Goal: Task Accomplishment & Management: Use online tool/utility

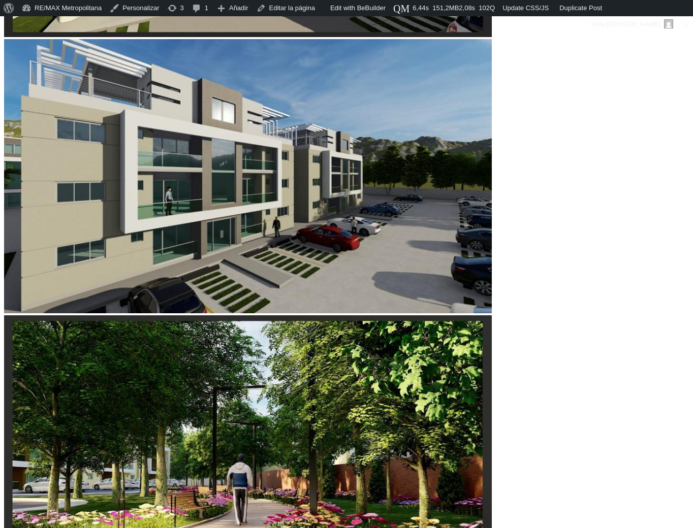
scroll to position [423, 0]
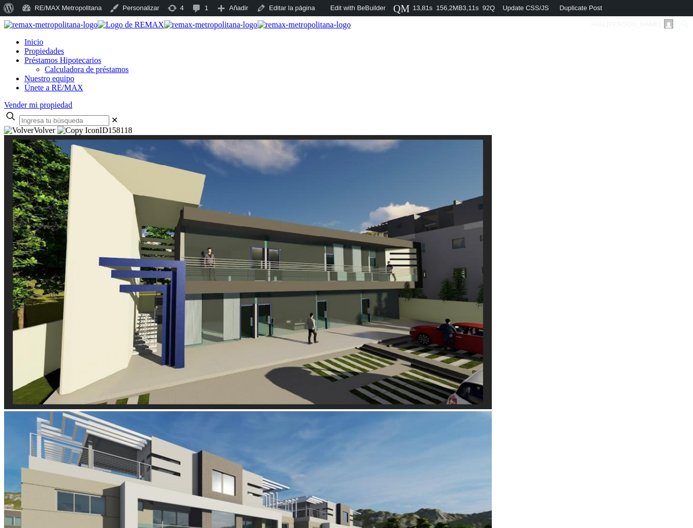
scroll to position [1, 0]
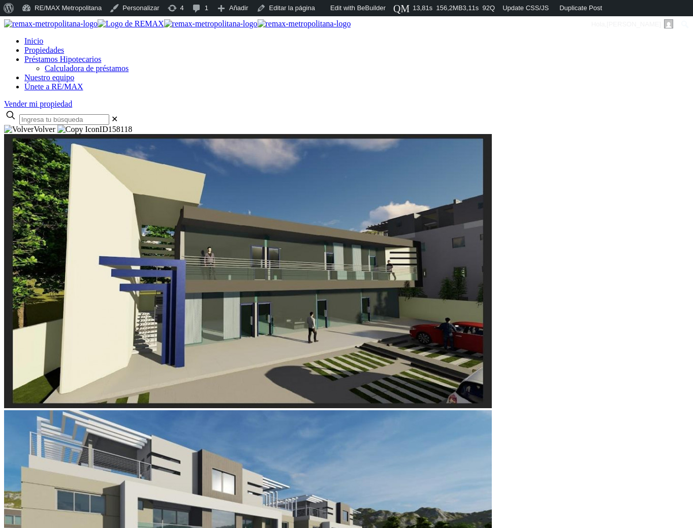
click at [132, 125] on span "158118" at bounding box center [120, 129] width 24 height 9
copy span "158118"
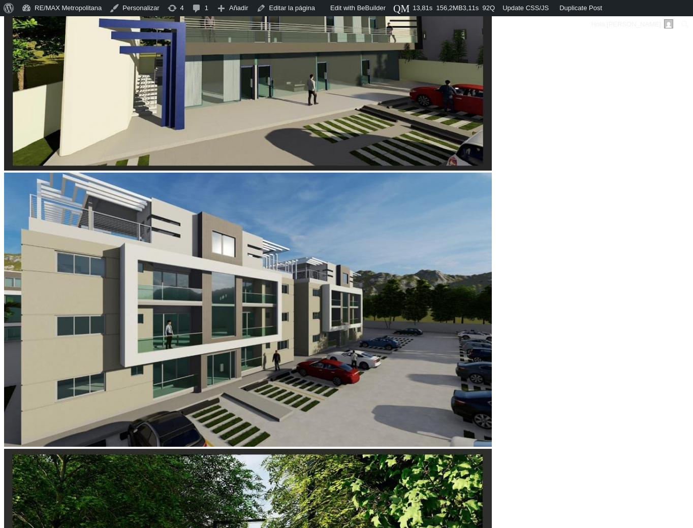
scroll to position [290, 0]
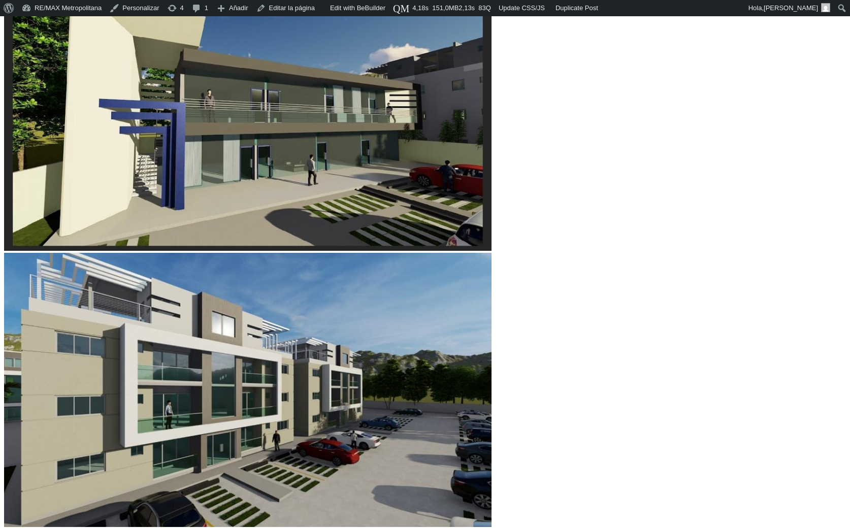
scroll to position [212, 0]
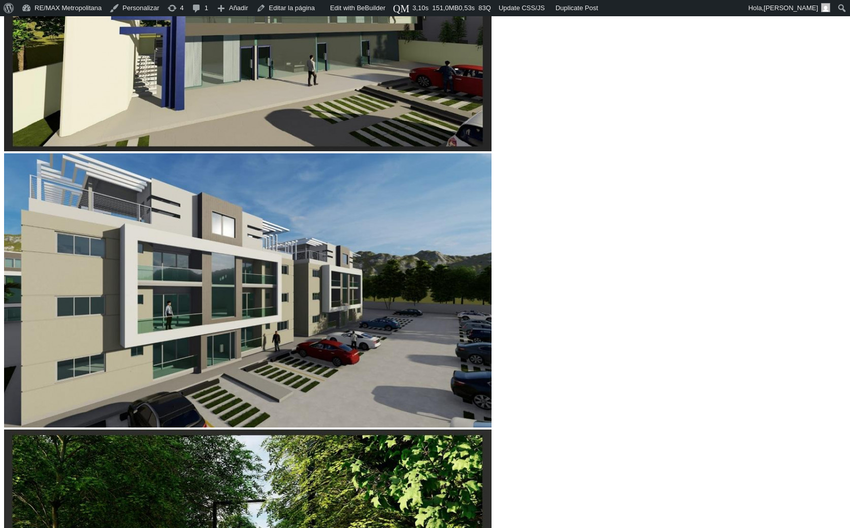
scroll to position [309, 0]
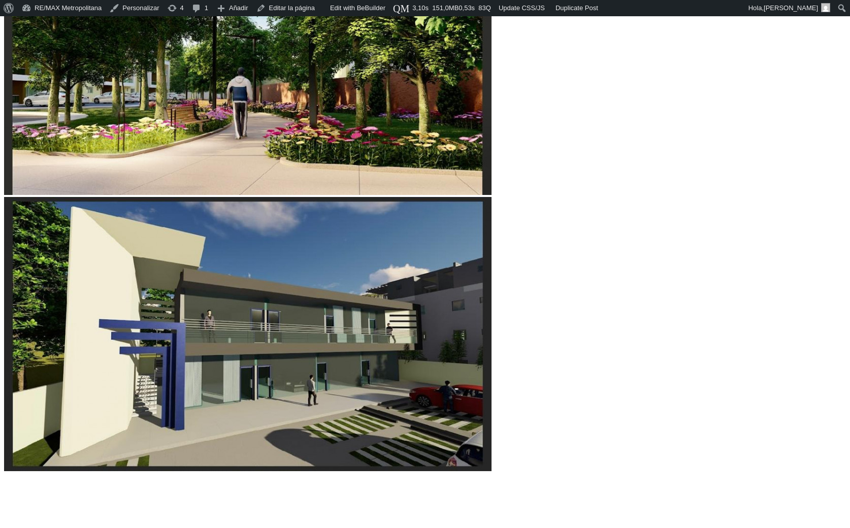
scroll to position [811, 0]
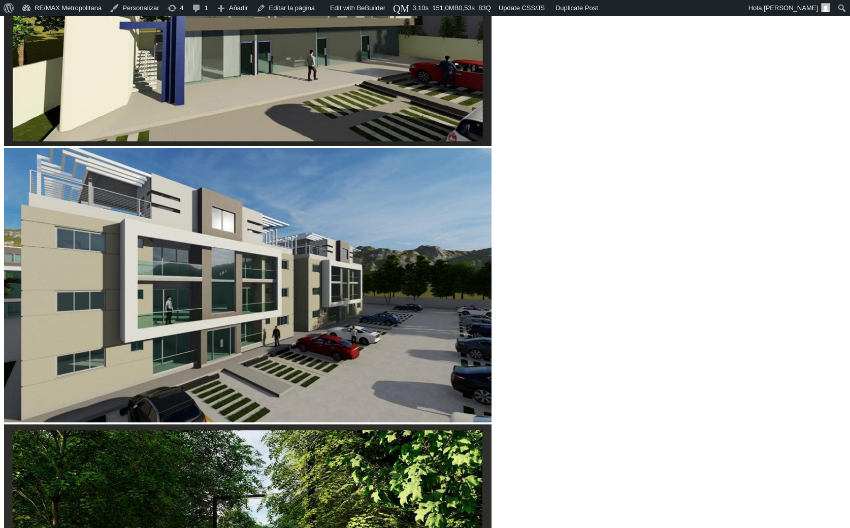
scroll to position [313, 0]
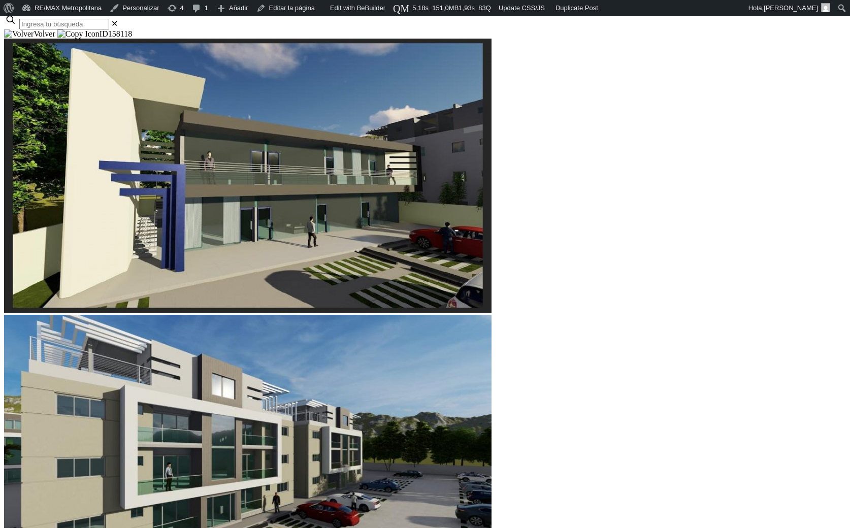
scroll to position [149, 0]
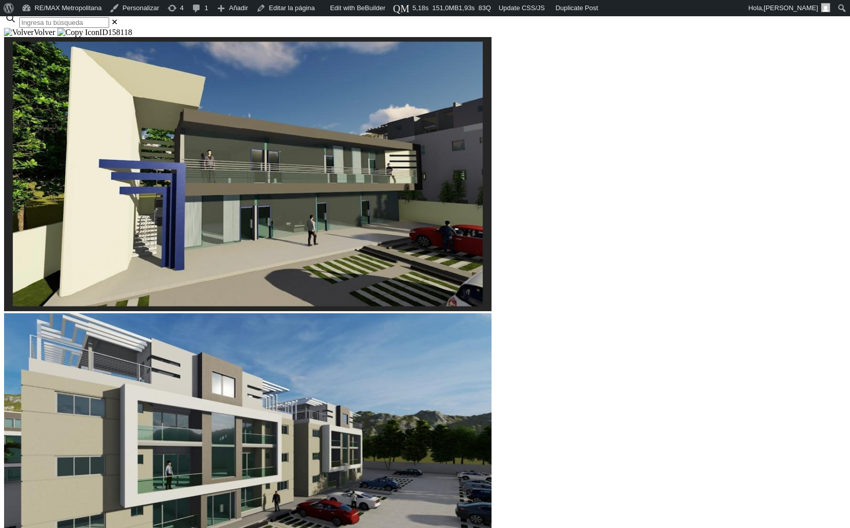
click at [57, 28] on div at bounding box center [425, 28] width 842 height 0
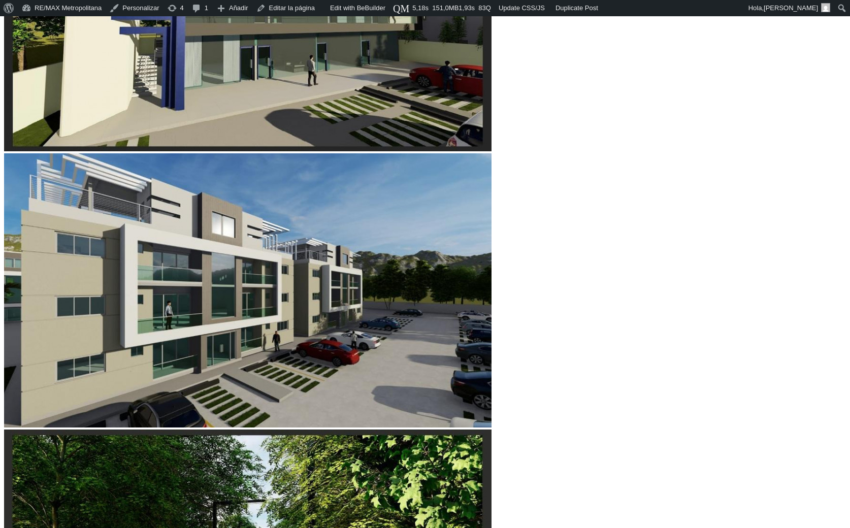
scroll to position [310, 0]
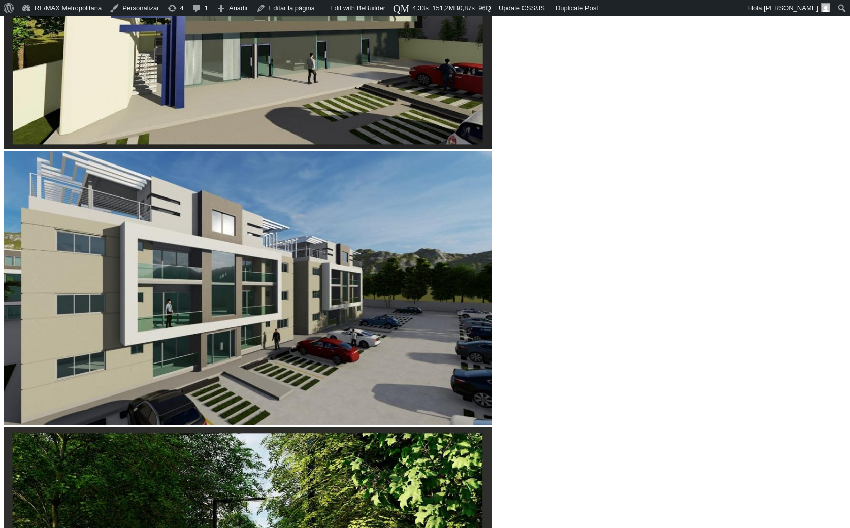
scroll to position [310, 0]
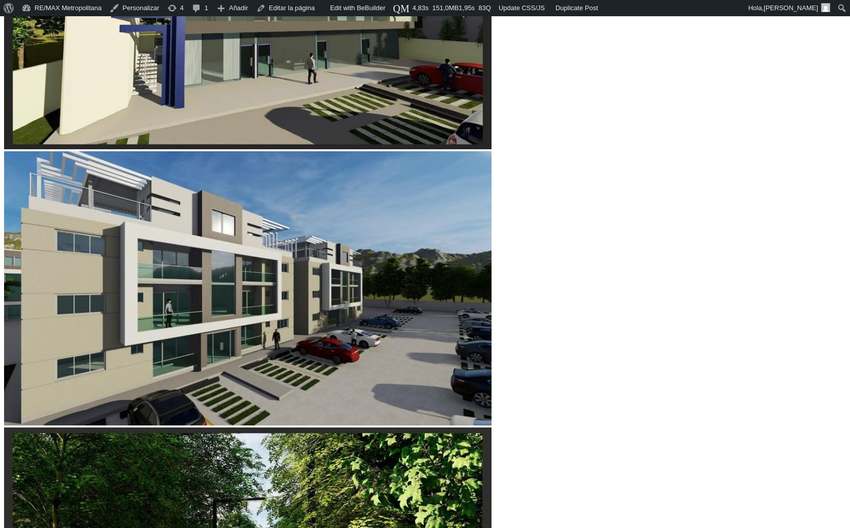
scroll to position [310, 0]
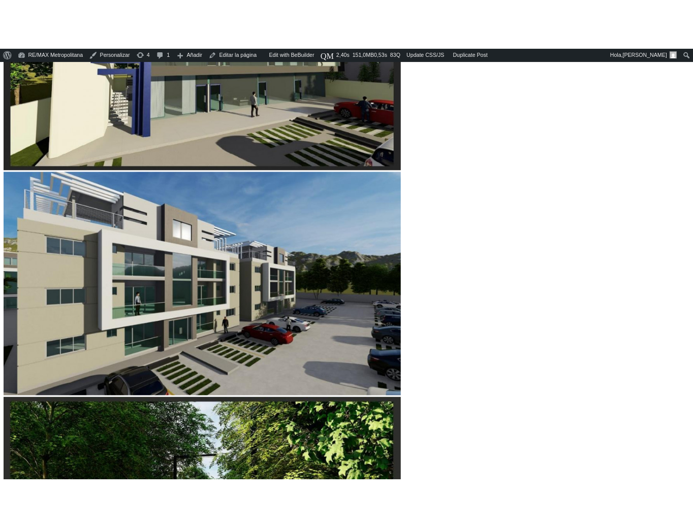
scroll to position [310, 0]
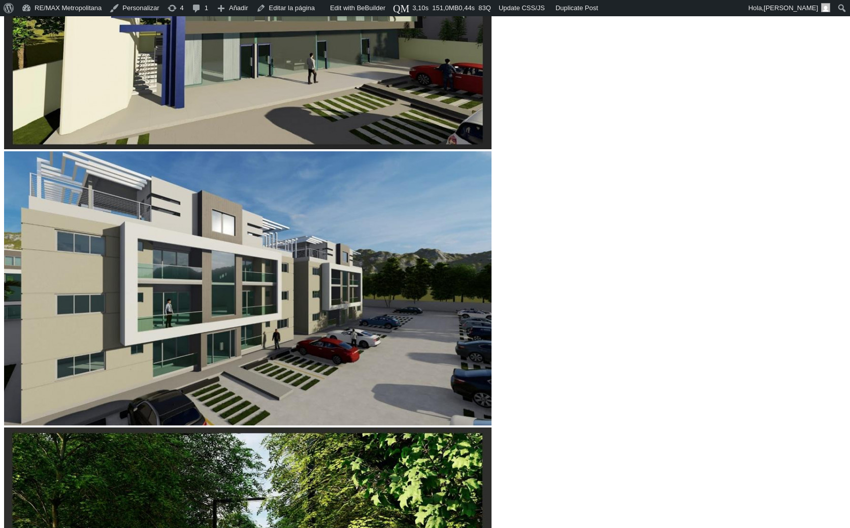
scroll to position [310, 0]
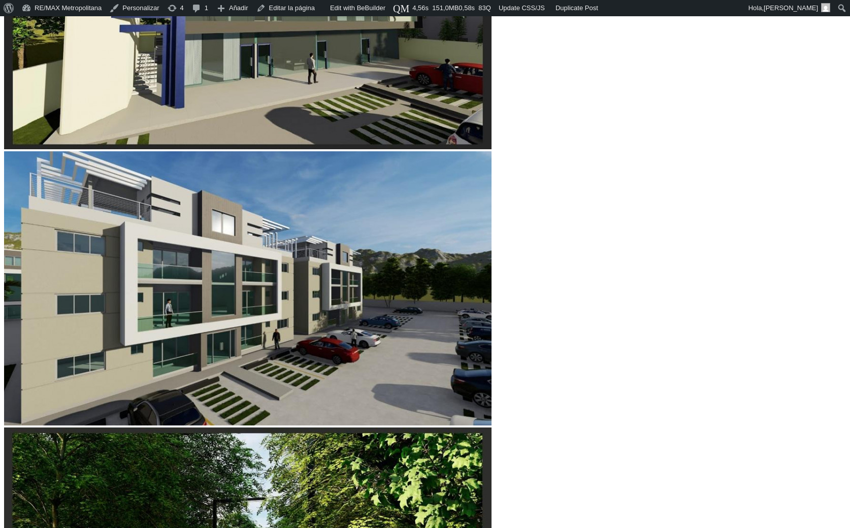
scroll to position [310, 0]
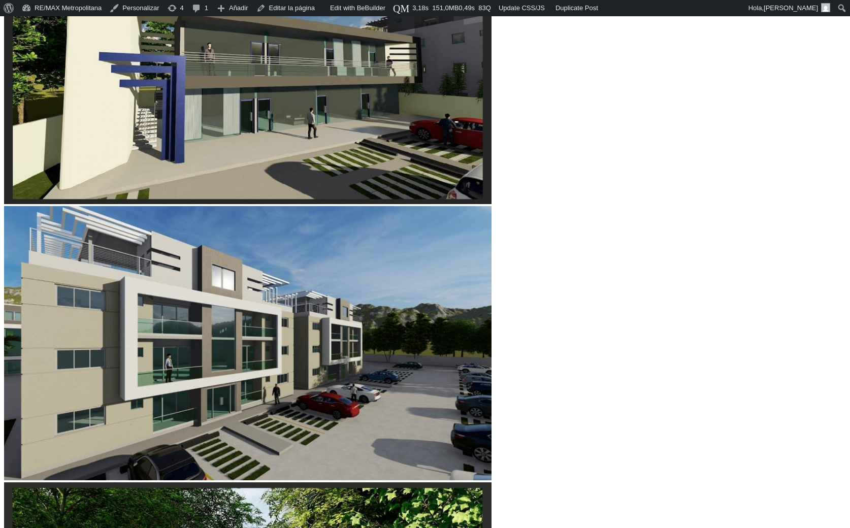
scroll to position [260, 0]
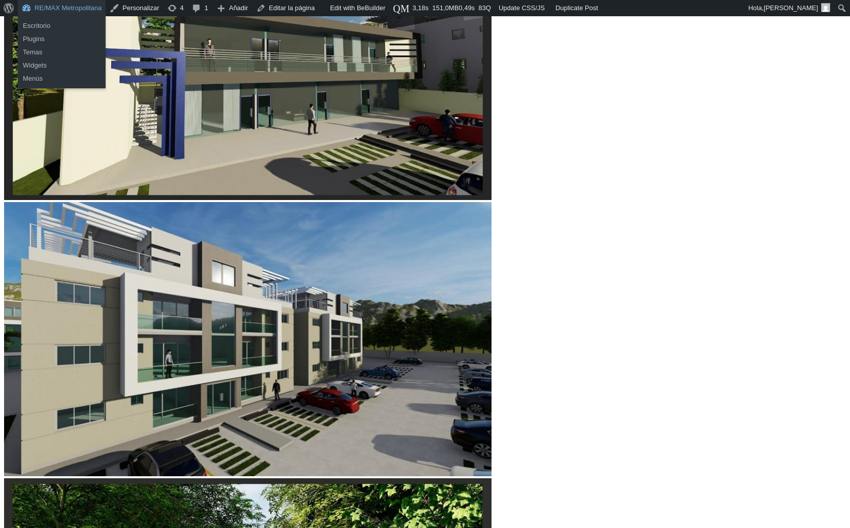
click at [72, 10] on link "RE/MAX Metropolitana" at bounding box center [62, 8] width 88 height 16
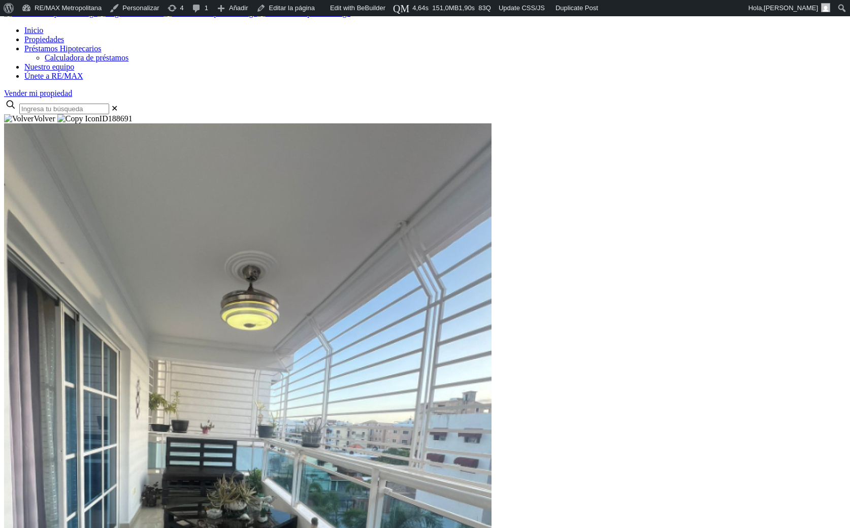
scroll to position [14, 0]
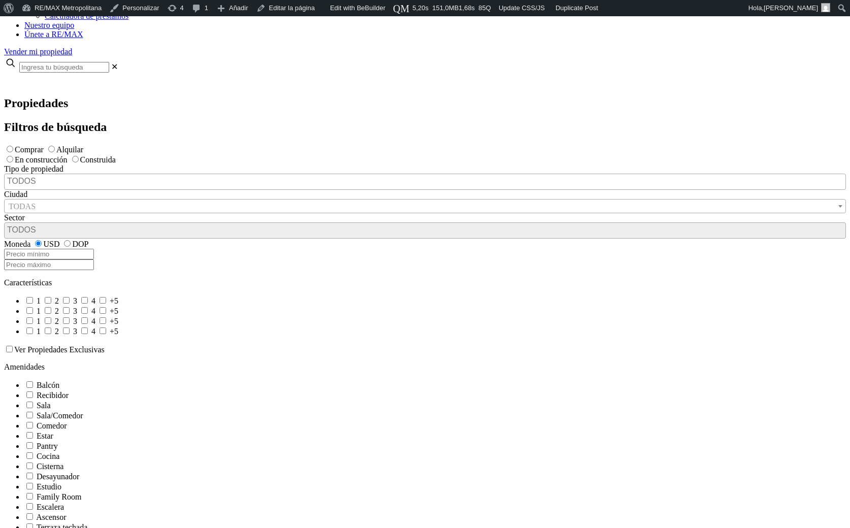
scroll to position [67, 0]
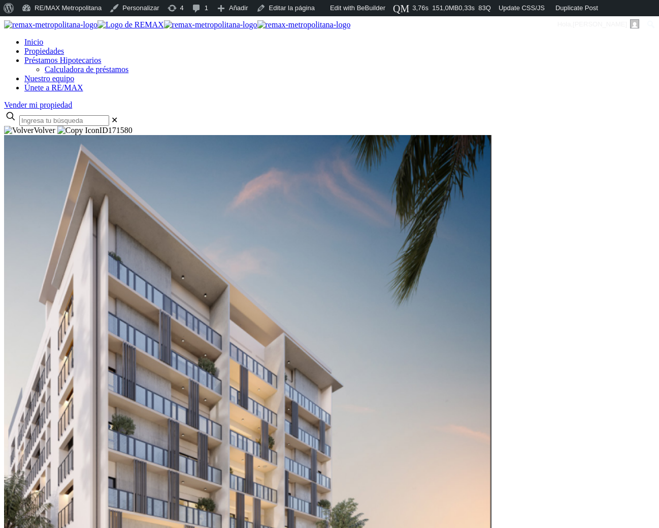
scroll to position [1, 0]
click at [133, 125] on span "171580" at bounding box center [120, 129] width 24 height 9
copy span "171580"
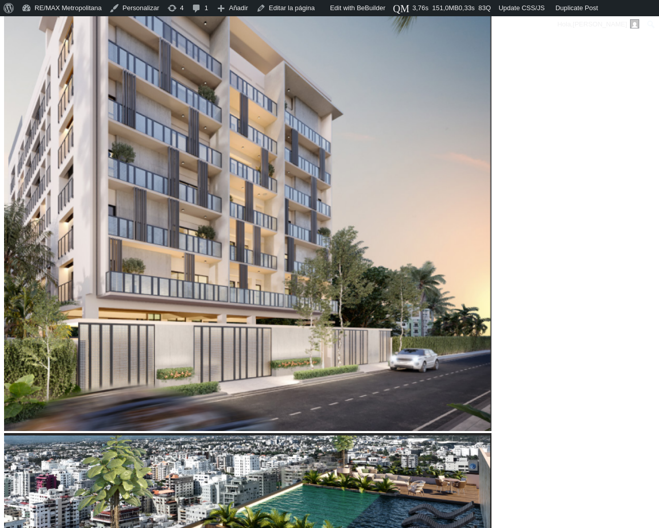
scroll to position [324, 0]
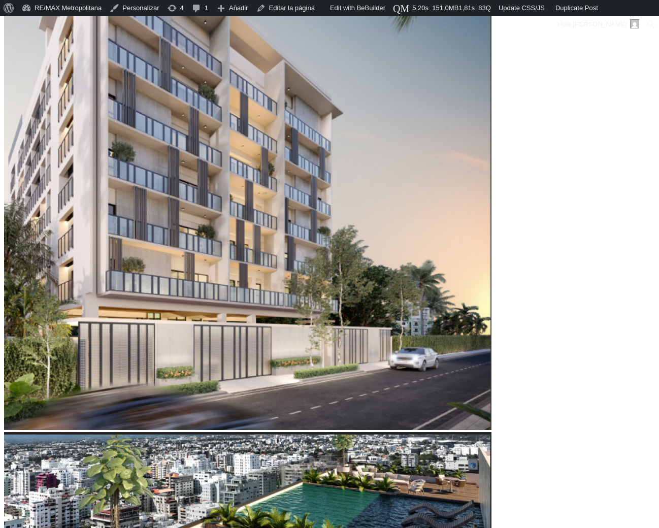
scroll to position [324, 0]
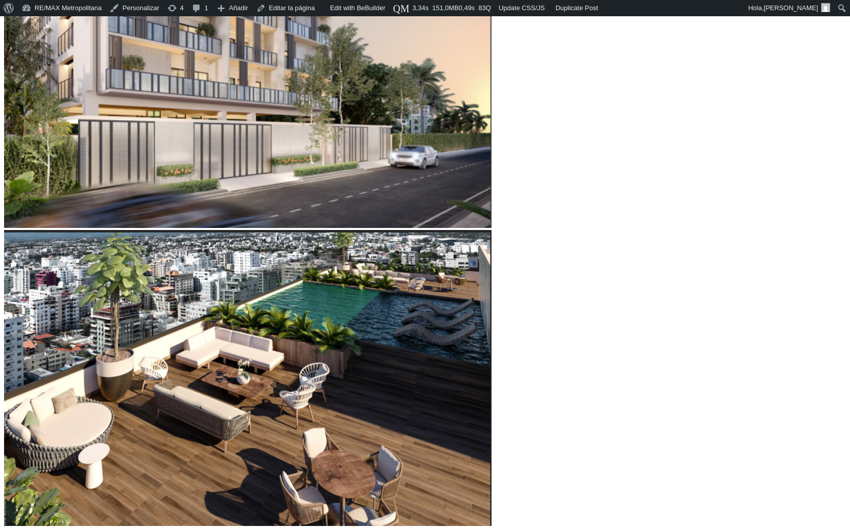
scroll to position [527, 0]
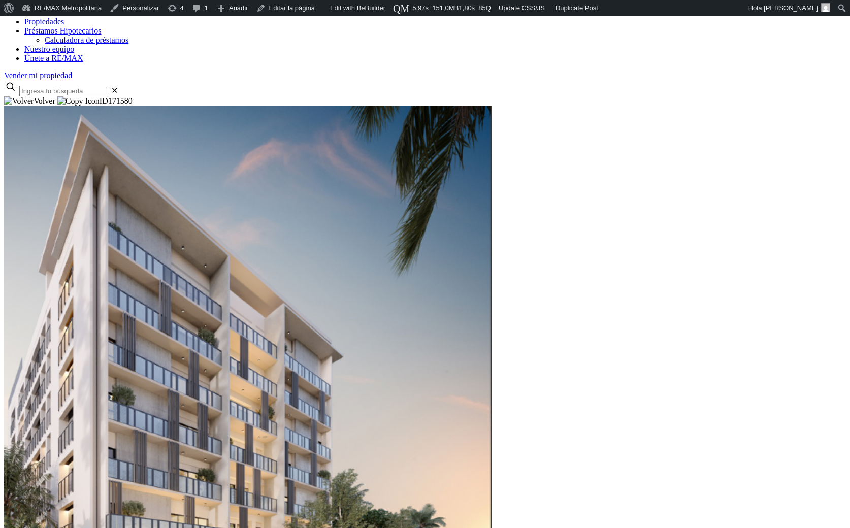
scroll to position [81, 0]
click at [68, 96] on div at bounding box center [425, 96] width 842 height 0
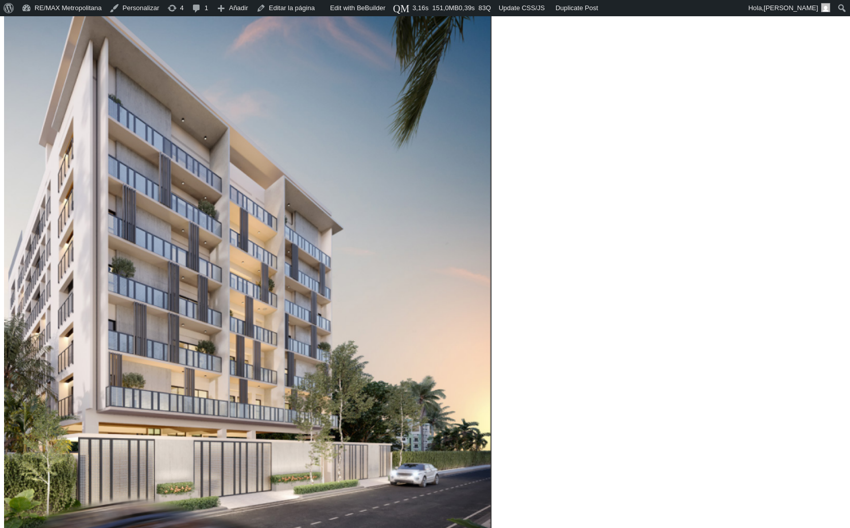
scroll to position [209, 0]
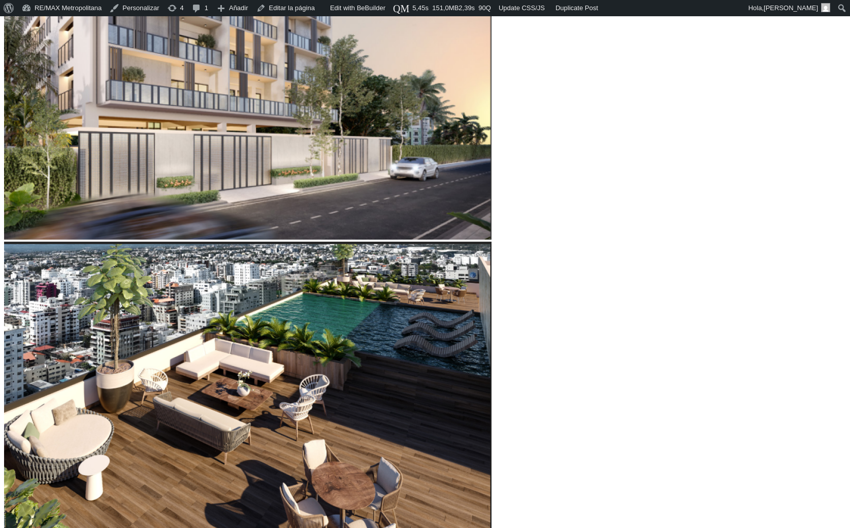
scroll to position [513, 0]
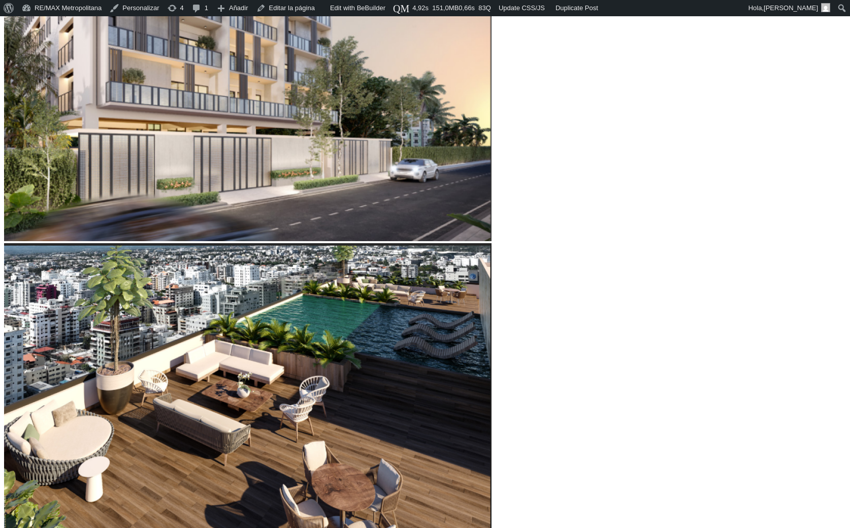
type input "59,142"
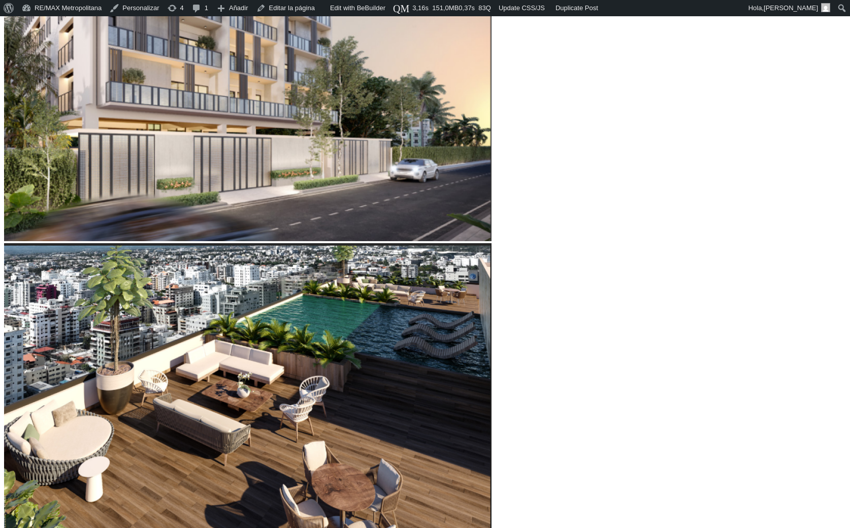
type input "59142"
type input "58,272"
type input "58272"
type input "57,403"
type input "57403"
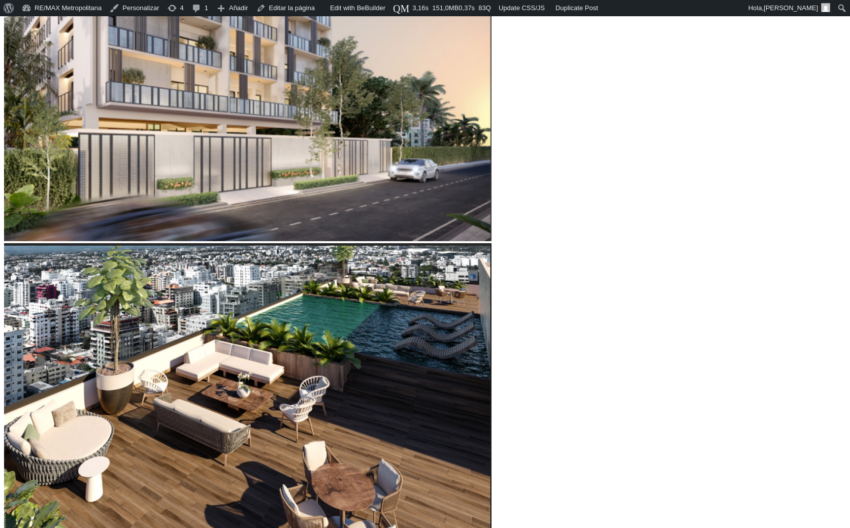
type input "55,446"
type input "55446"
type input "54,576"
type input "54576"
type input "53,271"
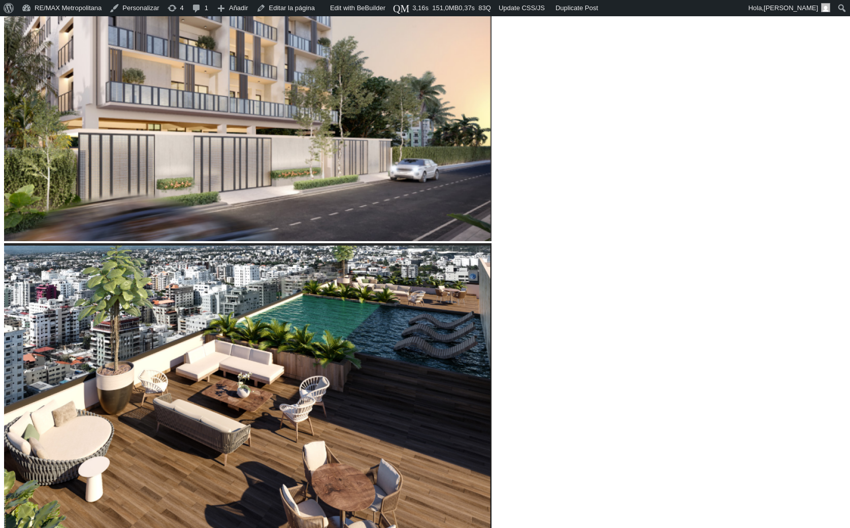
type input "53271"
type input "51,967"
type input "51967"
type input "51,532"
type input "51532"
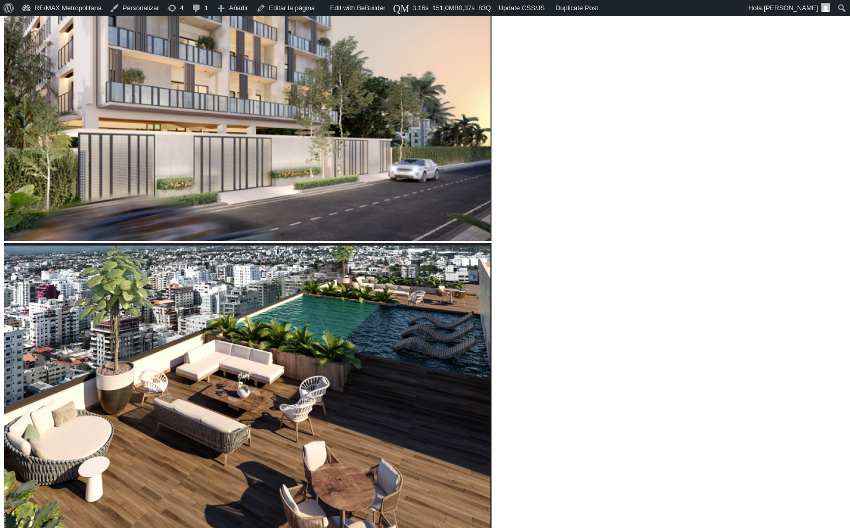
type input "50,227"
type input "50227"
type input "50,010"
type input "50010"
type input "48,705"
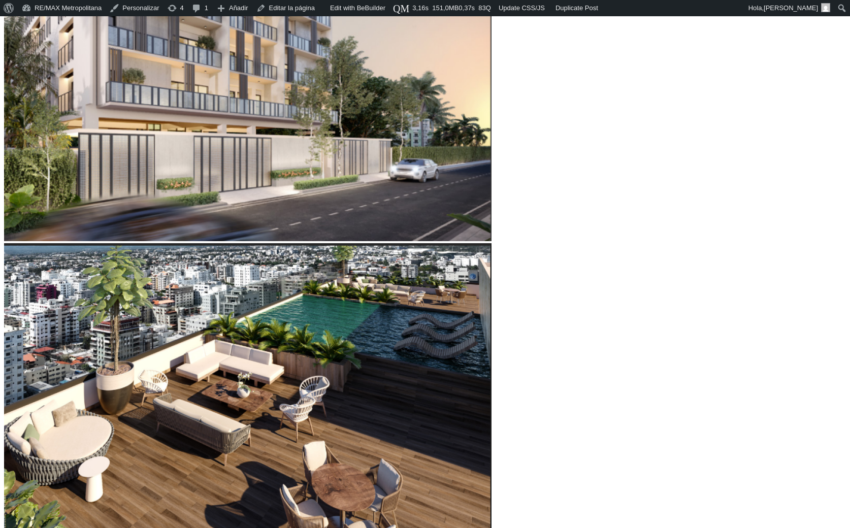
type input "48705"
type input "48,053"
type input "48053"
type input "47,401"
type input "47401"
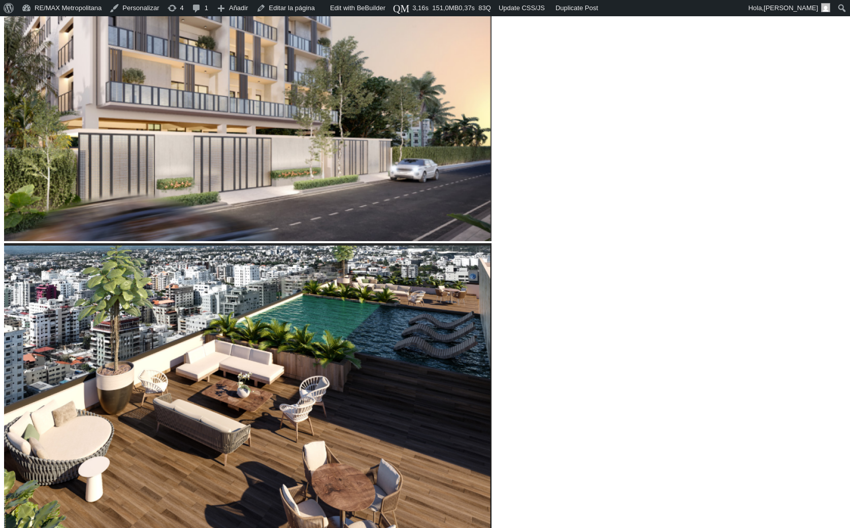
type input "46,966"
type input "46966"
type input "46,748"
type input "46748"
type input "46,314"
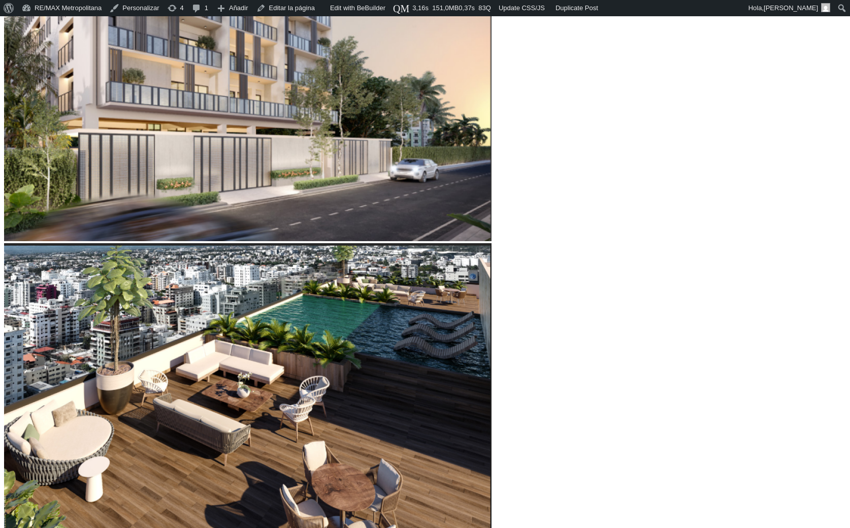
type input "46314"
type input "45,444"
type input "45444"
type input "45,226"
type input "45226"
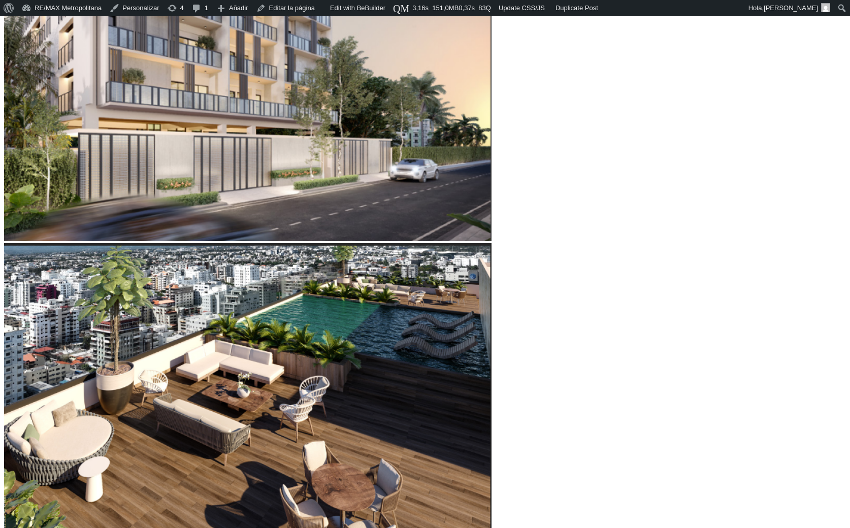
type input "44,139"
type input "44139"
type input "43,922"
type input "43922"
type input "42,400"
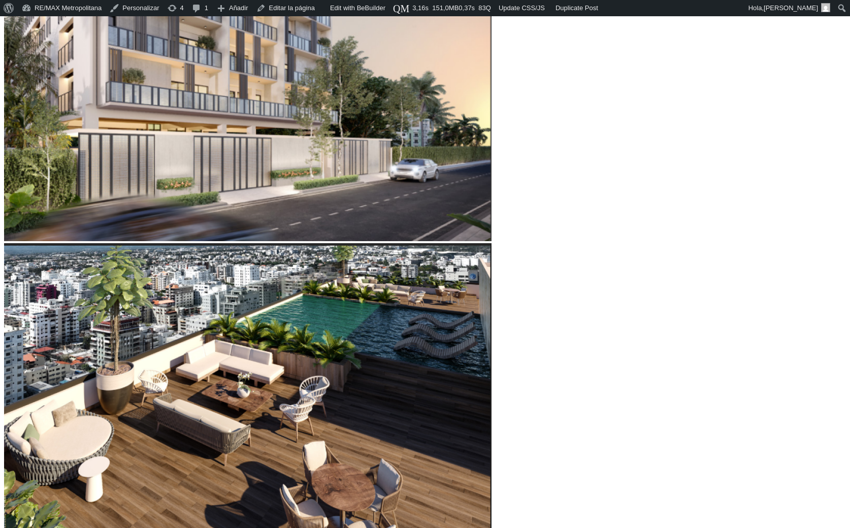
type input "42400"
type input "42,182"
type input "42182"
type input "41,965"
type input "41965"
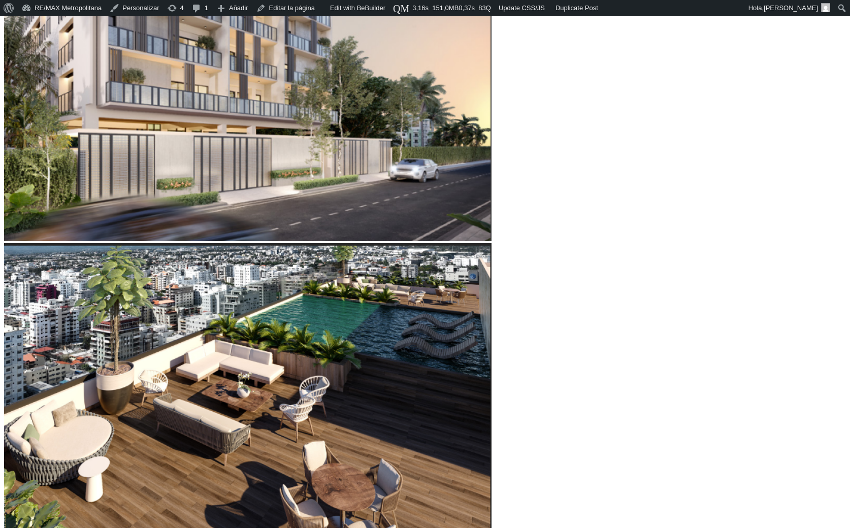
type input "41,747"
type input "41747"
type input "41,530"
type input "41530"
type input "41,313"
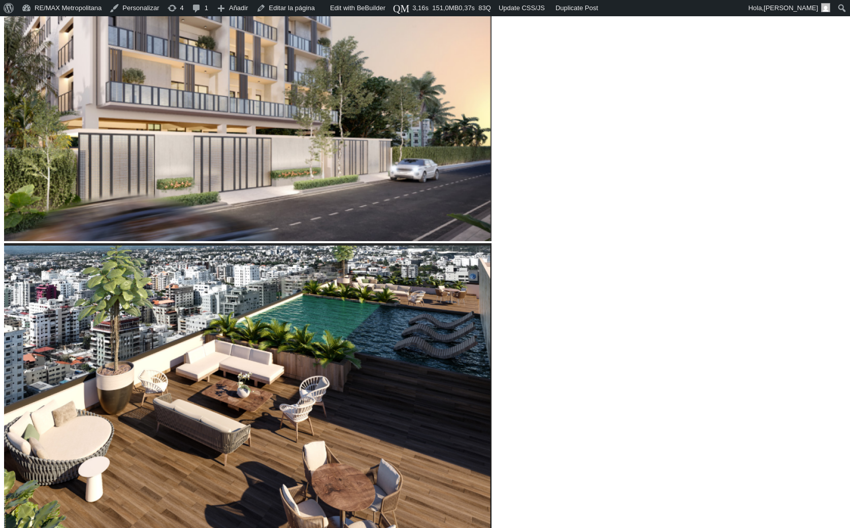
type input "41313"
type input "41,095"
type input "41095"
type input "40,878"
type input "40878"
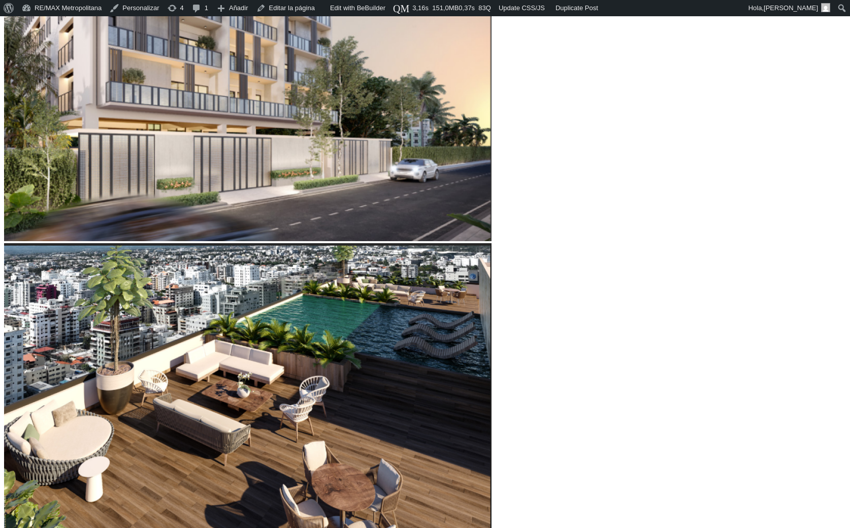
type input "65,013"
type input "65013"
type input "70,014"
type input "70014"
type input "70,666"
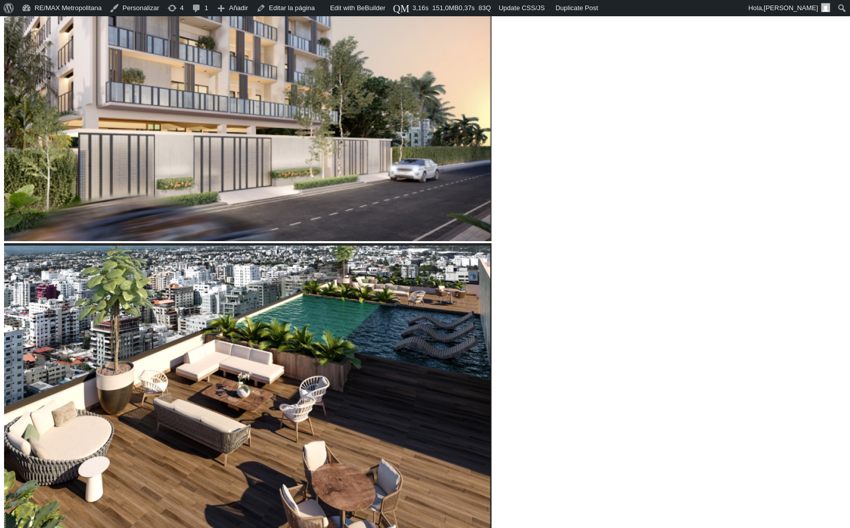
type input "70666"
type input "71,101"
type input "71101"
type input "72,406"
type input "72406"
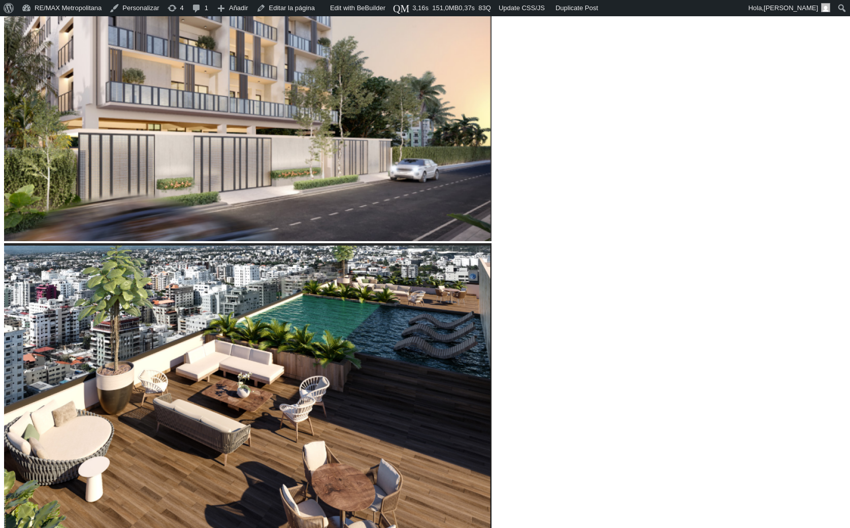
type input "72,623"
type input "72623"
type input "73,275"
type input "73275"
type input "73,710"
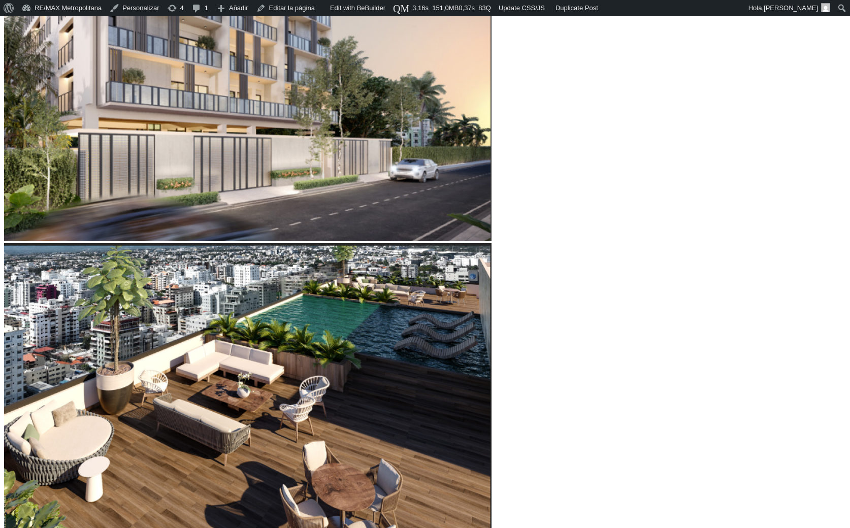
type input "73710"
type input "74,145"
type input "74145"
type input "74,363"
type input "74363"
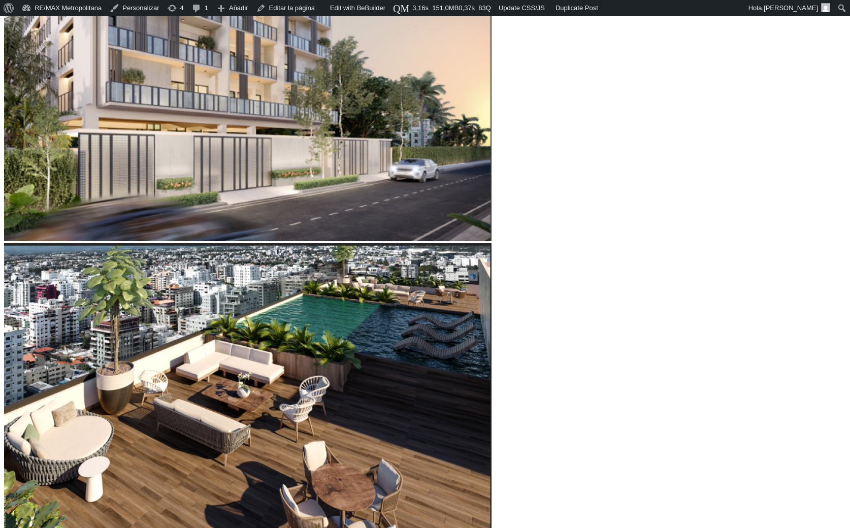
type input "75,450"
type input "75450"
type input "78,711"
type input "78711"
type input "79,146"
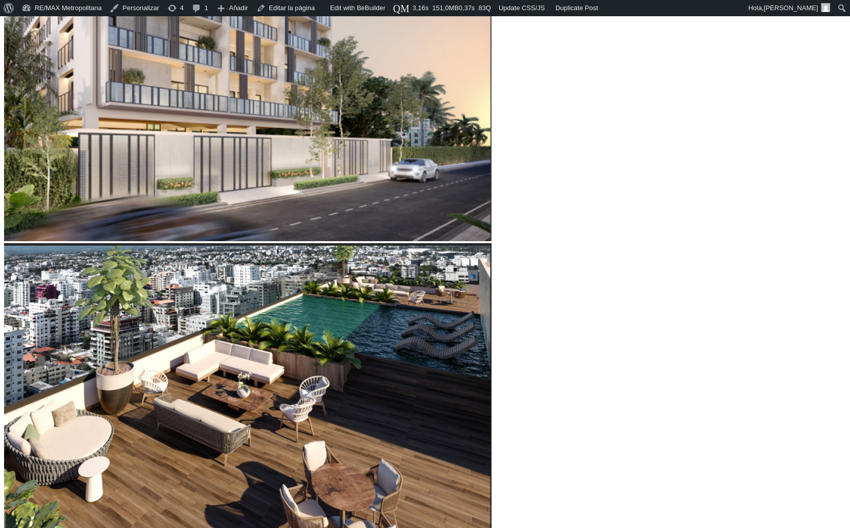
type input "79146"
type input "80,233"
drag, startPoint x: 267, startPoint y: 286, endPoint x: 313, endPoint y: 299, distance: 47.9
type input "80233"
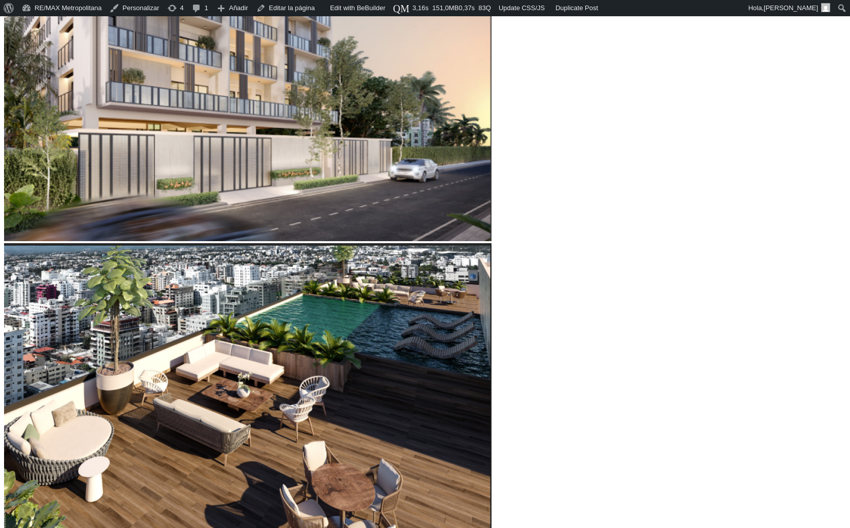
type input "11"
type input "12"
type input "13"
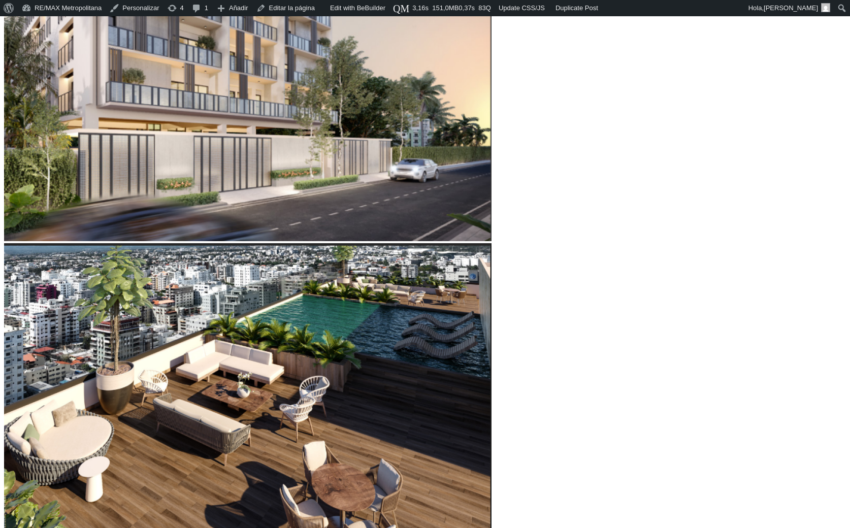
type input "13"
type input "14"
type input "15"
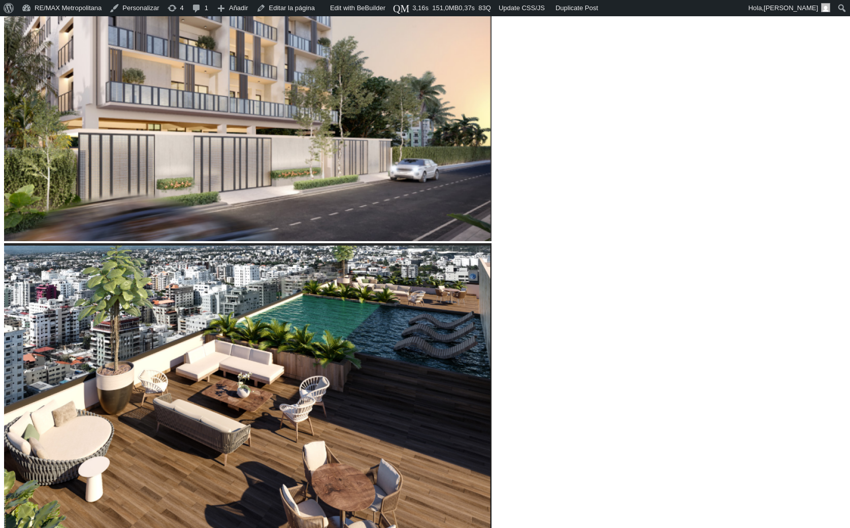
type input "16"
type input "17"
type input "18"
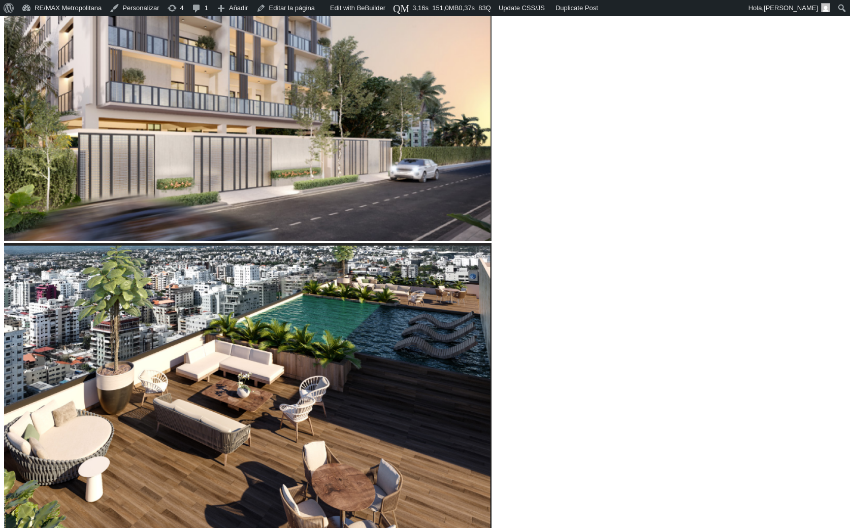
type input "18"
type input "19"
type input "20"
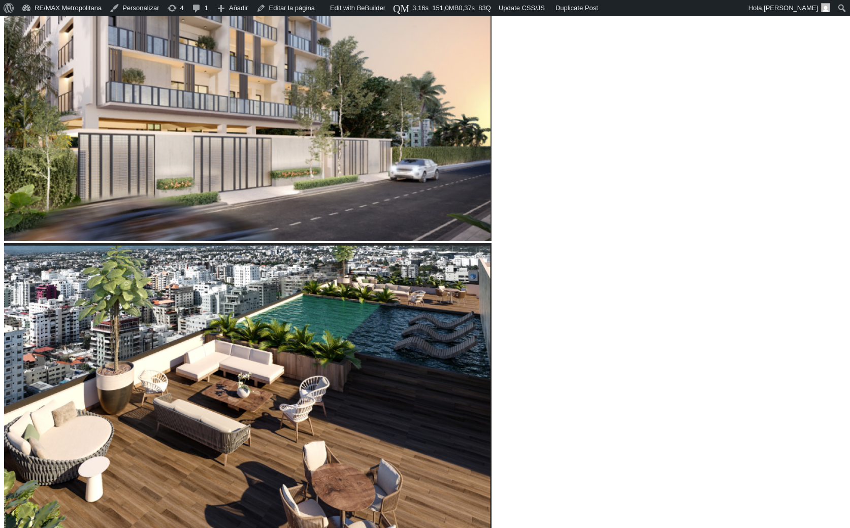
type input "21"
type input "22"
type input "23"
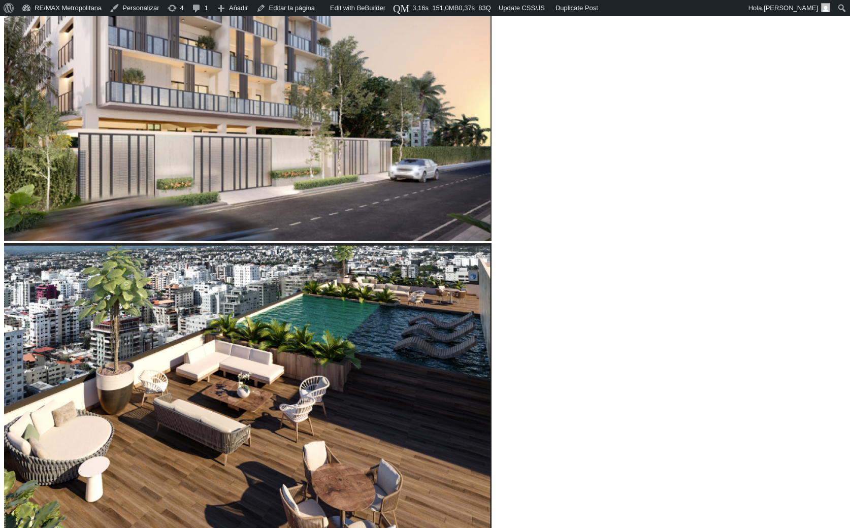
type input "23"
type input "24"
type input "25"
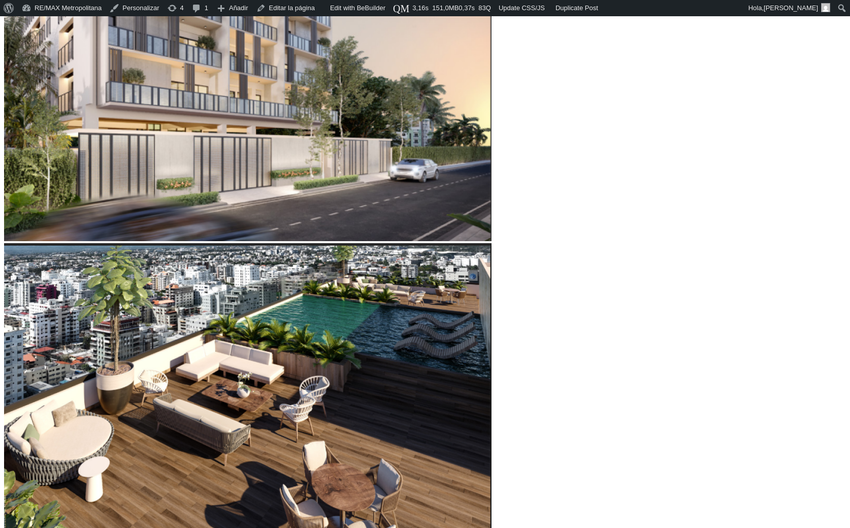
type input "26"
type input "27"
type input "28"
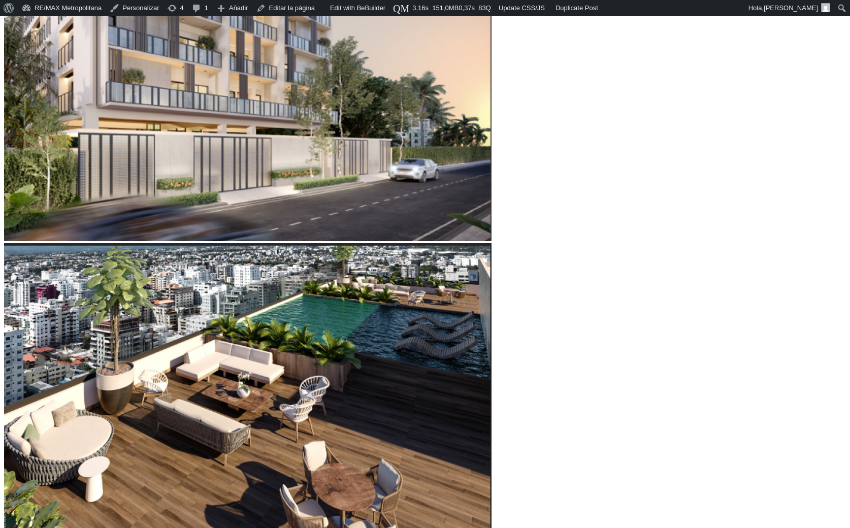
type input "28"
type input "29"
type input "30"
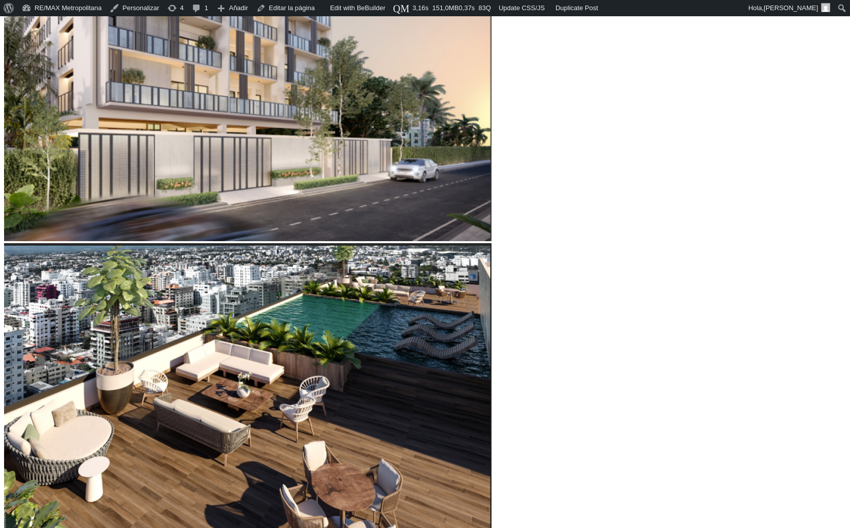
type input "31"
type input "32"
type input "33"
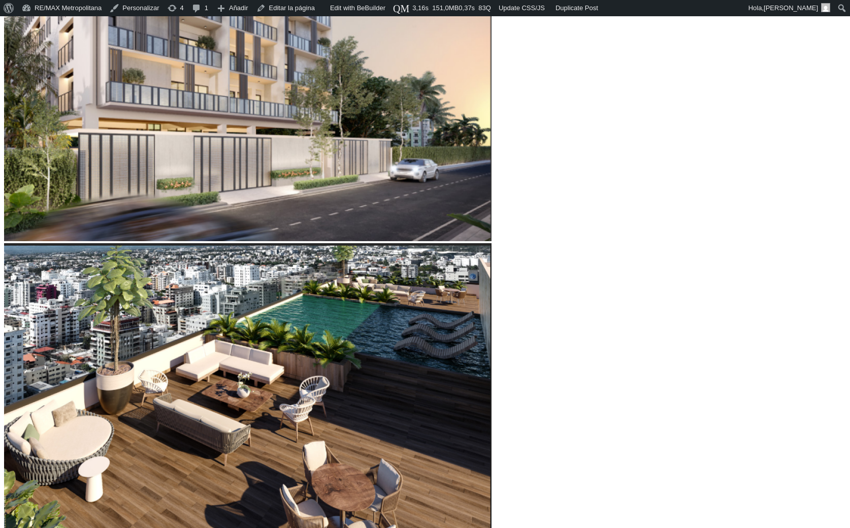
drag, startPoint x: 156, startPoint y: 344, endPoint x: 218, endPoint y: 349, distance: 62.2
type input "33"
type input "57,620"
type input "57620"
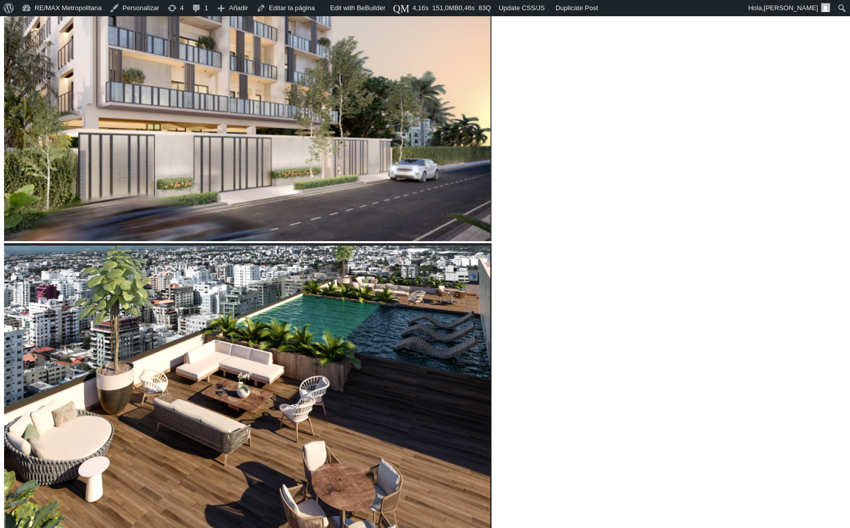
type input "56,316"
type input "56316"
type input "56,098"
type input "56098"
type input "55,446"
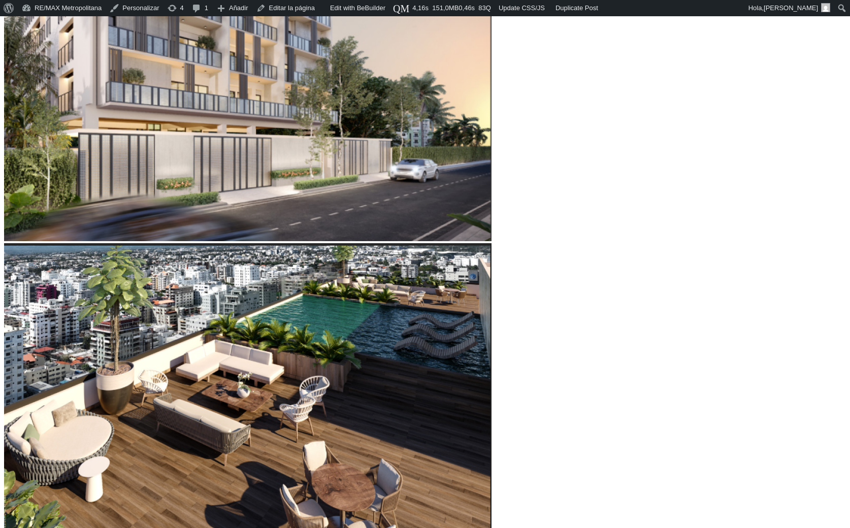
type input "55446"
type input "54,359"
type input "54359"
type input "53,706"
type input "53706"
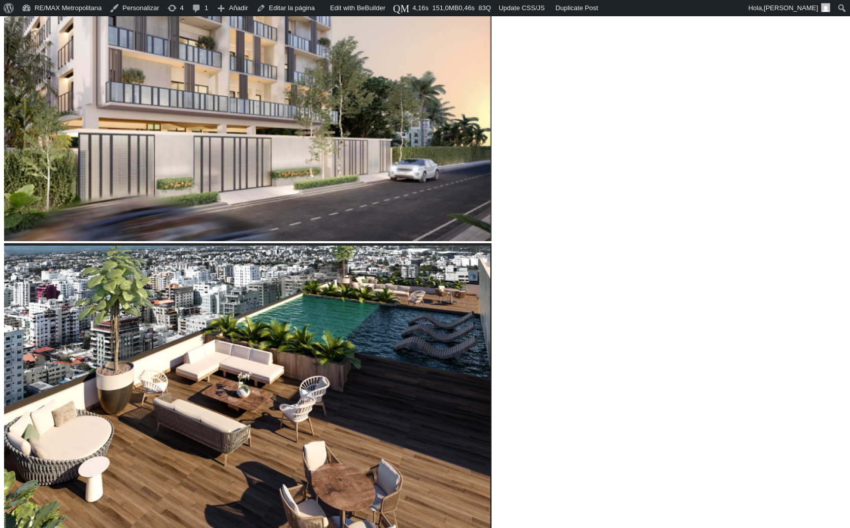
type input "52,619"
type input "52619"
type input "51,967"
type input "51967"
type input "50,227"
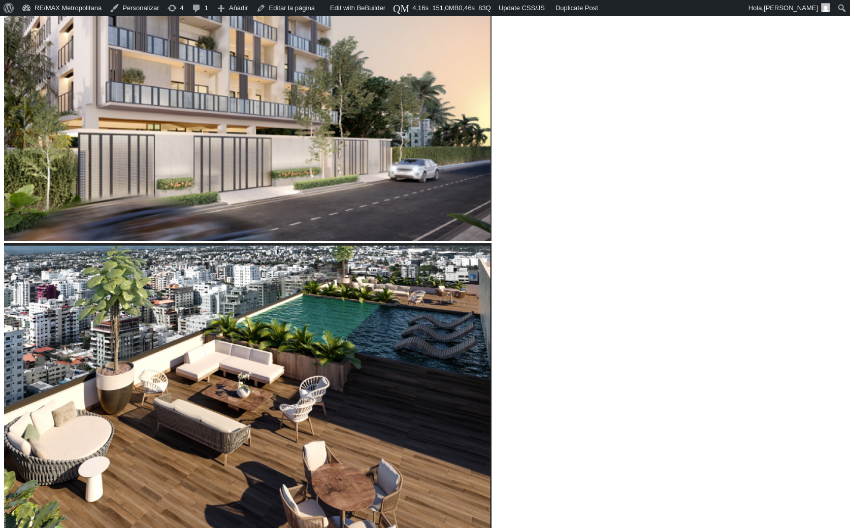
type input "50227"
type input "49,140"
type input "49140"
type input "48,488"
type input "48488"
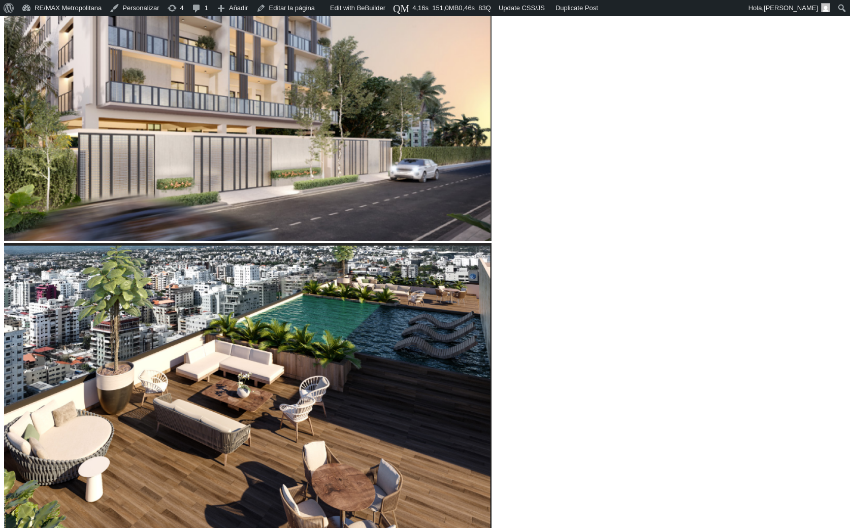
type input "48,053"
type input "48053"
type input "47,618"
type input "47618"
type input "46,966"
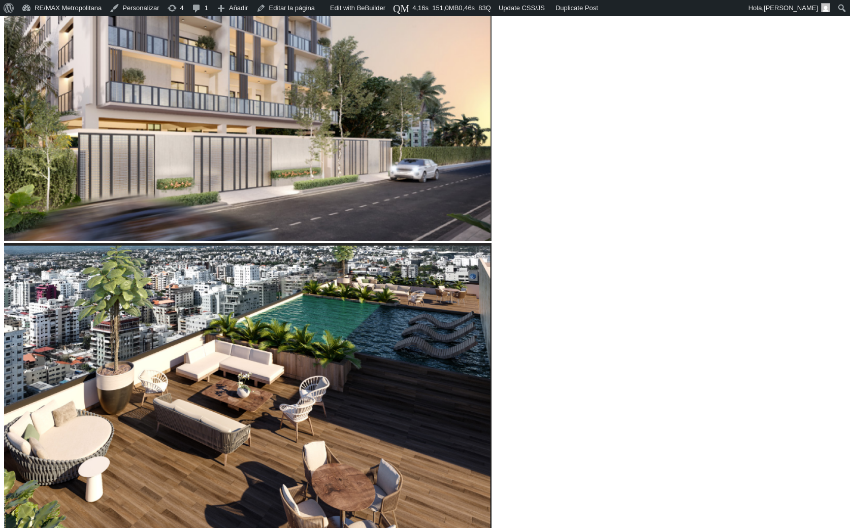
type input "46966"
type input "46,096"
type input "46096"
type input "45,444"
type input "45444"
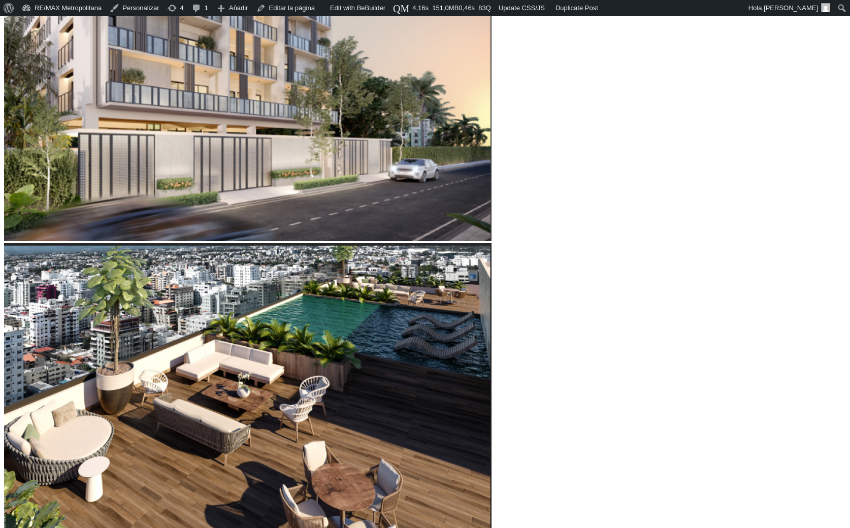
type input "45,226"
type input "45226"
type input "44,792"
type input "44792"
type input "44,139"
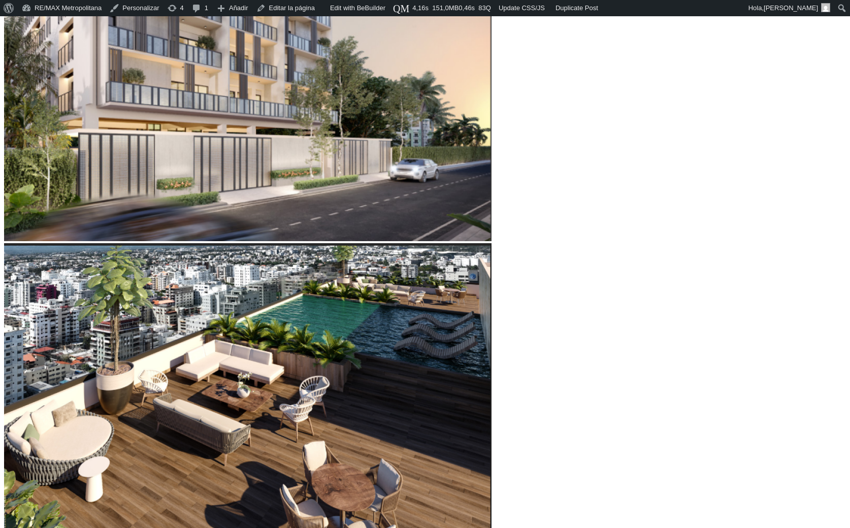
type input "44139"
type input "43,922"
type input "43922"
type input "43,487"
type input "43487"
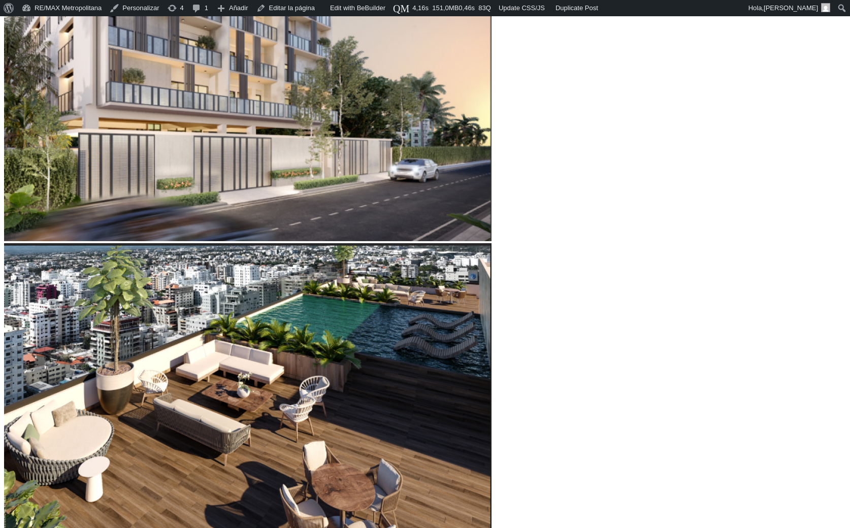
type input "43,052"
type input "43052"
type input "42,835"
type input "42835"
type input "42,617"
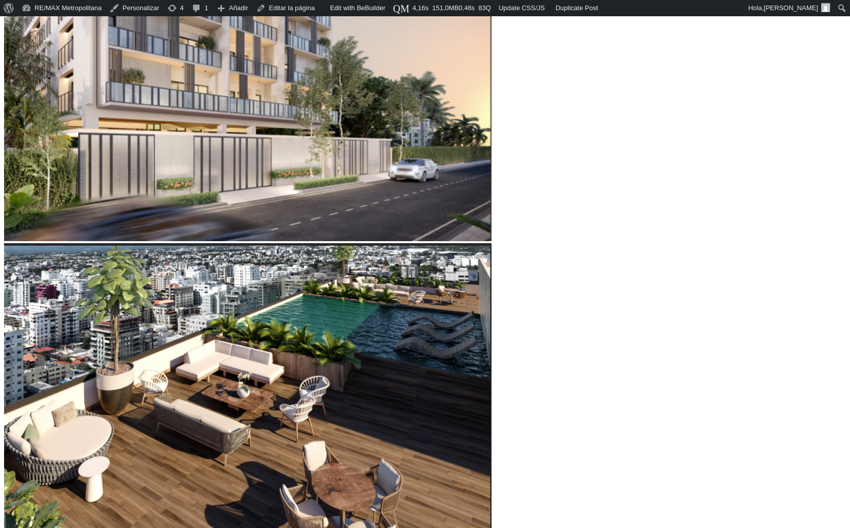
type input "42617"
type input "42,182"
type input "42182"
type input "41,965"
type input "41965"
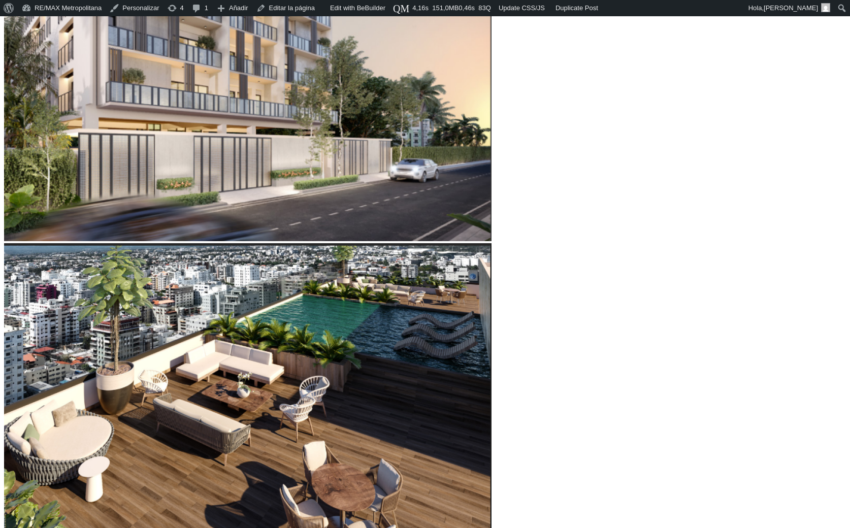
type input "41,530"
type input "41530"
type input "41,095"
type input "41095"
type input "40,660"
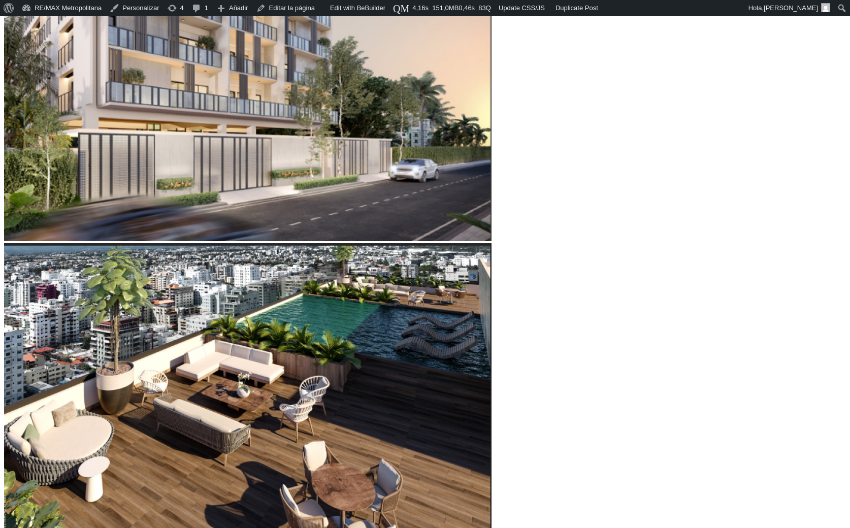
type input "40660"
type input "40,443"
type input "40443"
type input "40,225"
type input "40225"
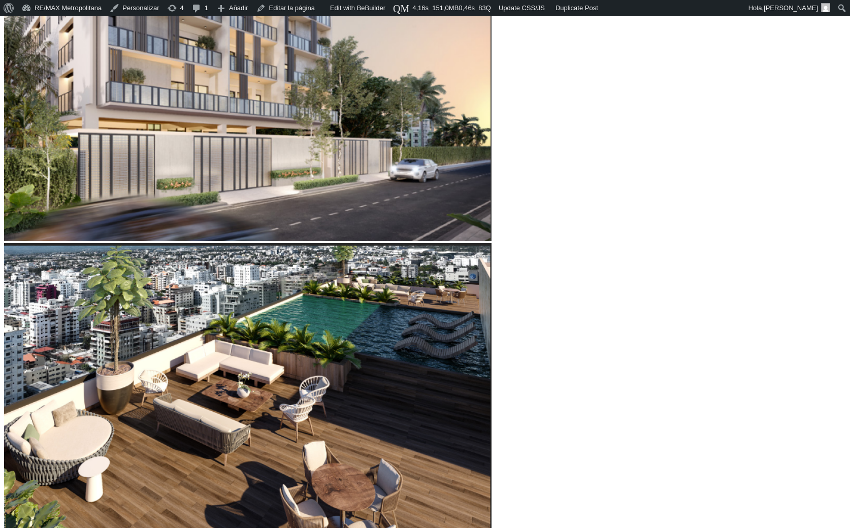
type input "39,791"
type input "39791"
type input "39,573"
type input "39573"
type input "39,356"
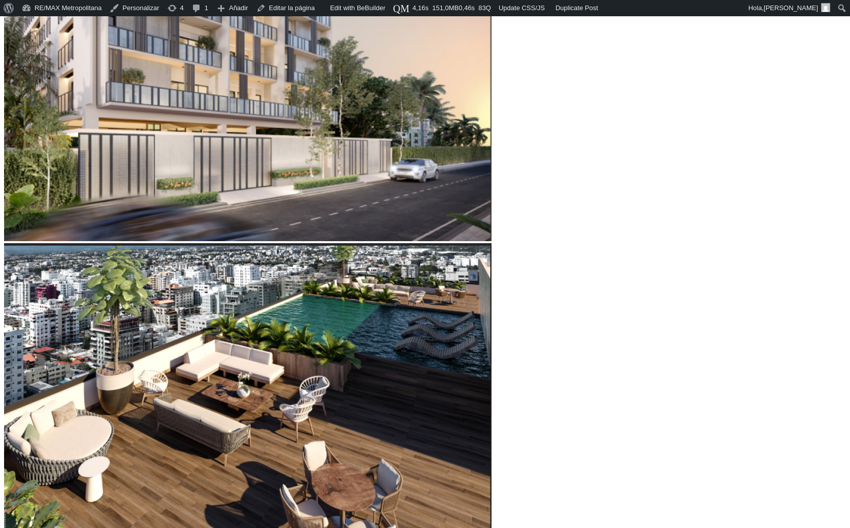
type input "39356"
type input "39,573"
type input "39573"
type input "39,791"
type input "39791"
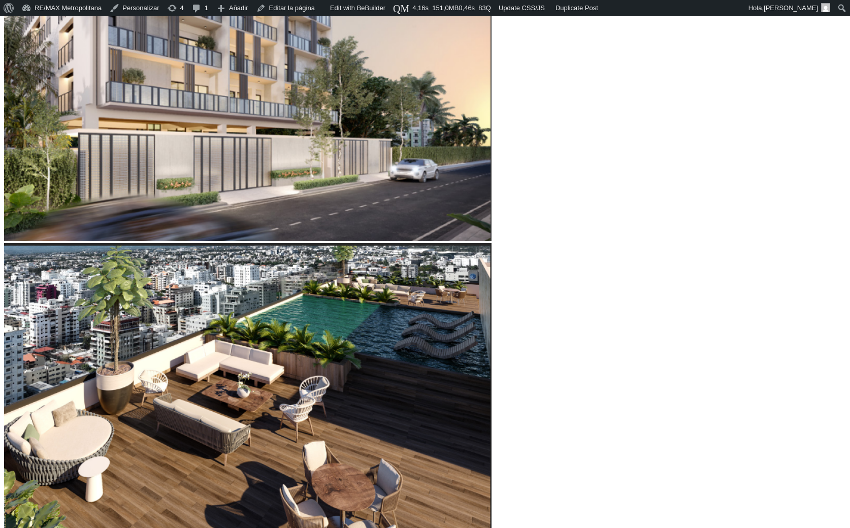
type input "40,008"
type input "40008"
type input "40,878"
type input "40878"
type input "41,313"
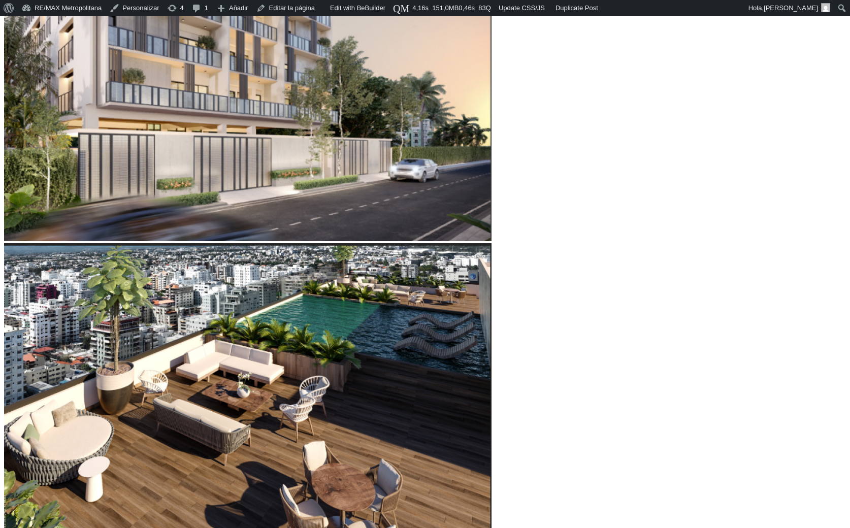
type input "41313"
type input "41,530"
type input "41530"
type input "41,965"
type input "41965"
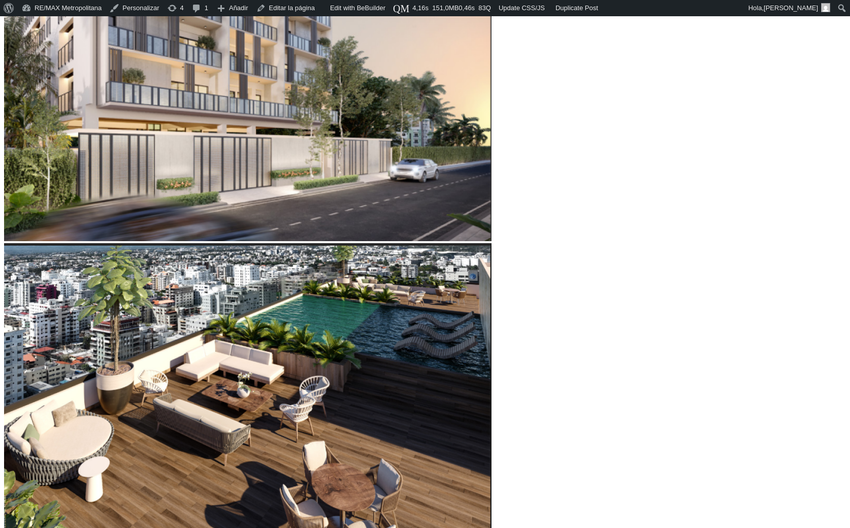
type input "42,182"
type input "42182"
type input "42,617"
type input "42617"
type input "43,052"
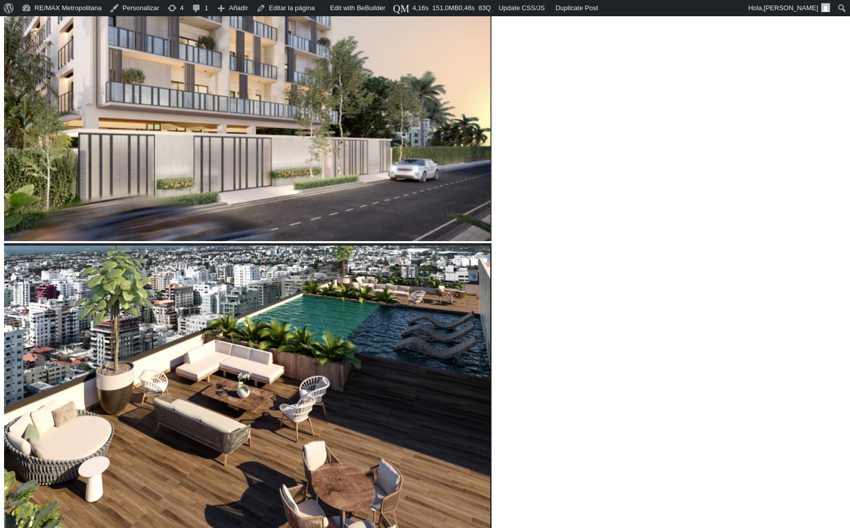
type input "43052"
type input "43,269"
type input "43269"
type input "43,487"
type input "43487"
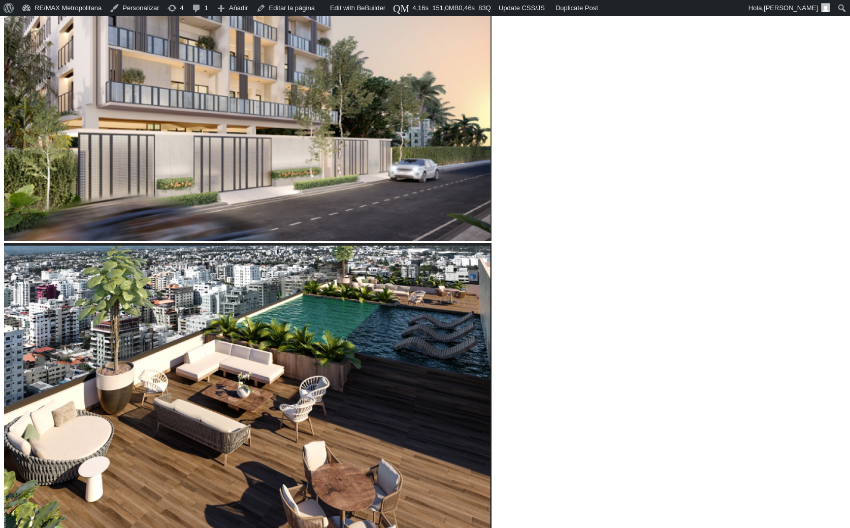
type input "43,704"
type input "43704"
type input "43,922"
type input "43922"
type input "44,139"
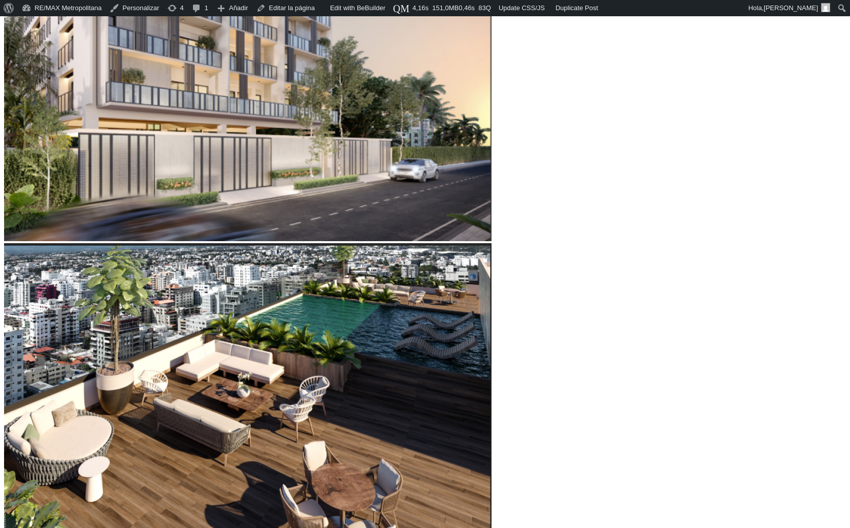
type input "44139"
type input "44,574"
type input "44574"
type input "44,792"
type input "44792"
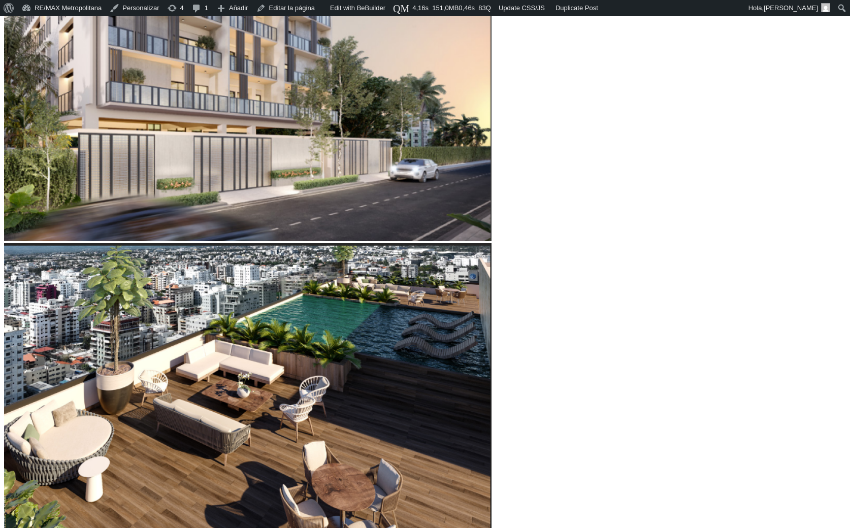
type input "45,009"
type input "45009"
type input "45,444"
type input "45444"
type input "45,879"
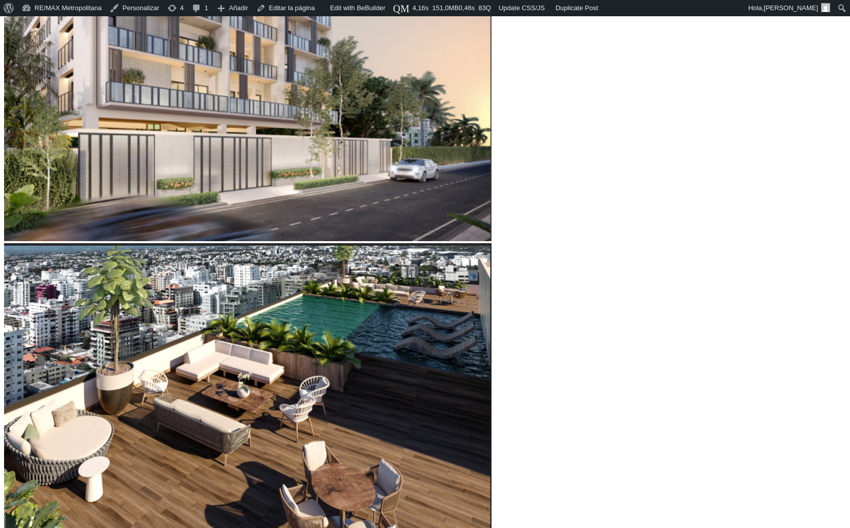
type input "45879"
type input "46,096"
type input "46096"
type input "46,314"
type input "46314"
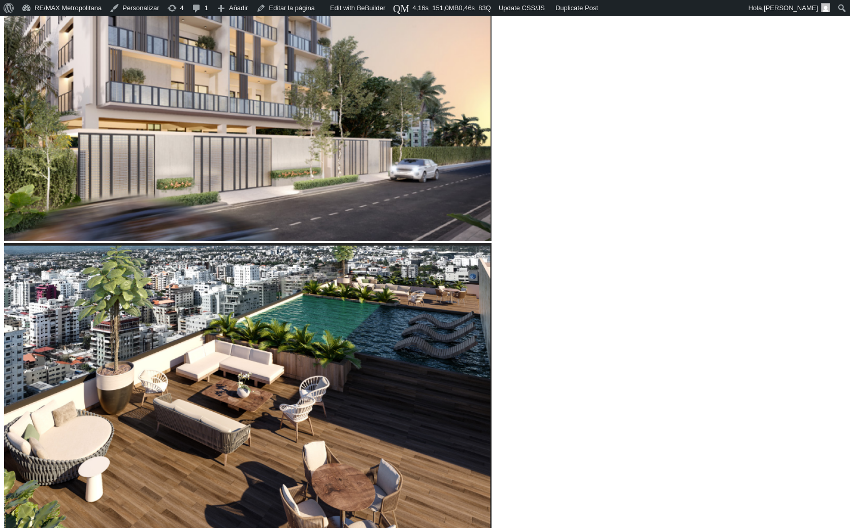
type input "46,531"
type input "46531"
type input "46,966"
type input "46966"
type input "47,401"
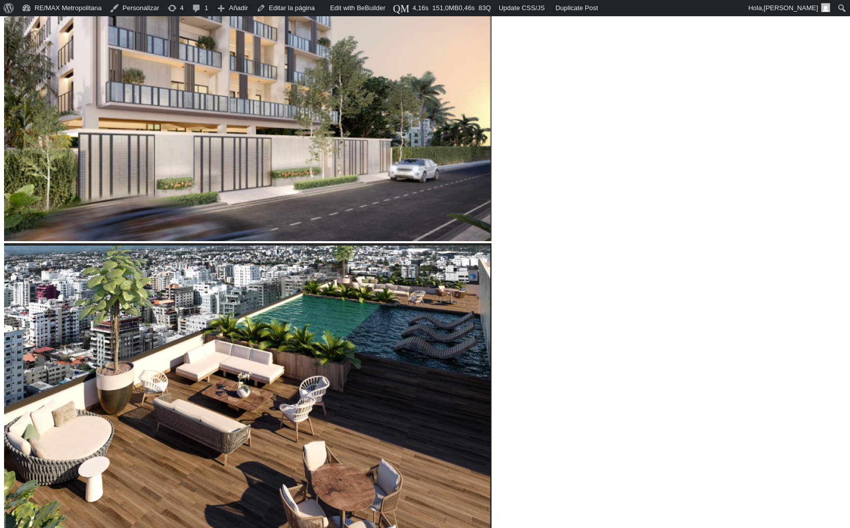
type input "47401"
type input "47,618"
type input "47618"
type input "48,053"
type input "48053"
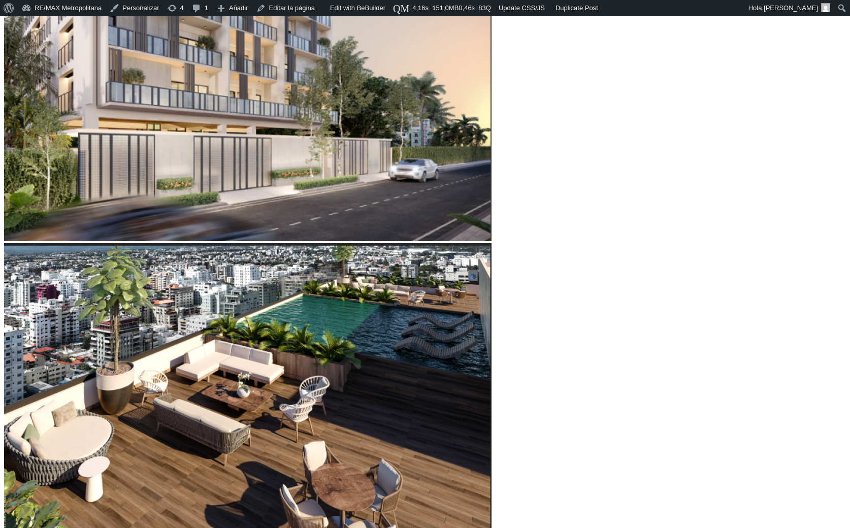
type input "48,488"
type input "48488"
type input "48,705"
type input "48705"
type input "49,140"
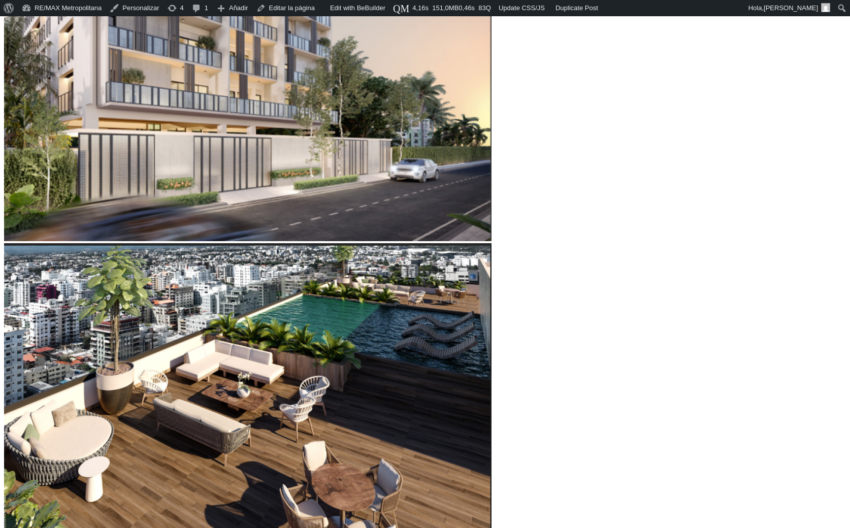
type input "49140"
type input "49,358"
type input "49358"
type input "49,575"
type input "49575"
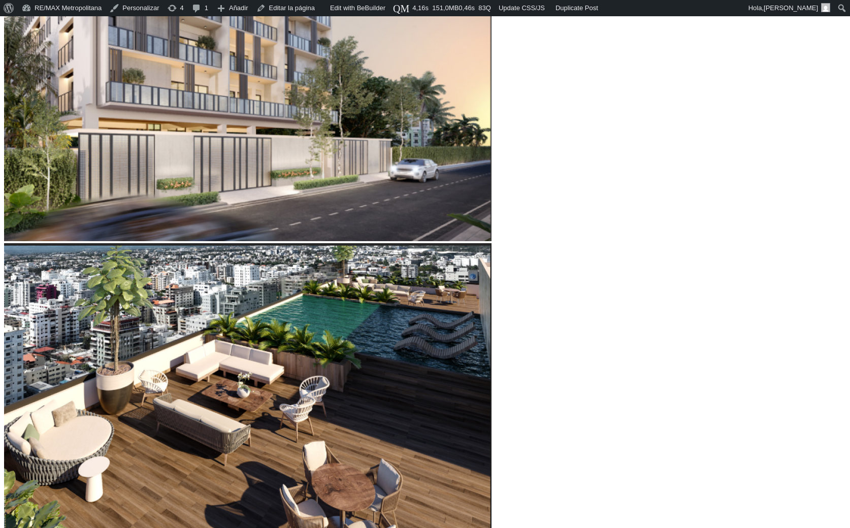
type input "49,793"
type input "49793"
type input "50,010"
type input "50010"
type input "50,227"
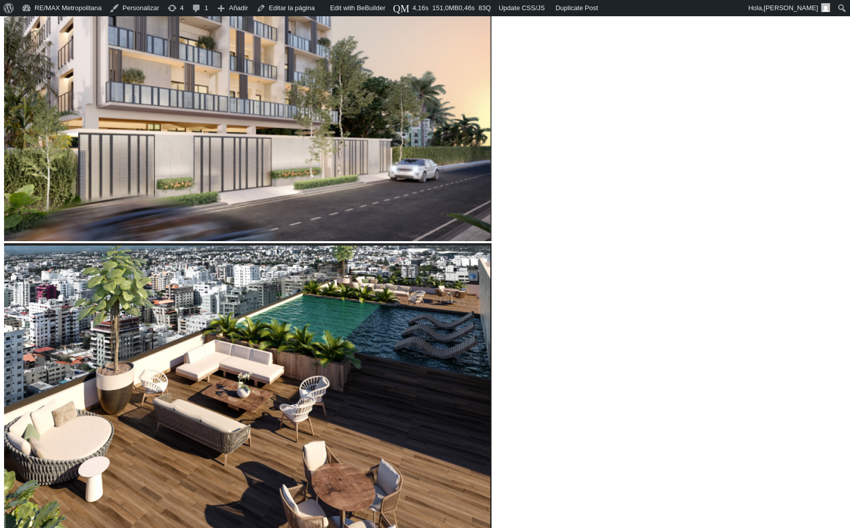
type input "50227"
type input "50,445"
type input "50445"
type input "50,662"
type input "50662"
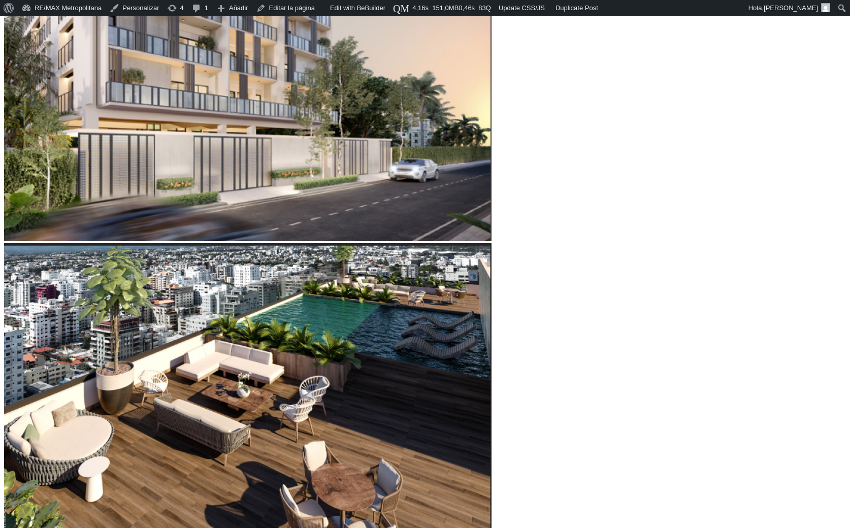
type input "50,880"
type input "50880"
type input "51,315"
drag, startPoint x: 267, startPoint y: 285, endPoint x: 245, endPoint y: 284, distance: 21.3
type input "51315"
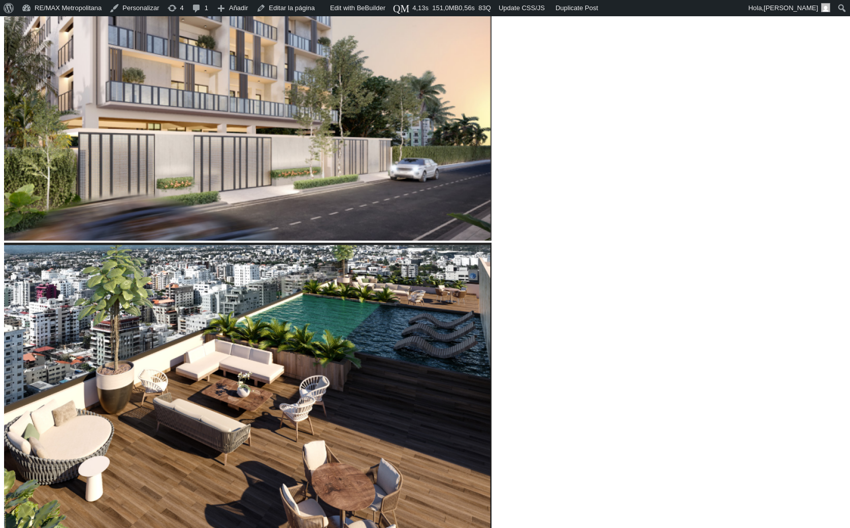
scroll to position [513, 0]
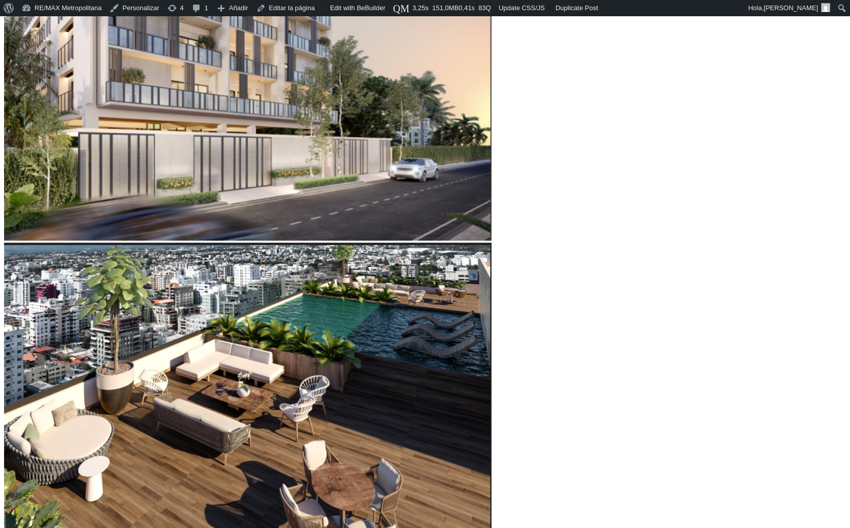
scroll to position [513, 0]
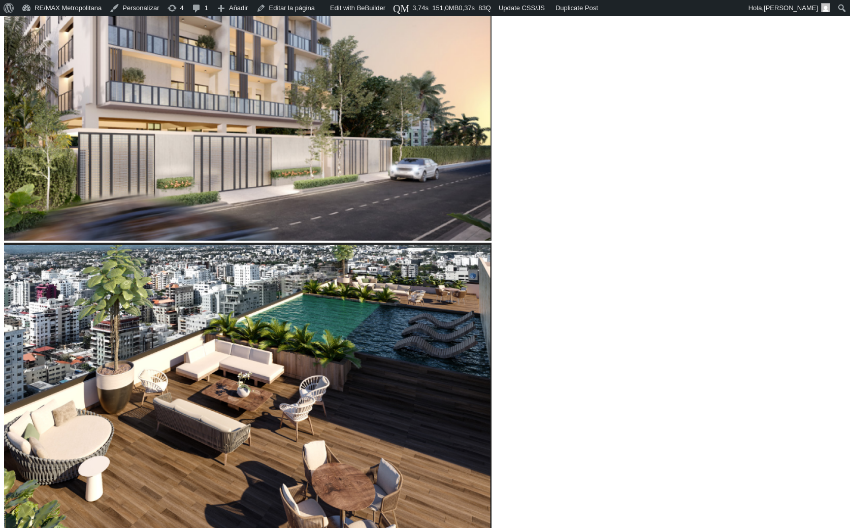
scroll to position [513, 0]
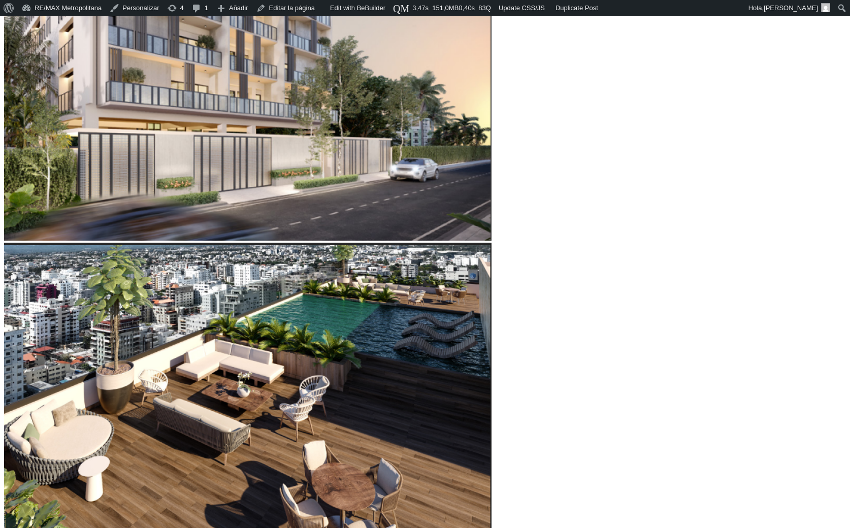
scroll to position [513, 0]
type input "60,664"
type input "60664"
type input "60,012"
type input "60012"
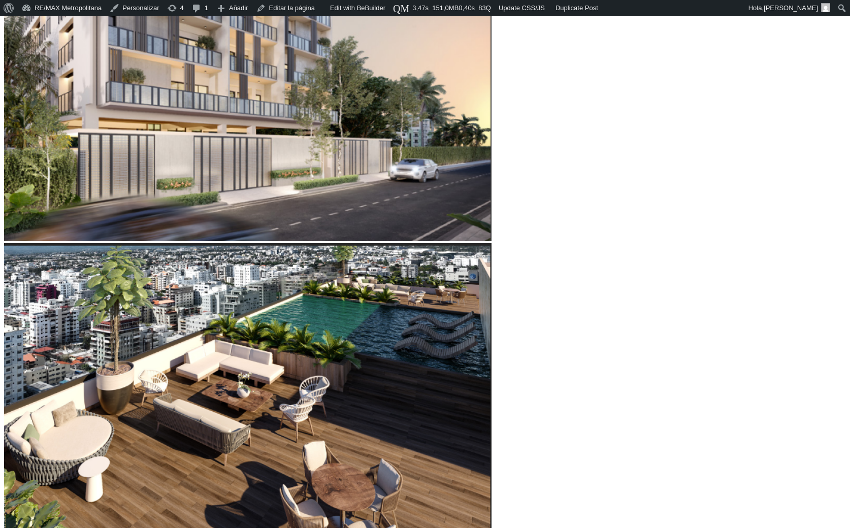
type input "58,490"
type input "58490"
type input "55,663"
type input "55663"
type input "54,576"
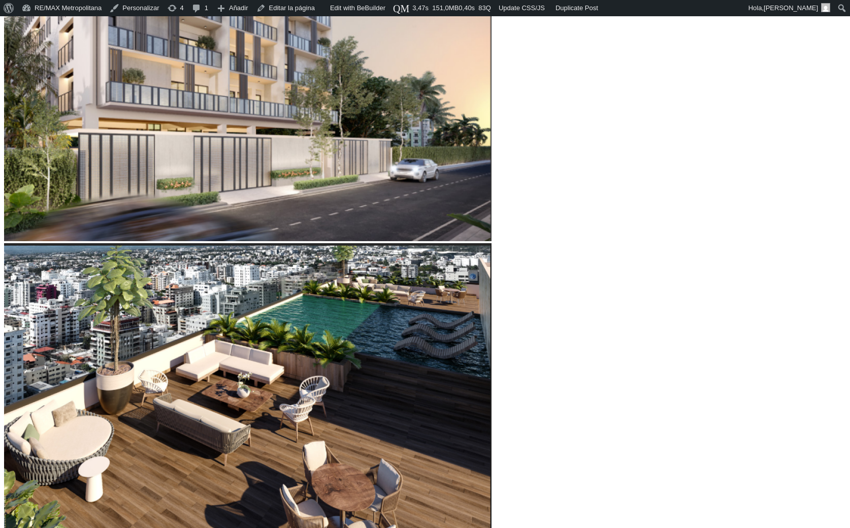
type input "54576"
type input "54,141"
type input "54141"
type input "53,924"
type input "53924"
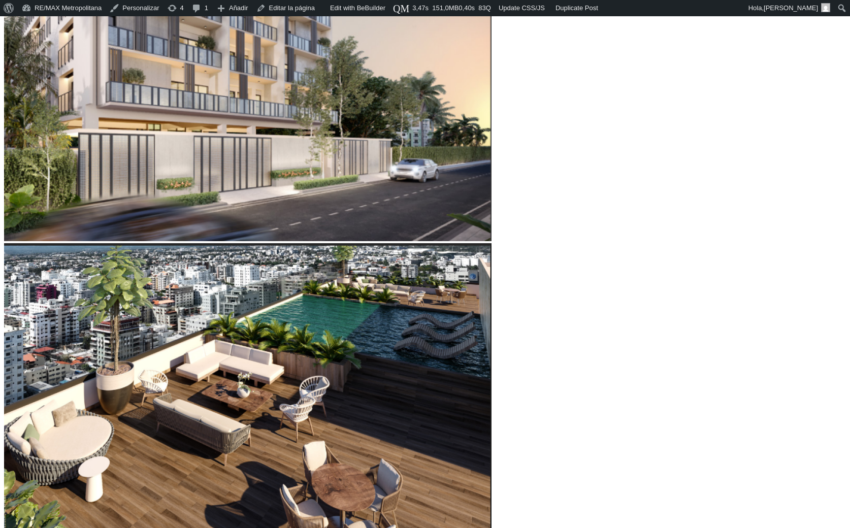
type input "53,271"
type input "53271"
type input "52,837"
type input "52837"
type input "51,749"
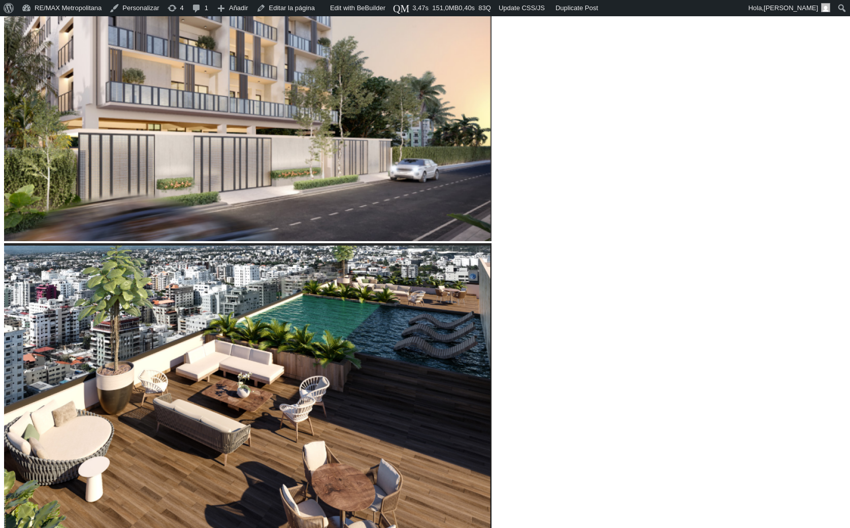
type input "51749"
type input "51,097"
type input "51097"
type input "50,662"
type input "50662"
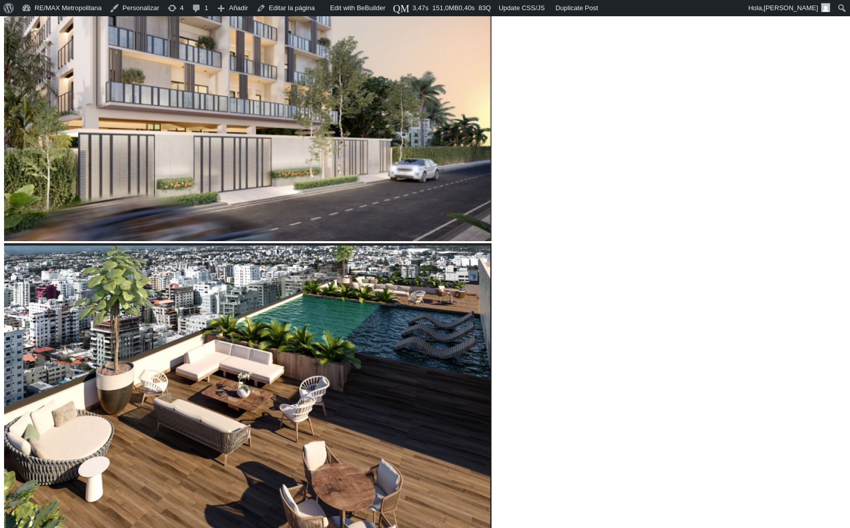
type input "47,836"
type input "47836"
type input "40,008"
type input "40008"
type input "31,963"
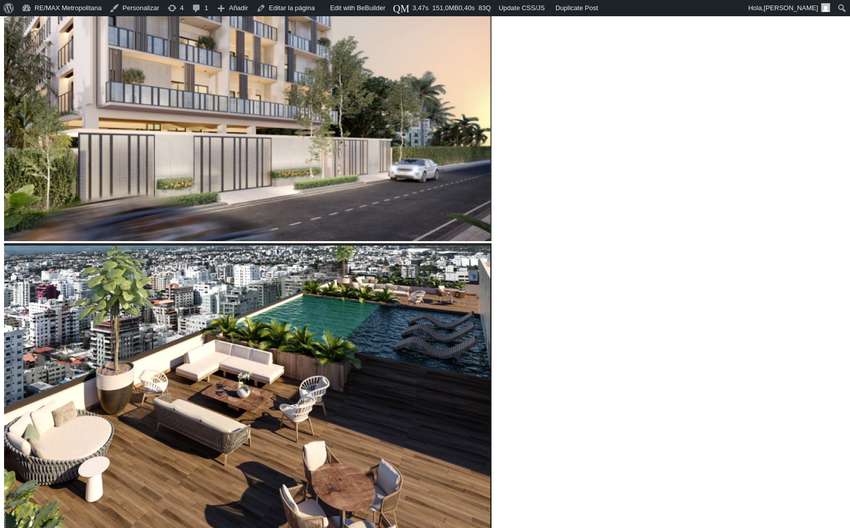
drag, startPoint x: 267, startPoint y: 283, endPoint x: 200, endPoint y: 280, distance: 67.6
type input "31745"
type input "31,528"
type input "31528"
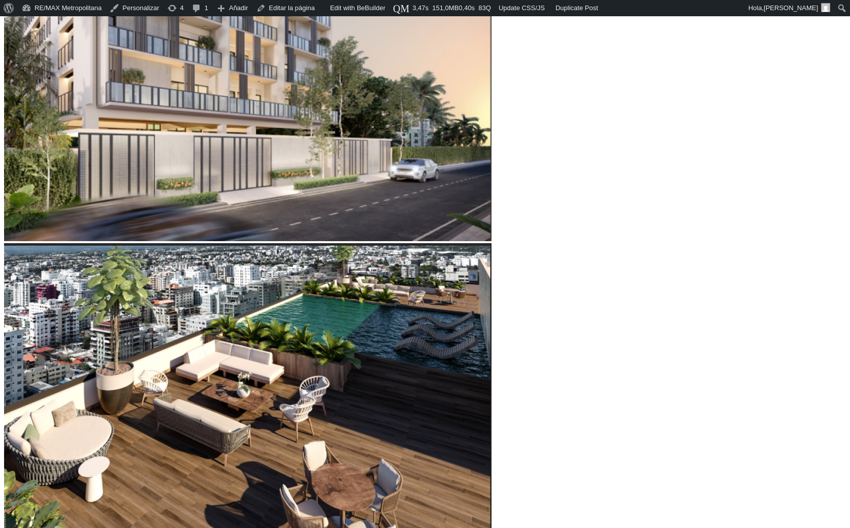
type input "31,745"
type input "31745"
type input "32,398"
type input "32398"
type input "33,050"
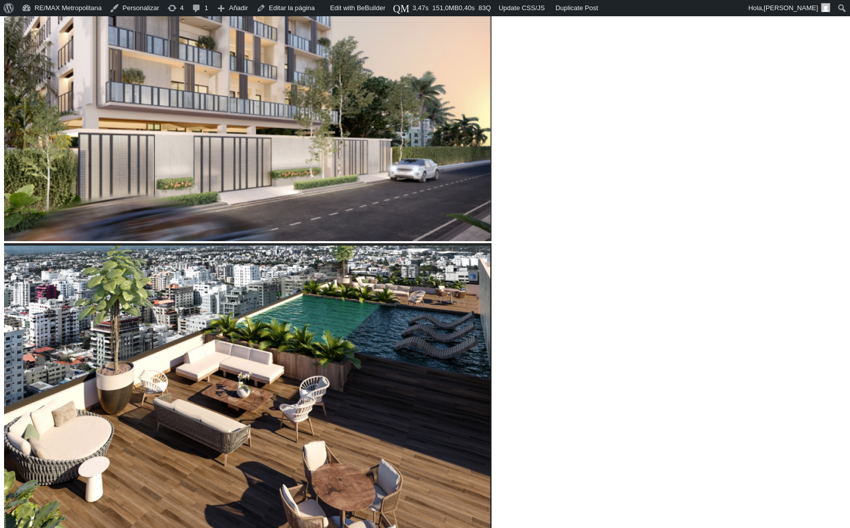
type input "33050"
type input "33,267"
type input "33267"
type input "33,702"
type input "33702"
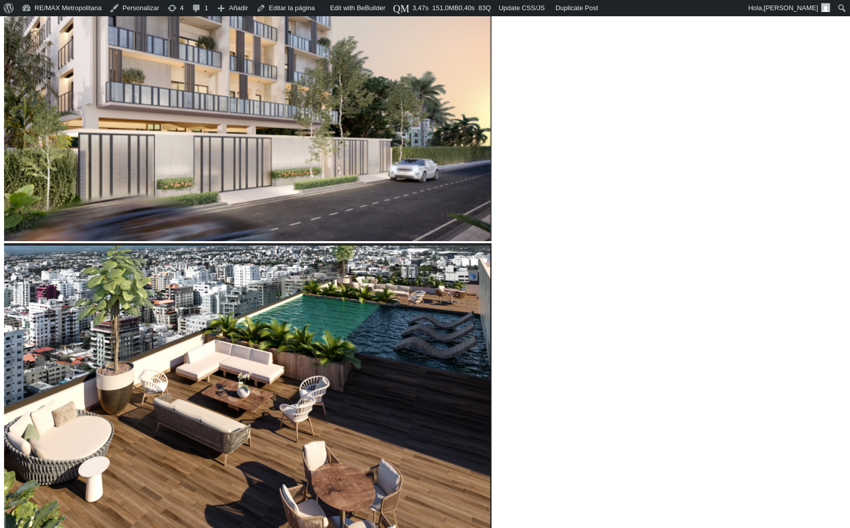
type input "34,137"
type input "34137"
type input "35,007"
type input "35007"
type input "35,224"
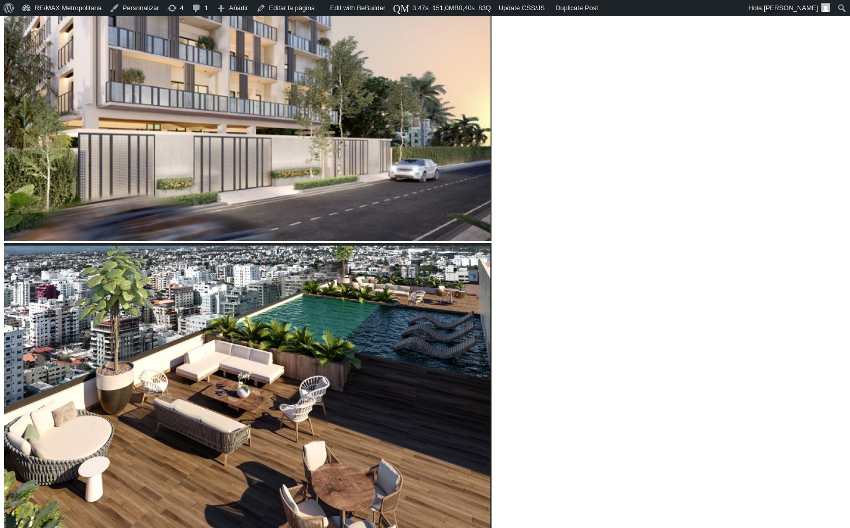
type input "35224"
type input "36,094"
type input "36094"
type input "36,529"
type input "36529"
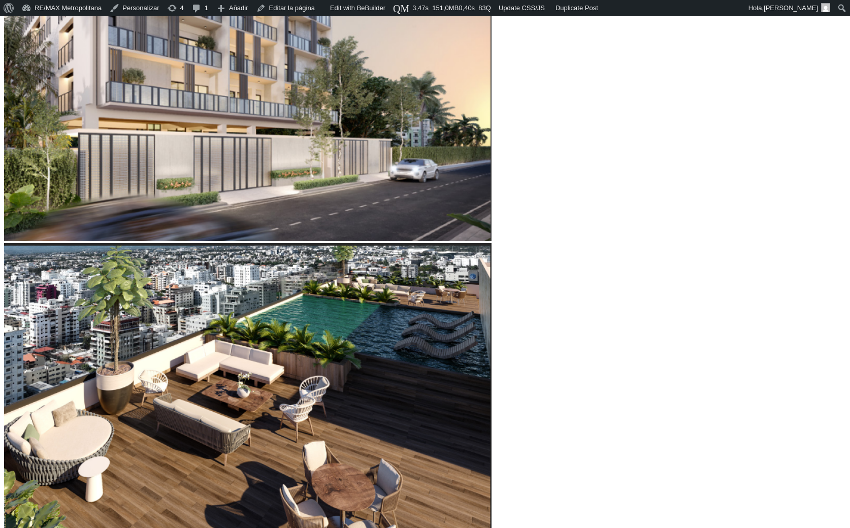
type input "36,964"
type input "36964"
type input "37,834"
type input "37834"
type input "38,268"
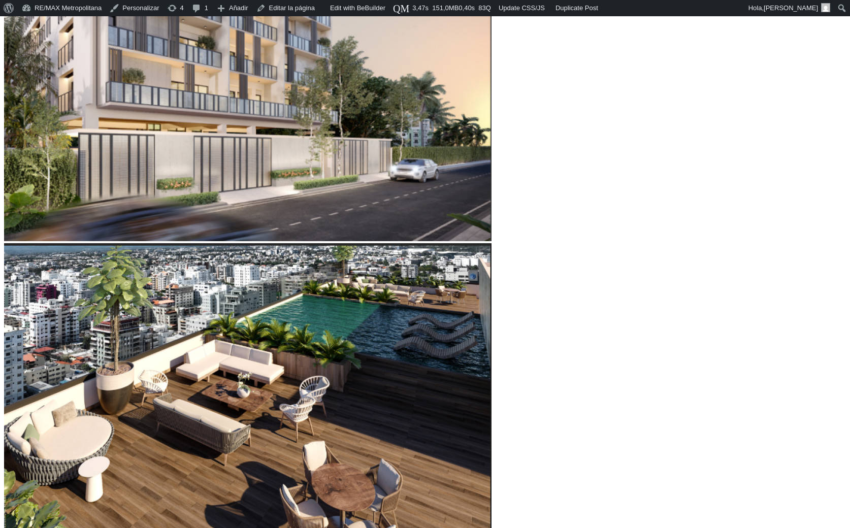
type input "38268"
type input "38,921"
type input "38921"
type input "40,008"
type input "40008"
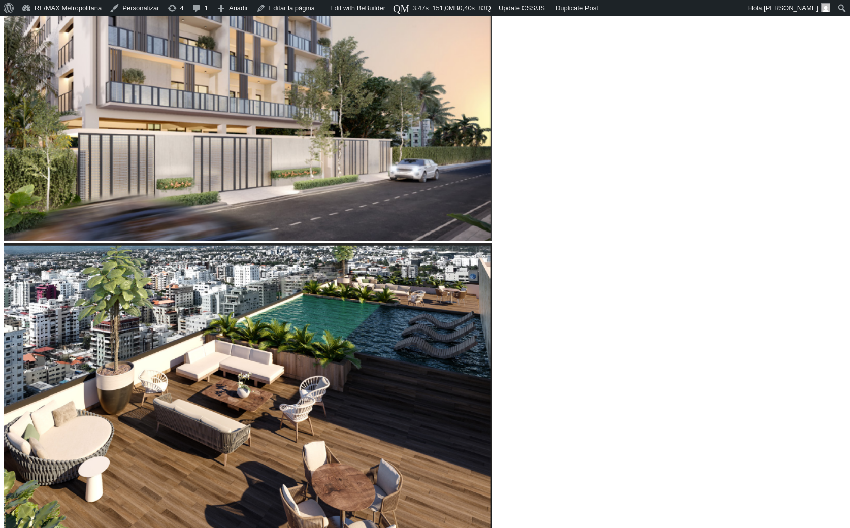
type input "40,443"
type input "40443"
type input "40,660"
type input "40660"
type input "41,747"
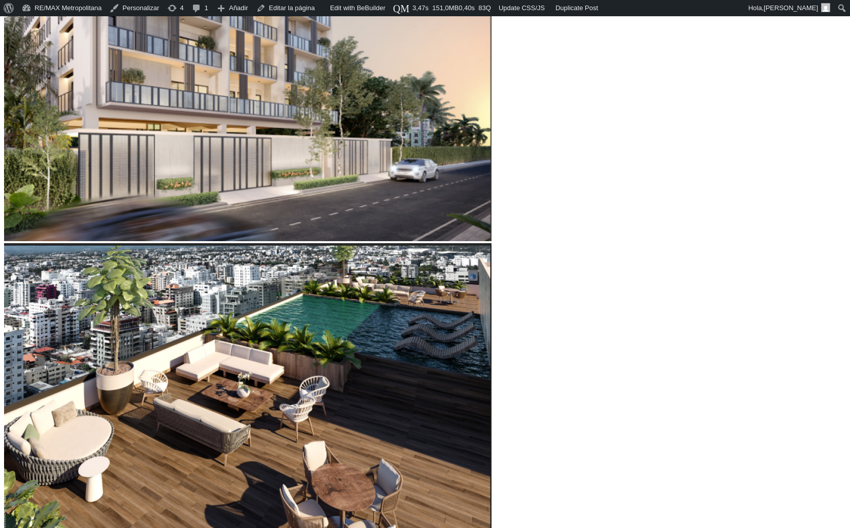
type input "41747"
type input "42,182"
type input "42182"
type input "42,617"
type input "42617"
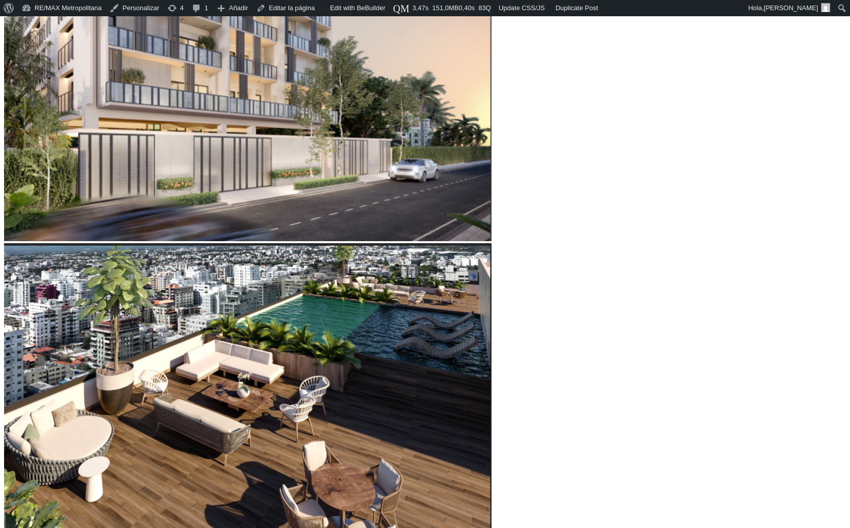
type input "43,487"
type input "43487"
type input "43,704"
type input "43704"
type input "44,139"
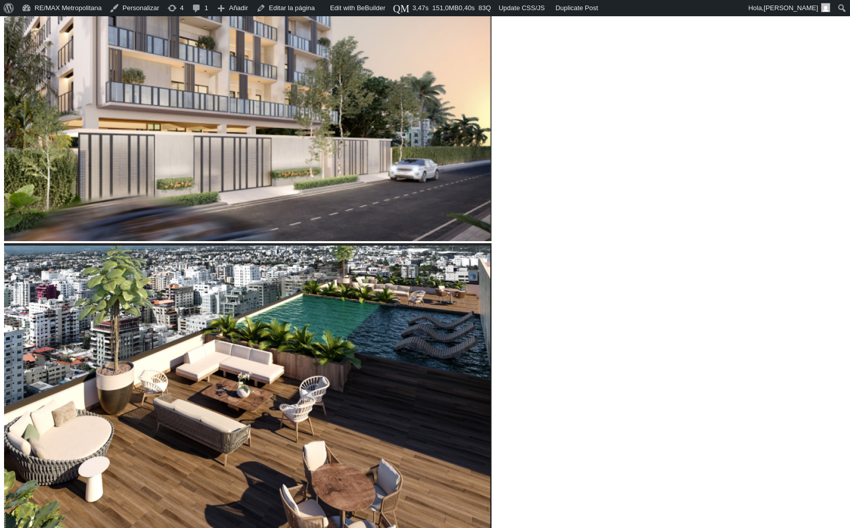
type input "44139"
type input "44,792"
type input "44792"
type input "45,226"
type input "45226"
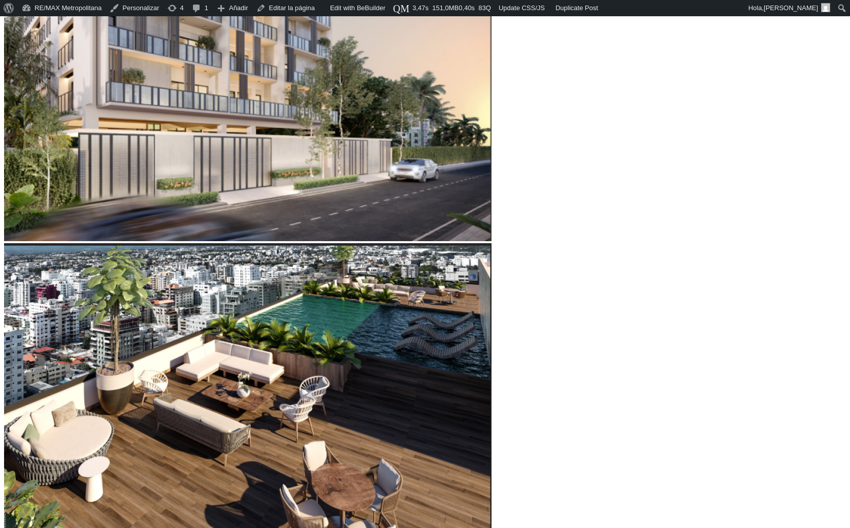
type input "45,879"
type input "45879"
type input "46,096"
type input "46096"
type input "46,531"
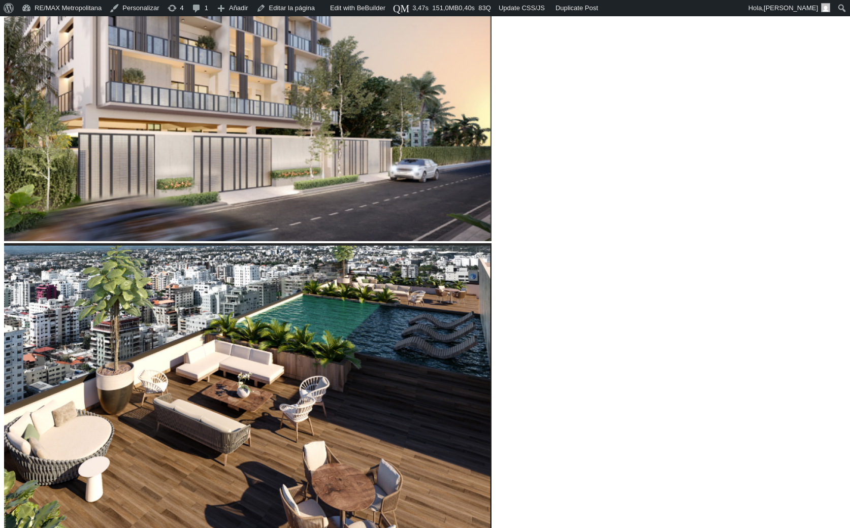
type input "46531"
type input "46,748"
type input "46748"
type input "46,966"
type input "46966"
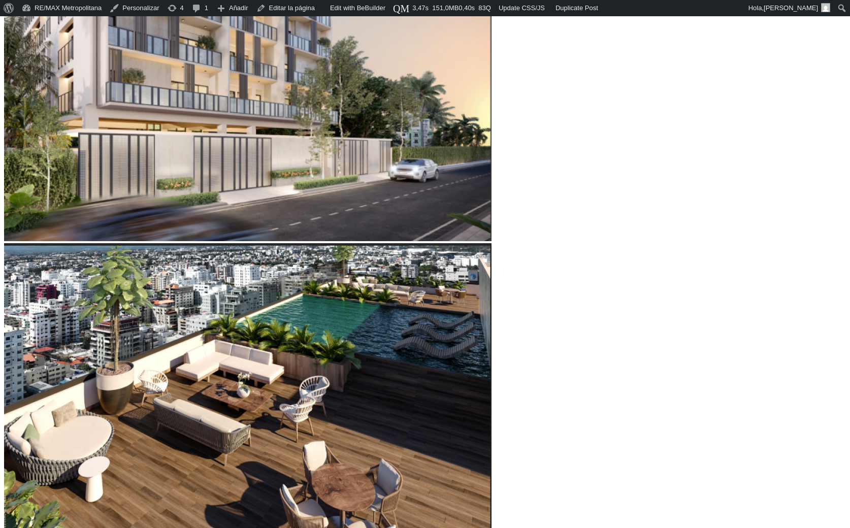
type input "47,183"
type input "47183"
type input "47,618"
type input "47618"
type input "47,836"
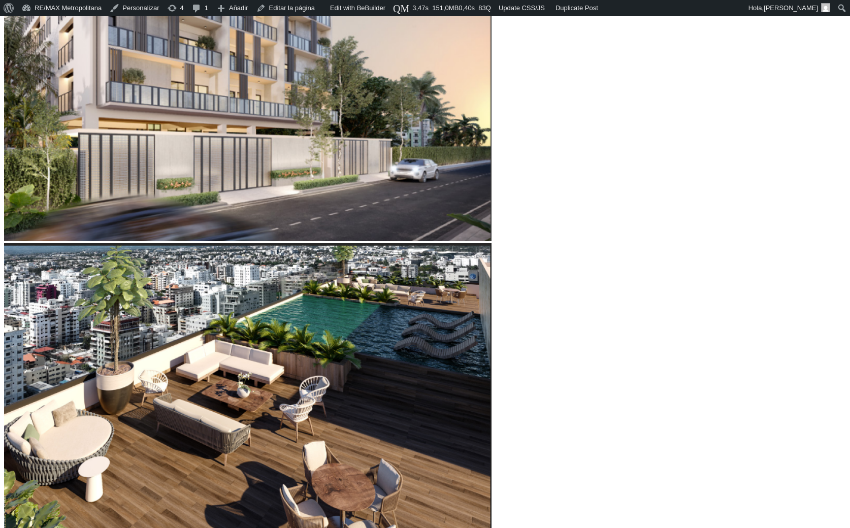
type input "47836"
type input "48,053"
type input "48053"
type input "48,270"
type input "48270"
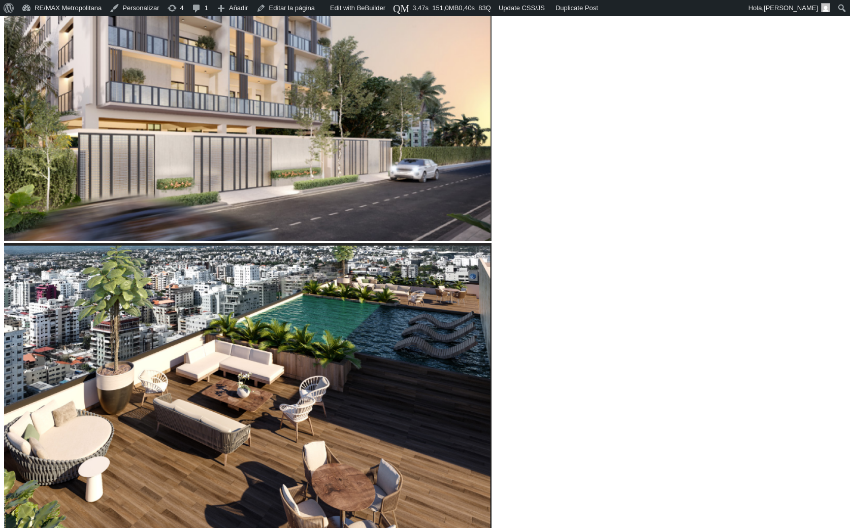
type input "48,488"
type input "48488"
type input "48,705"
drag, startPoint x: 199, startPoint y: 284, endPoint x: 239, endPoint y: 289, distance: 40.5
type input "48705"
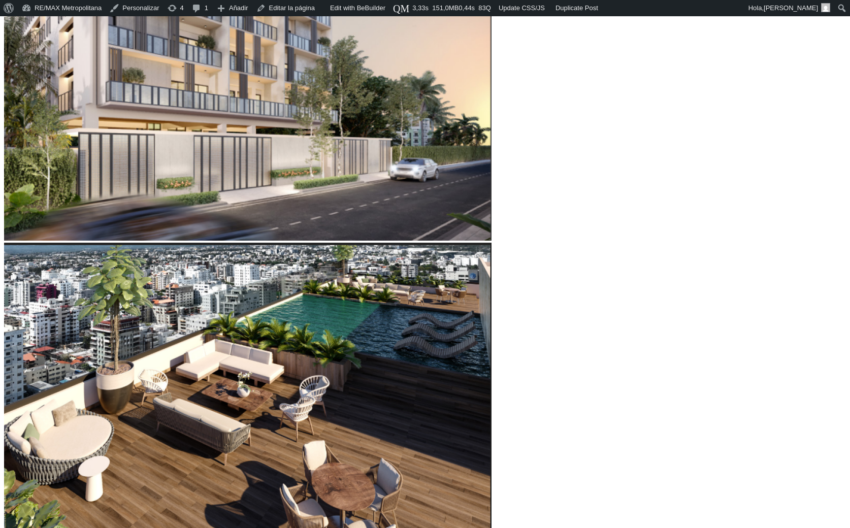
scroll to position [513, 0]
type input "59,794"
type input "59794"
type input "59,577"
type input "59577"
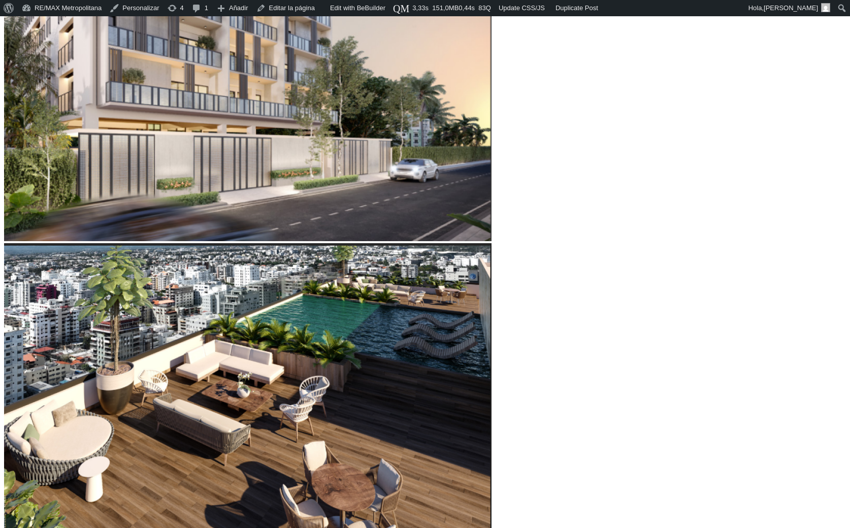
type input "59,360"
type input "59360"
type input "58,490"
type input "58490"
type input "57,403"
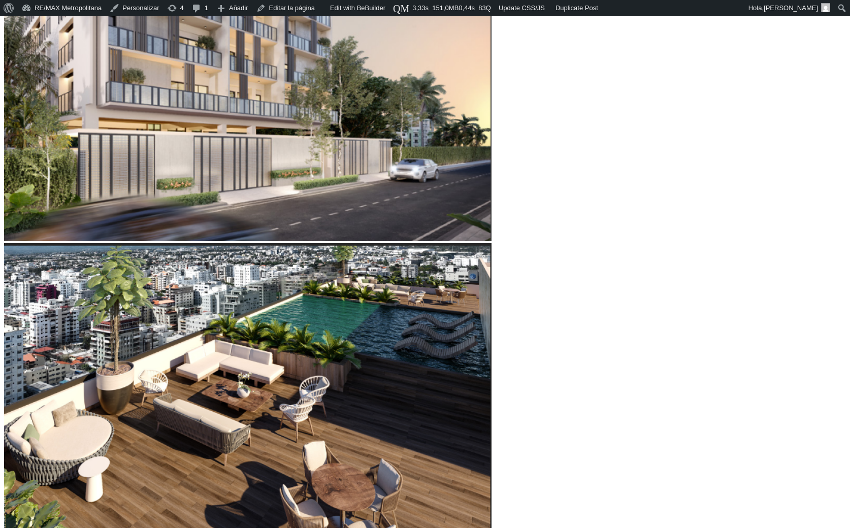
type input "57403"
type input "56,968"
type input "56968"
type input "56,533"
type input "56533"
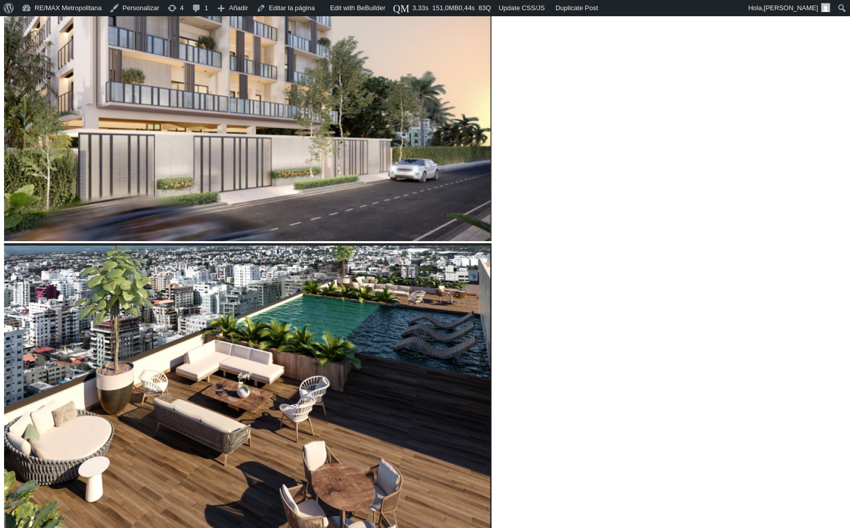
type input "56,098"
type input "56098"
type input "55,881"
type input "55881"
type input "55,663"
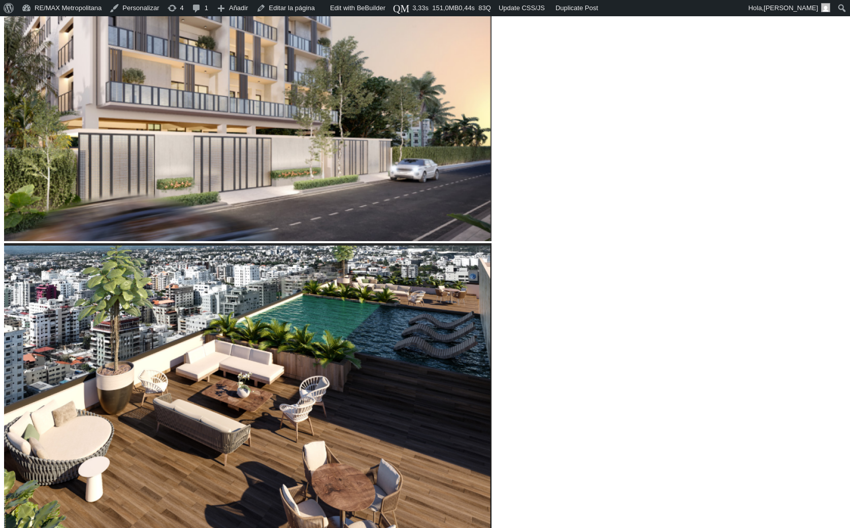
type input "55663"
type input "55,446"
type input "55446"
type input "55,228"
type input "55228"
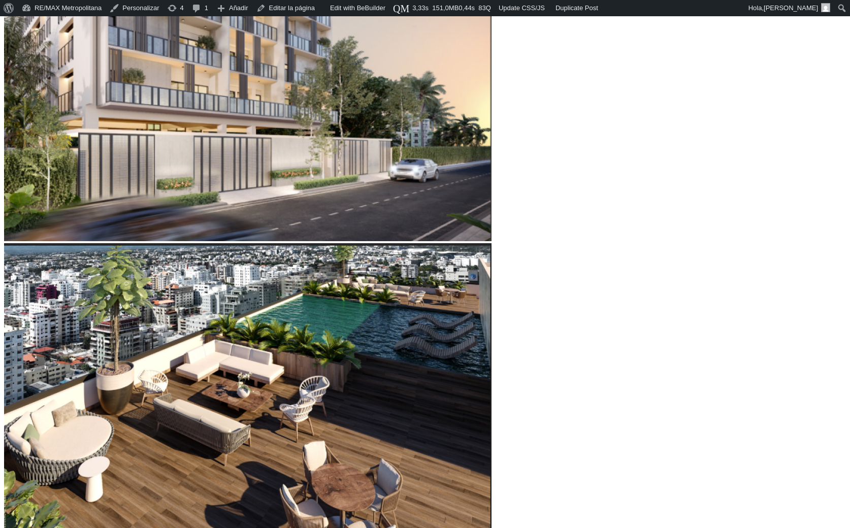
type input "55,011"
type input "55011"
type input "54,793"
drag, startPoint x: 266, startPoint y: 286, endPoint x: 254, endPoint y: 287, distance: 12.2
type input "54793"
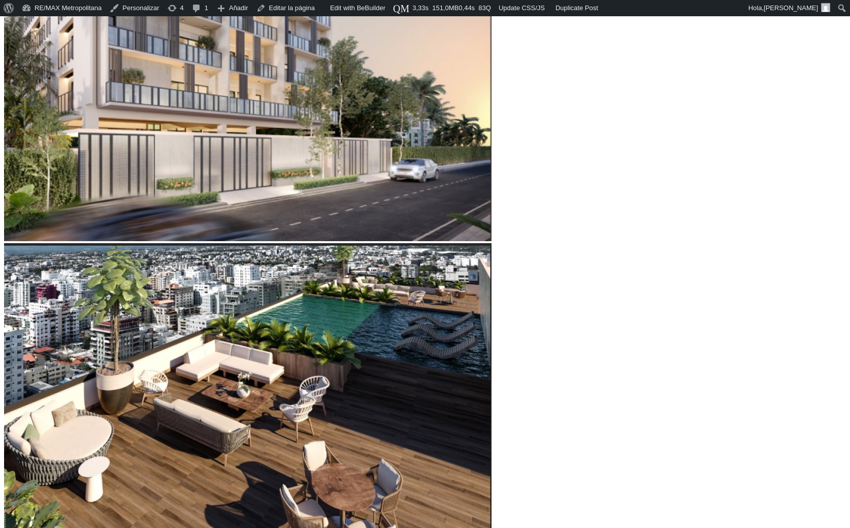
type input "13"
type input "14"
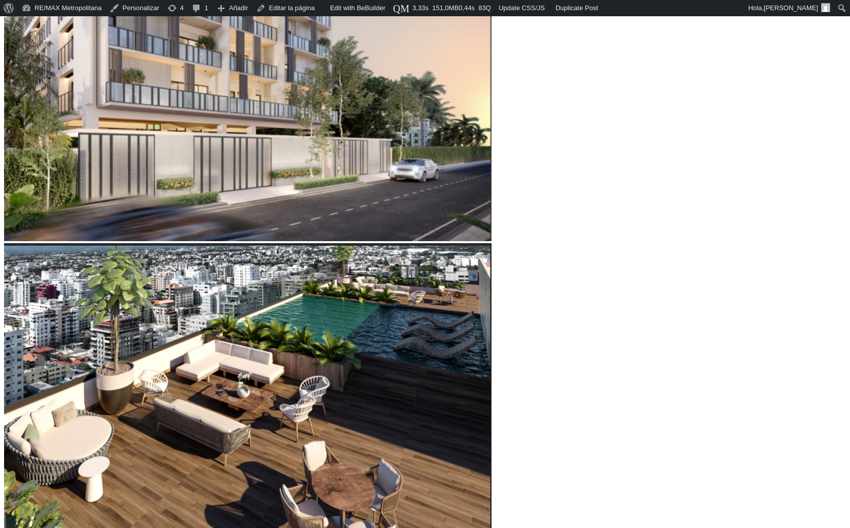
type input "15"
drag, startPoint x: 160, startPoint y: 343, endPoint x: 167, endPoint y: 342, distance: 7.1
type input "15"
type input "19"
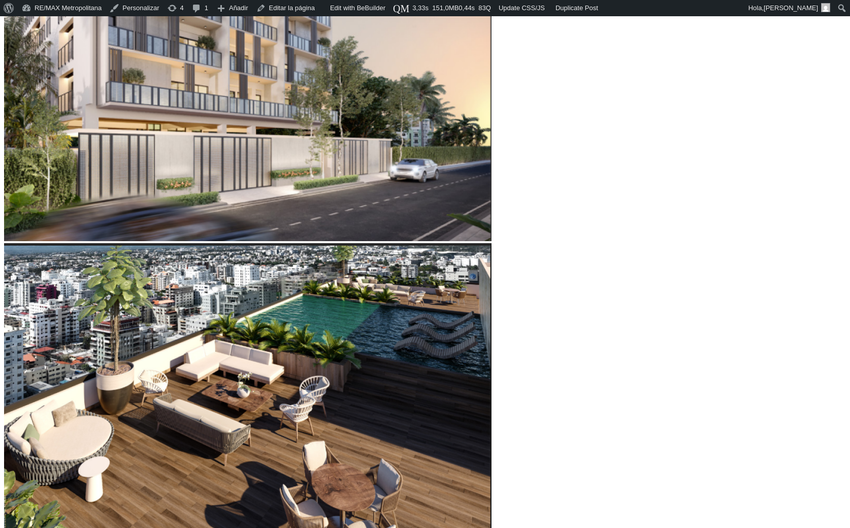
drag, startPoint x: 261, startPoint y: 401, endPoint x: 255, endPoint y: 402, distance: 6.7
type input "19"
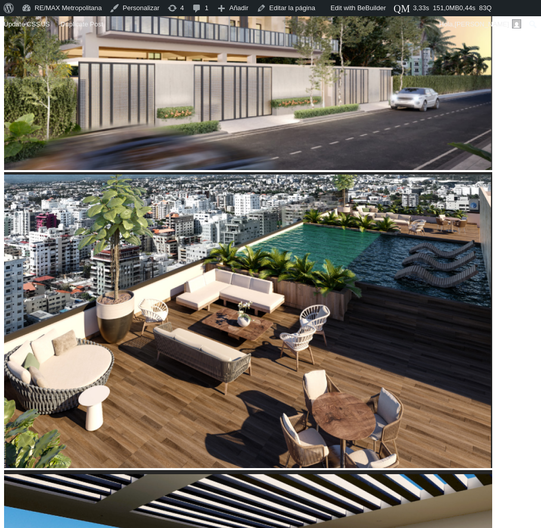
type input "60,025"
type input "60025"
type input "59,151"
type input "59151"
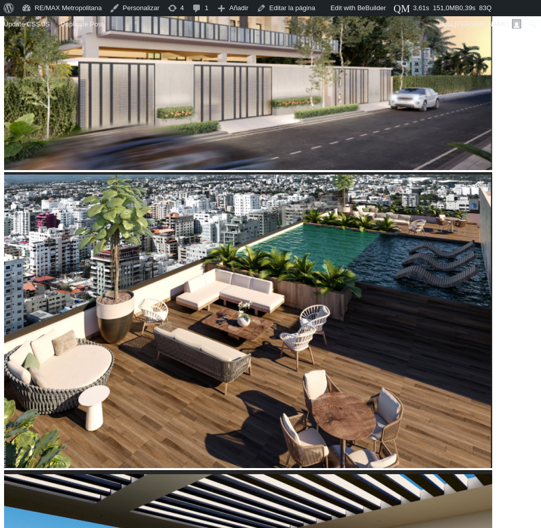
type input "56,820"
type input "56820"
type input "56,529"
type input "56529"
type input "56,237"
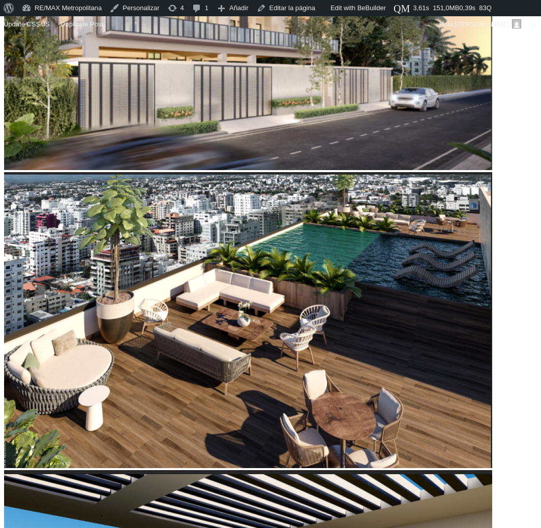
type input "56237"
type input "55,946"
type input "55946"
type input "55,654"
type input "55654"
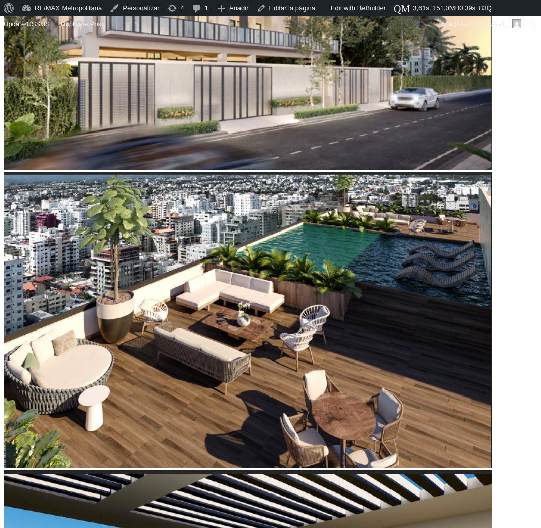
type input "55,363"
type input "55363"
type input "55,072"
type input "55072"
type input "54,780"
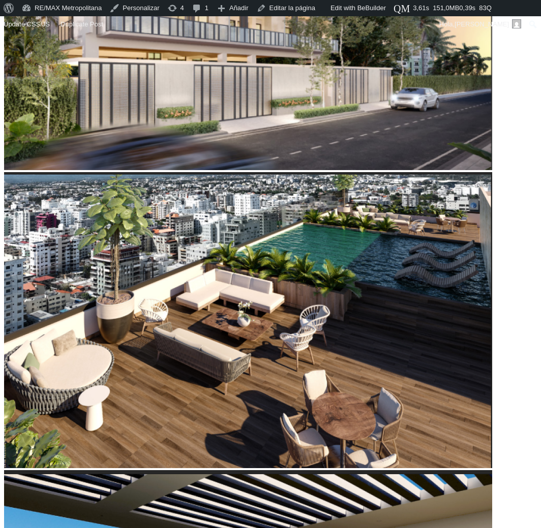
type input "54780"
type input "54,489"
type input "54489"
type input "54,198"
type input "54198"
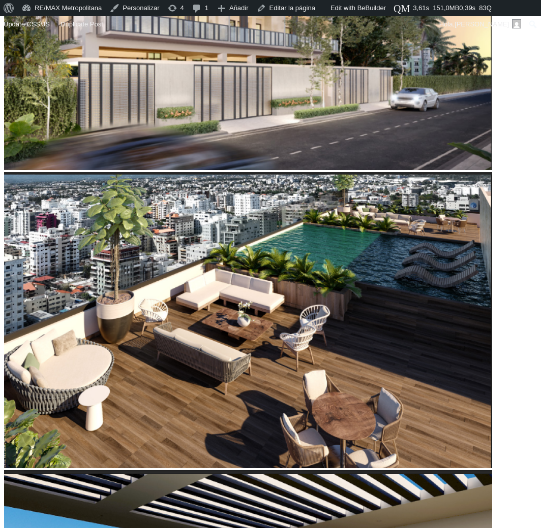
type input "53,906"
type input "53906"
type input "53,615"
type input "53615"
type input "53,323"
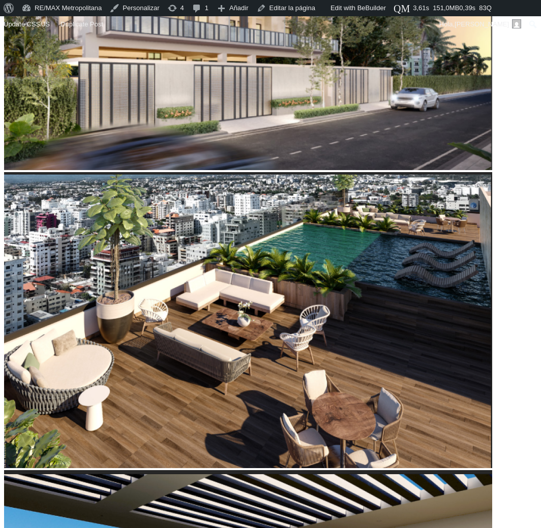
type input "53323"
type input "53,906"
type input "53906"
type input "57,403"
type input "57403"
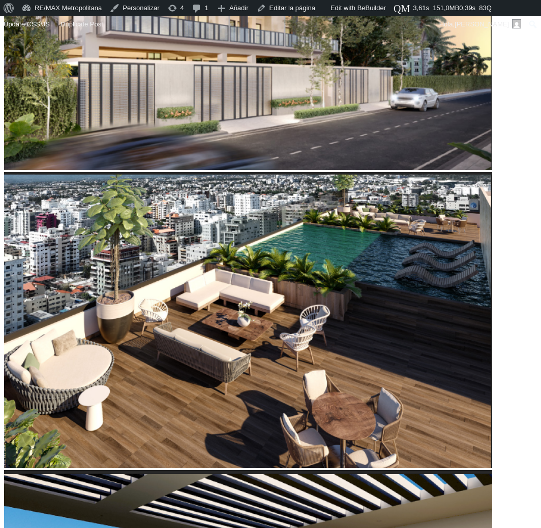
type input "57,694"
type input "57694"
type input "57,986"
type input "57986"
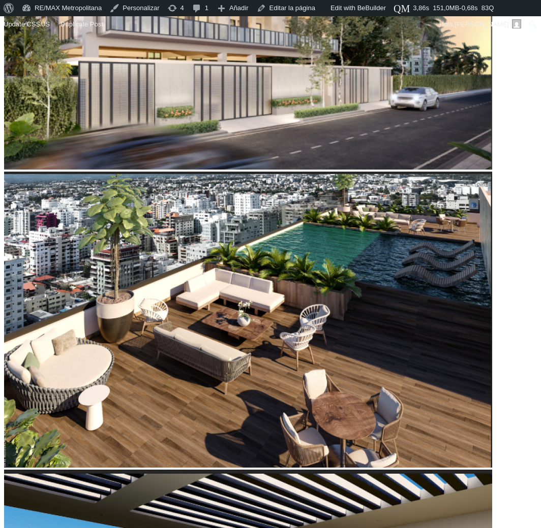
scroll to position [513, 0]
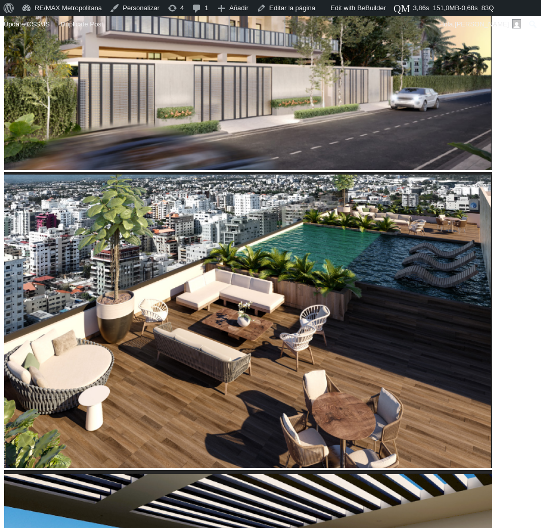
type input "53,323"
type input "53323"
type input "53,032"
type input "53032"
type input "52,158"
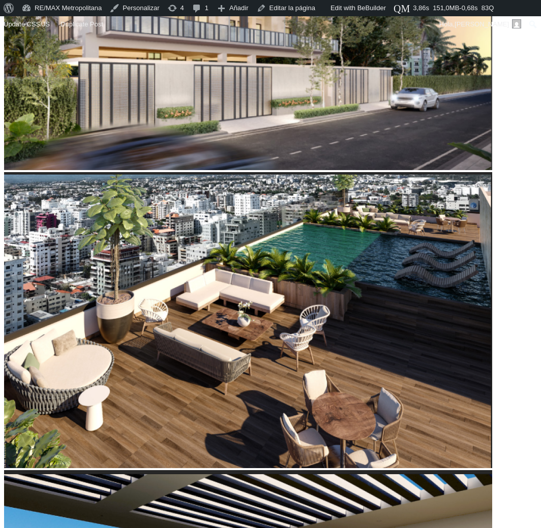
type input "52158"
type input "51,866"
type input "51866"
type input "51,575"
type input "51575"
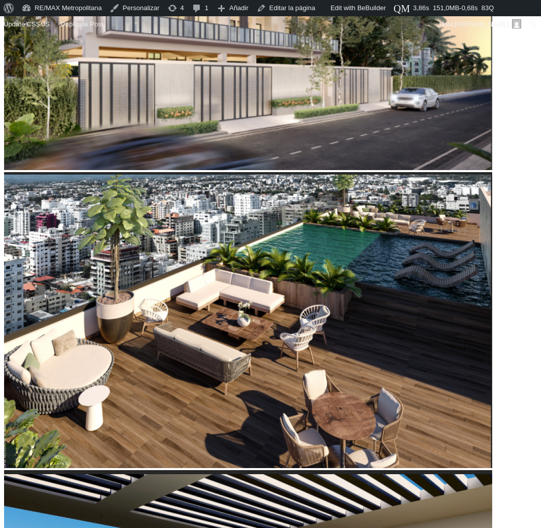
type input "51,284"
type input "51284"
type input "50,992"
type input "50992"
type input "50,701"
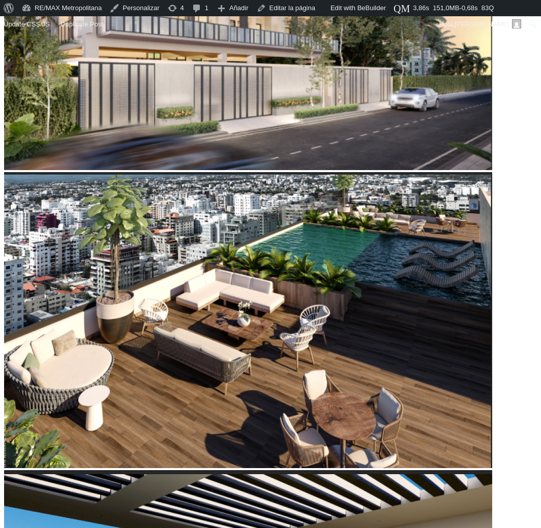
type input "50701"
type input "50,410"
type input "50410"
type input "50,118"
type input "50118"
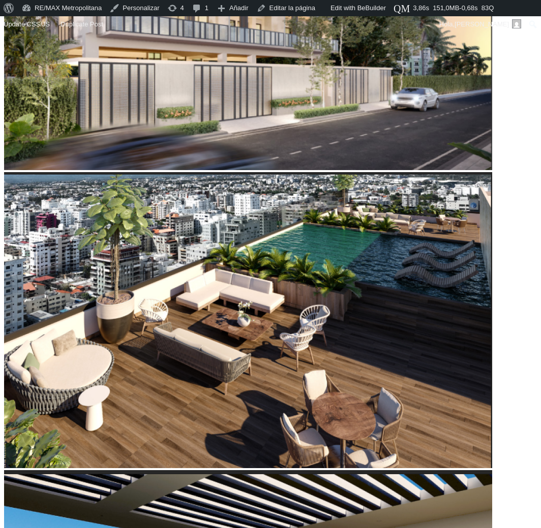
type input "49,827"
drag, startPoint x: 146, startPoint y: 297, endPoint x: 129, endPoint y: 295, distance: 17.9
type input "49827"
type input "49,244"
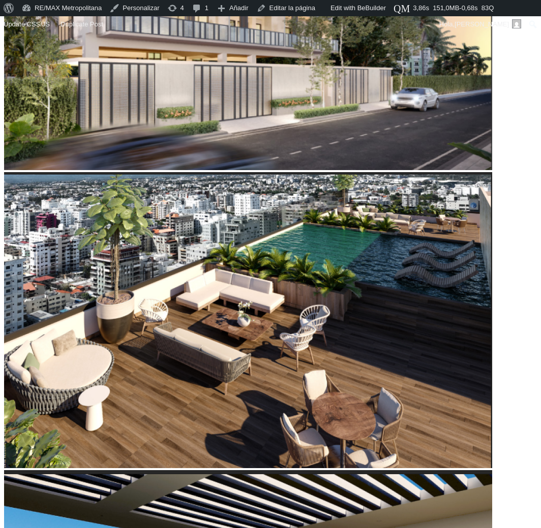
type input "49244"
type input "53,323"
type input "53323"
type input "54,198"
type input "54198"
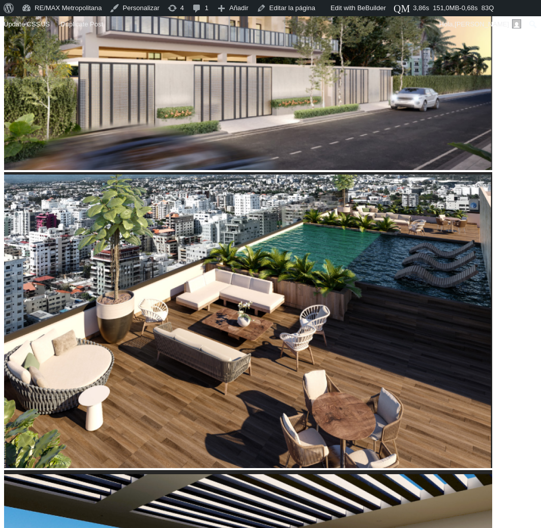
type input "54,489"
type input "54489"
type input "54,780"
type input "54780"
type input "55,072"
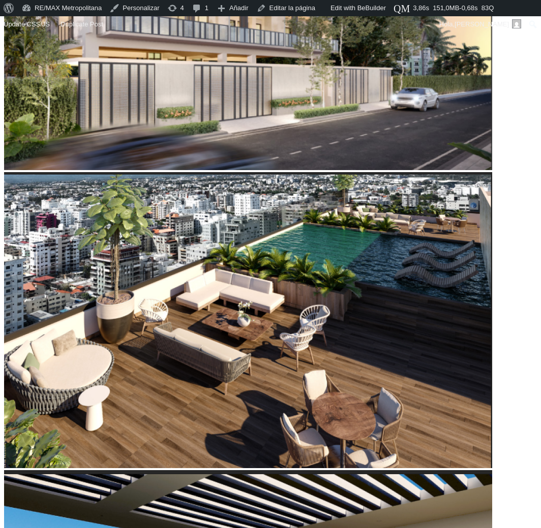
type input "55072"
type input "55,363"
type input "55363"
type input "55,946"
type input "55946"
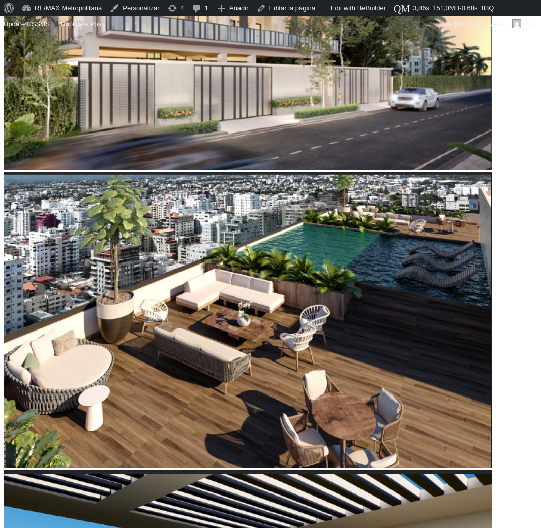
type input "55,654"
type input "55654"
type input "55,363"
type input "55363"
type input "55,072"
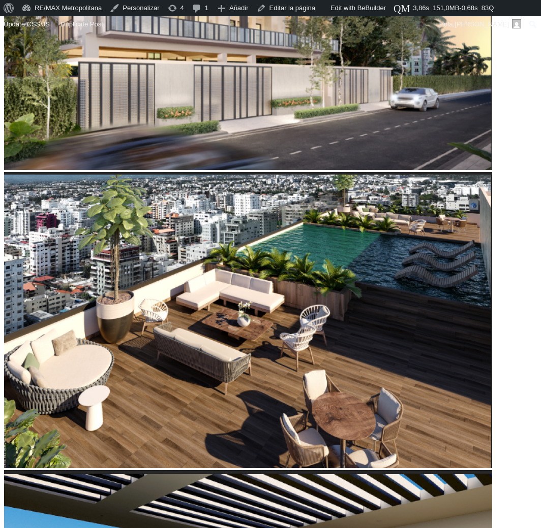
type input "55072"
type input "54,780"
type input "54780"
type input "54,489"
type input "54489"
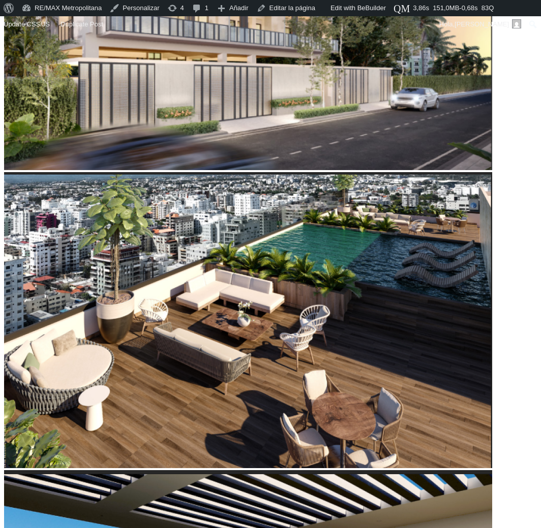
type input "53,615"
type input "53615"
type input "53,032"
type input "53032"
type input "52,741"
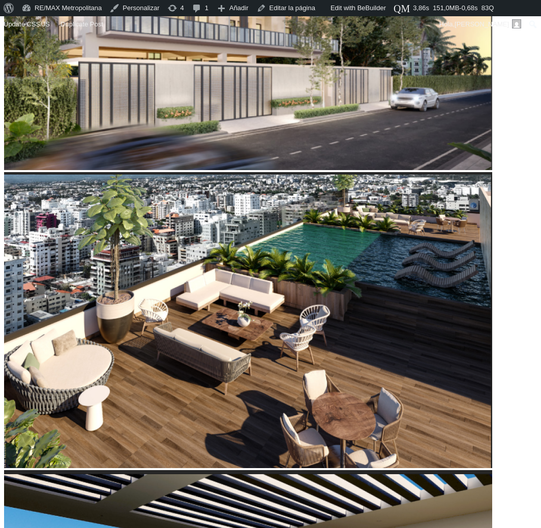
type input "52741"
type input "52,449"
type input "52449"
type input "52,158"
type input "52158"
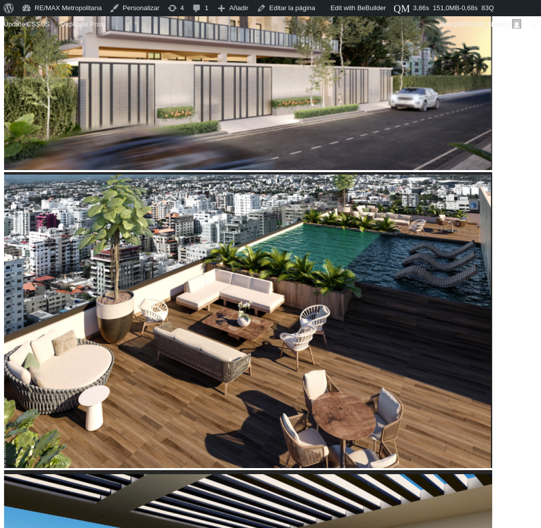
type input "51,575"
type input "51575"
type input "51,284"
type input "51284"
type input "50,992"
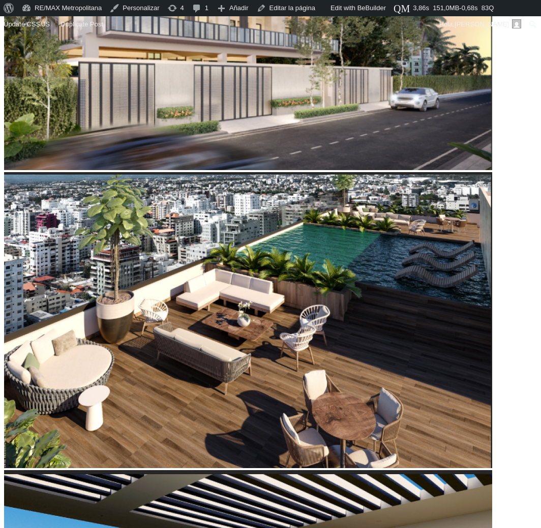
type input "50992"
type input "50,701"
type input "50701"
type input "50,118"
type input "50118"
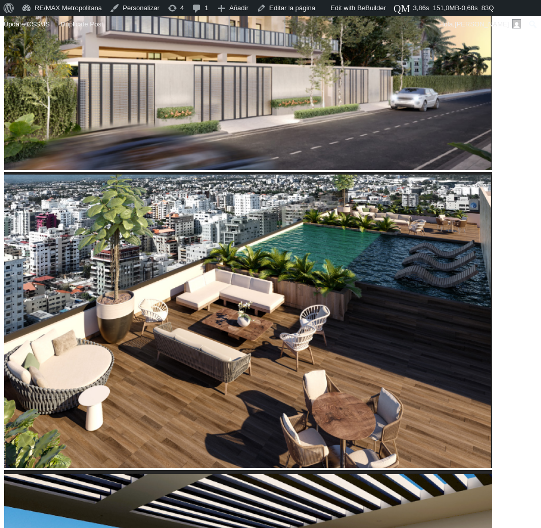
type input "49,827"
type input "49827"
type input "49,535"
type input "49535"
type input "49,244"
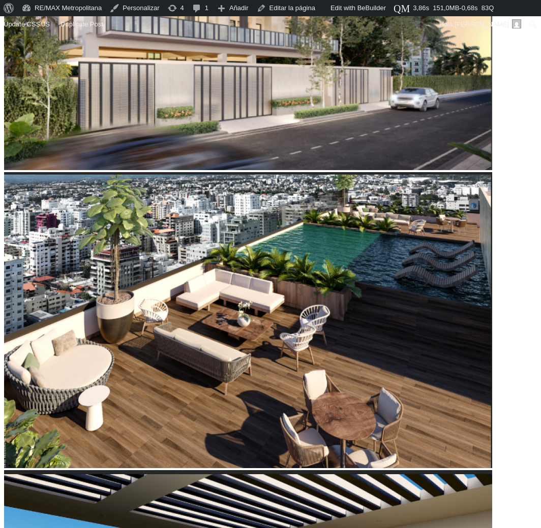
type input "49244"
type input "49,535"
type input "49535"
type input "49,827"
type input "49827"
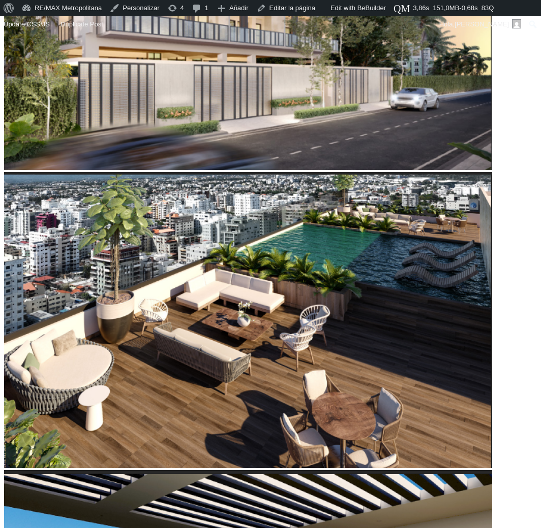
type input "50,410"
type input "50410"
type input "50,992"
type input "50992"
type input "51,284"
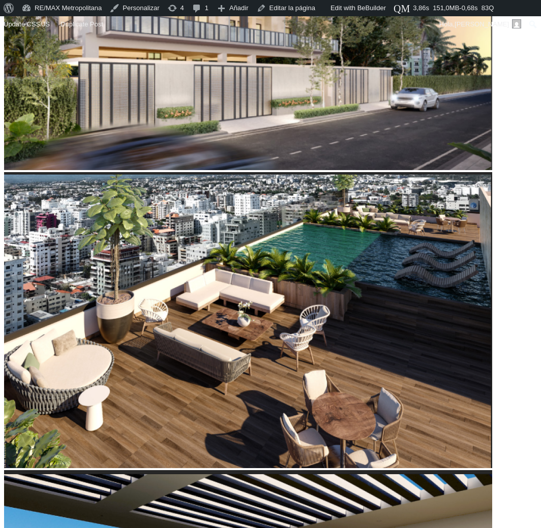
type input "51284"
type input "51,575"
type input "51575"
type input "51,866"
type input "51866"
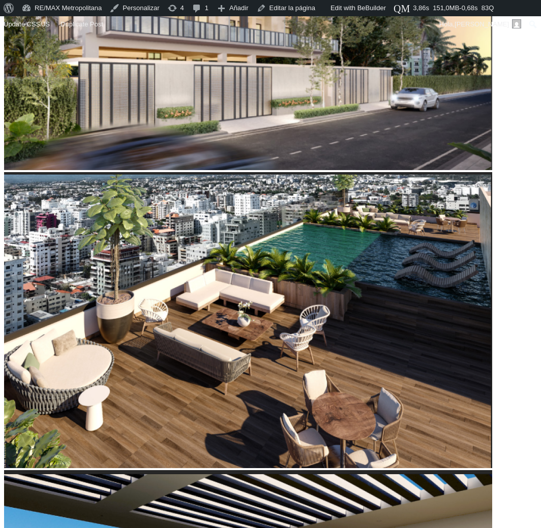
type input "52,158"
type input "52158"
type input "52,449"
type input "52449"
type input "52,741"
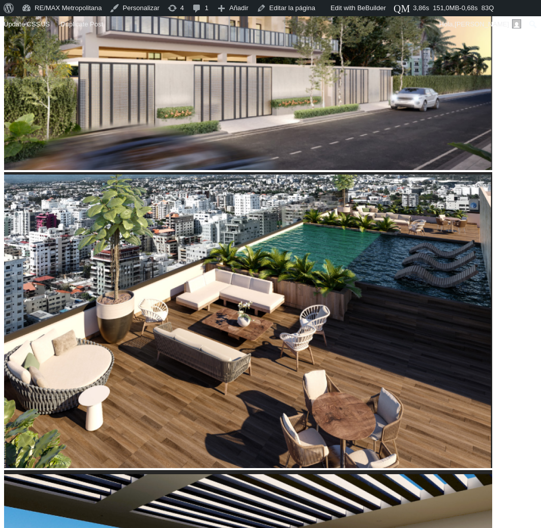
type input "52741"
type input "53,032"
drag, startPoint x: 128, startPoint y: 295, endPoint x: 134, endPoint y: 295, distance: 6.6
type input "53032"
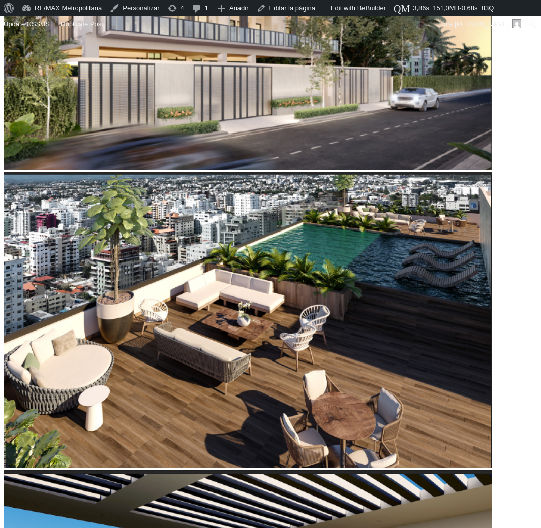
type input "53,615"
type input "53615"
type input "53,906"
type input "53906"
type input "54,489"
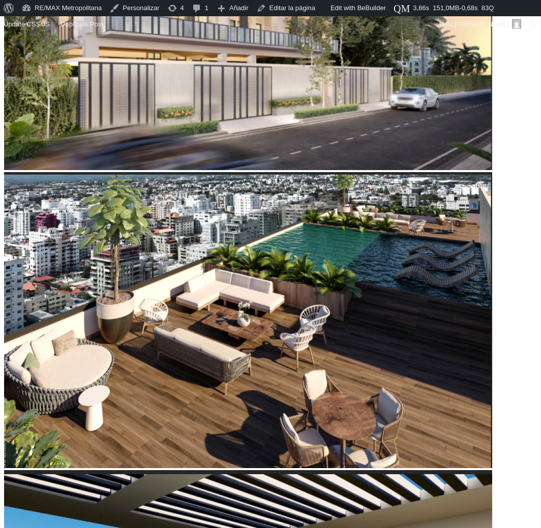
type input "54489"
type input "54,780"
type input "54780"
type input "55,363"
type input "55363"
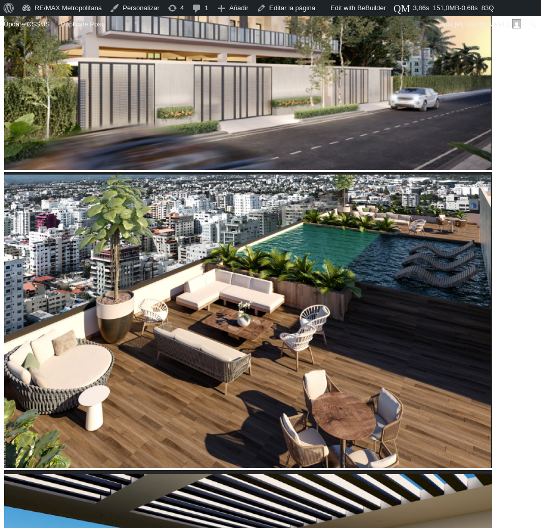
type input "55,654"
type input "55654"
type input "56,237"
type input "56237"
type input "56,529"
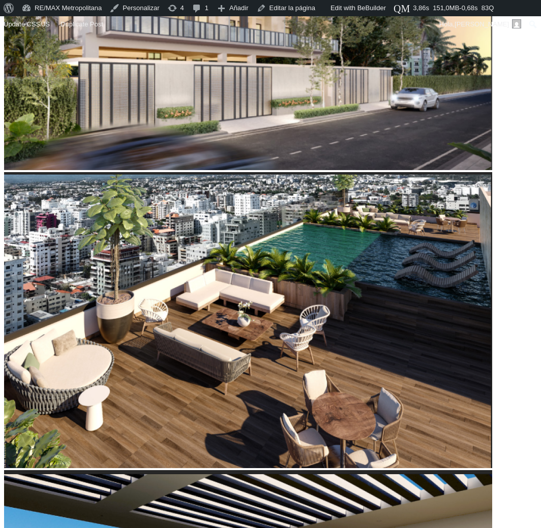
type input "56529"
type input "57,403"
type input "57403"
type input "57,694"
type input "57694"
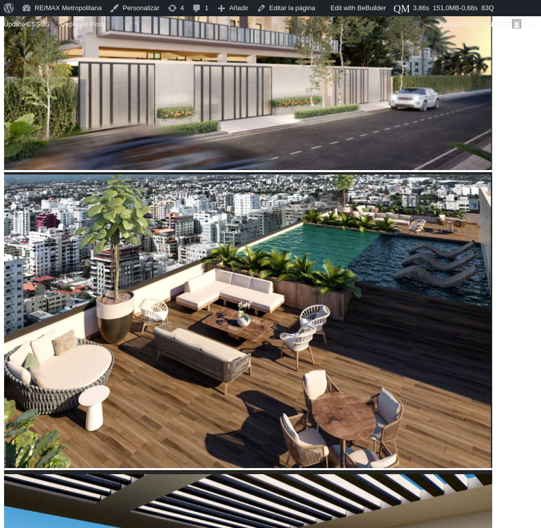
type input "58,568"
type input "58568"
type input "58,860"
type input "58860"
type input "59,442"
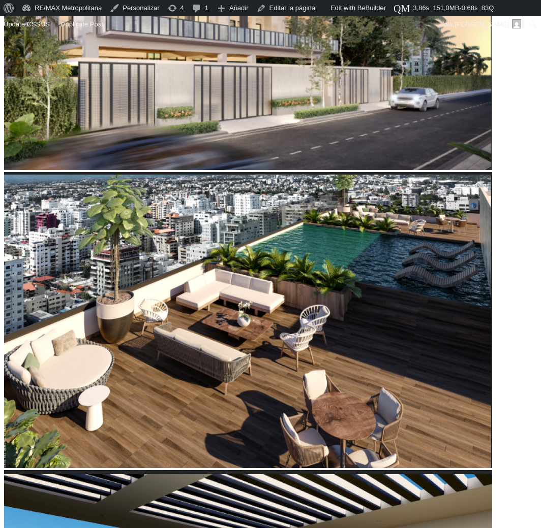
type input "59442"
type input "59,734"
type input "59734"
type input "60,025"
type input "60025"
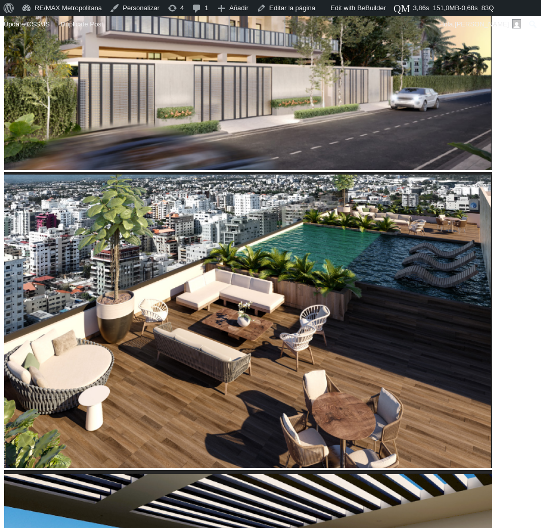
type input "60,317"
type input "60317"
type input "60,899"
type input "60899"
type input "61,482"
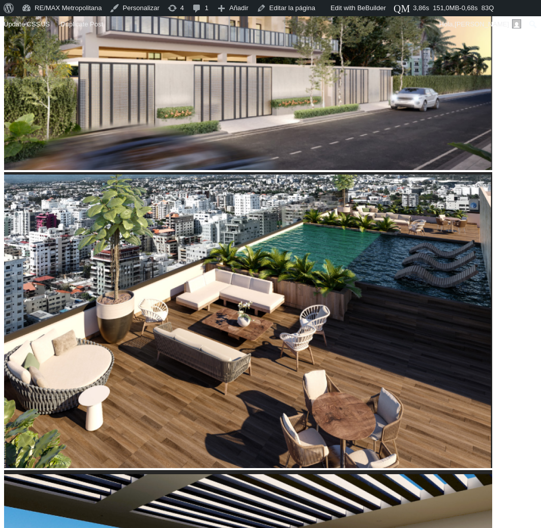
type input "61482"
type input "62,356"
type input "62356"
type input "62,939"
type input "62939"
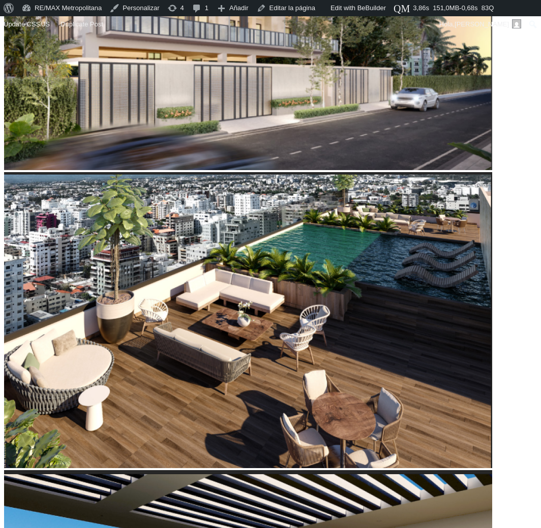
type input "63,230"
type input "63230"
type input "63,813"
type input "63813"
type input "64,105"
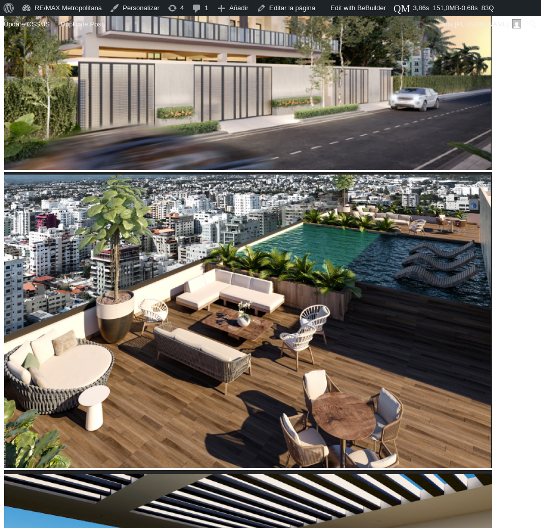
type input "64105"
type input "64,979"
type input "64979"
type input "65,270"
type input "65270"
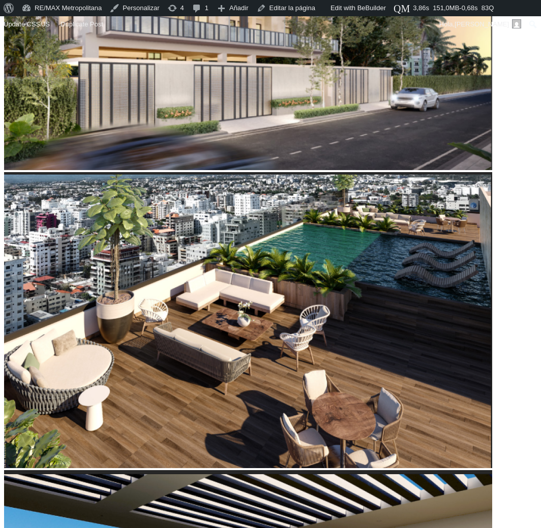
type input "66,144"
type input "66144"
type input "66,436"
type input "66436"
type input "66,727"
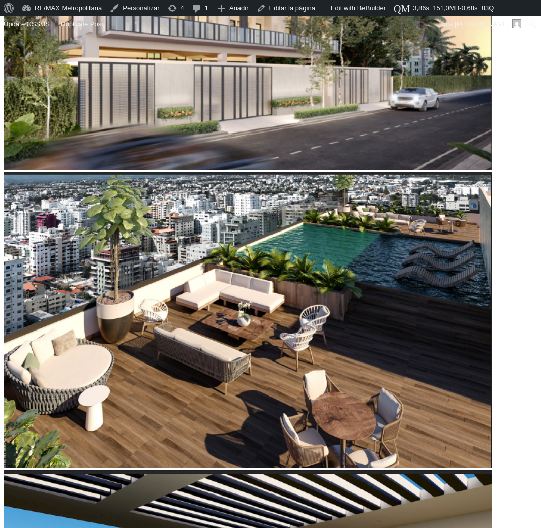
type input "66727"
type input "67,601"
type input "67601"
type input "68,184"
type input "68184"
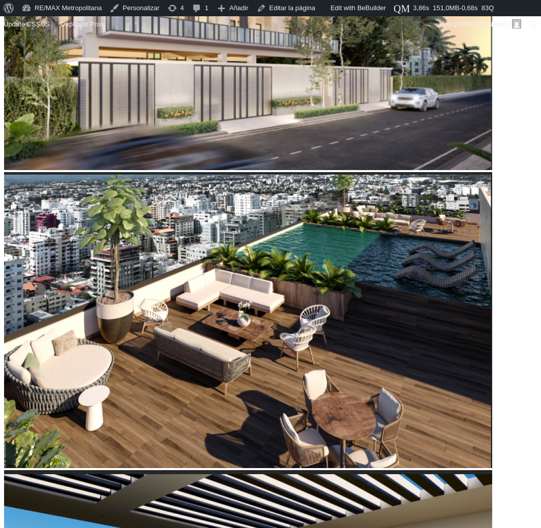
type input "69,058"
type input "69058"
type input "69,932"
type input "69932"
type input "70,224"
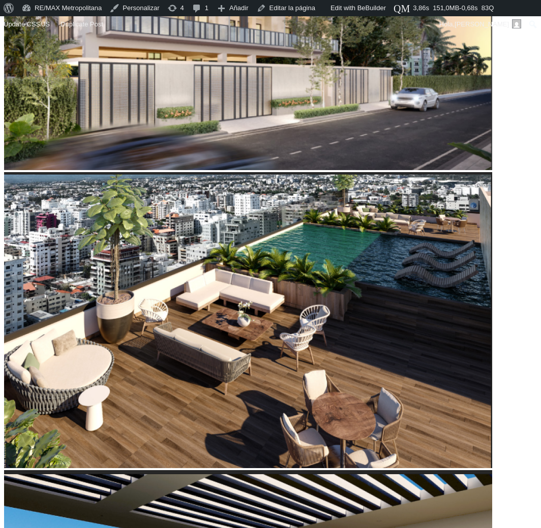
type input "70224"
type input "70,806"
type input "70806"
type input "71,681"
type input "71681"
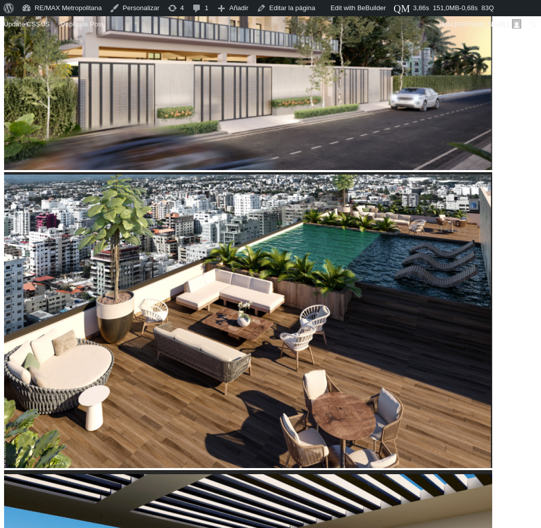
type input "71,972"
type input "71972"
type input "72,555"
type input "72555"
type input "72,846"
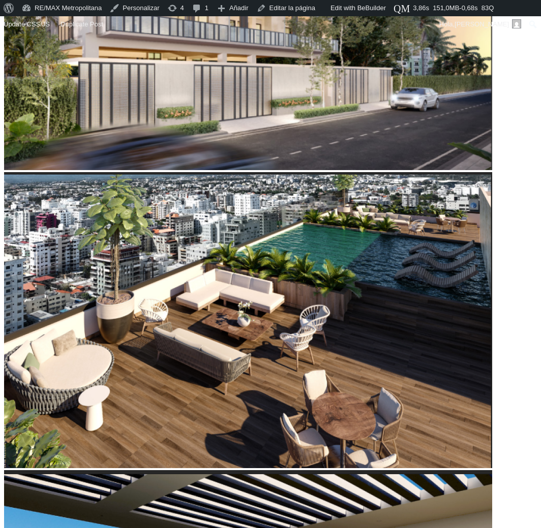
type input "72846"
type input "73,138"
type input "73138"
type input "73,429"
type input "73429"
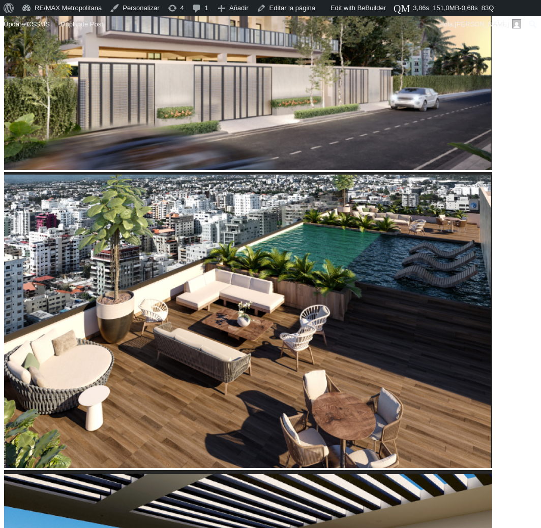
type input "73,720"
type input "73720"
type input "74,012"
type input "74012"
type input "74,303"
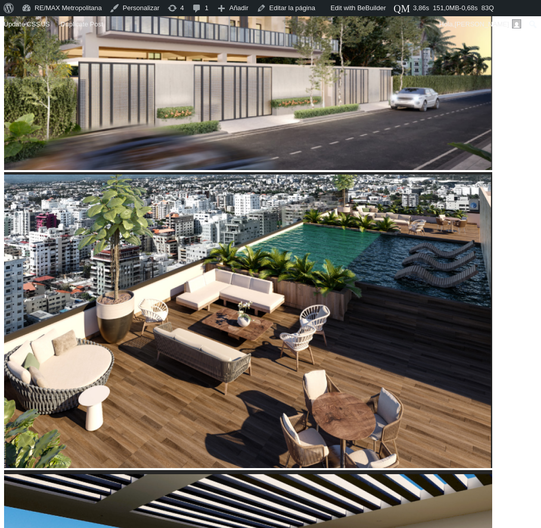
type input "74303"
type input "74,594"
type input "74594"
type input "74,886"
type input "74886"
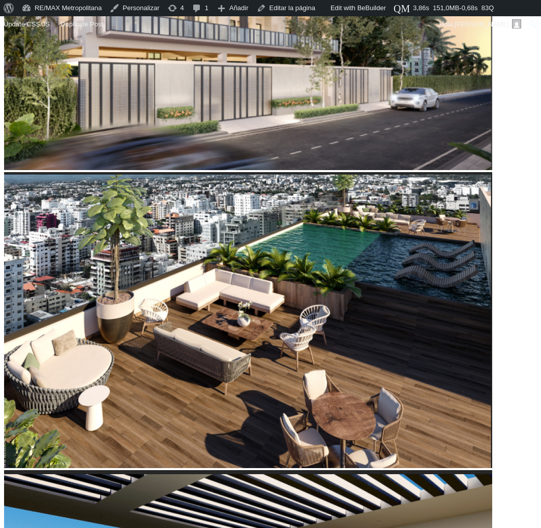
type input "75,177"
type input "75177"
type input "74,886"
type input "74886"
type input "74,012"
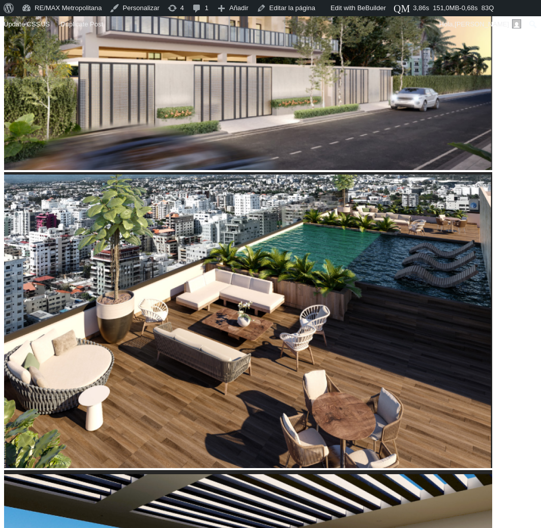
type input "74012"
type input "72,846"
type input "72846"
type input "71,972"
type input "71972"
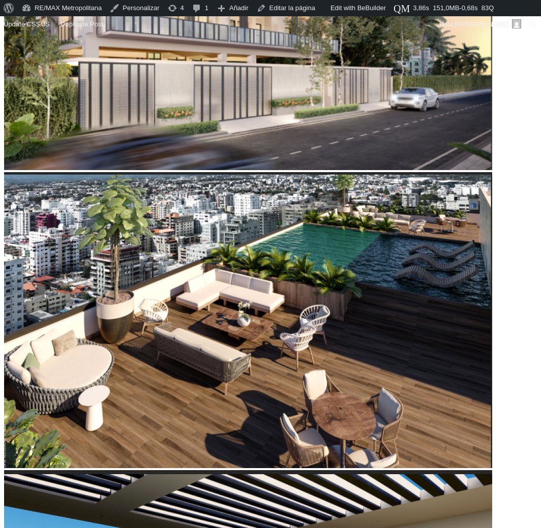
type input "70,224"
type input "70224"
type input "69,350"
type input "69350"
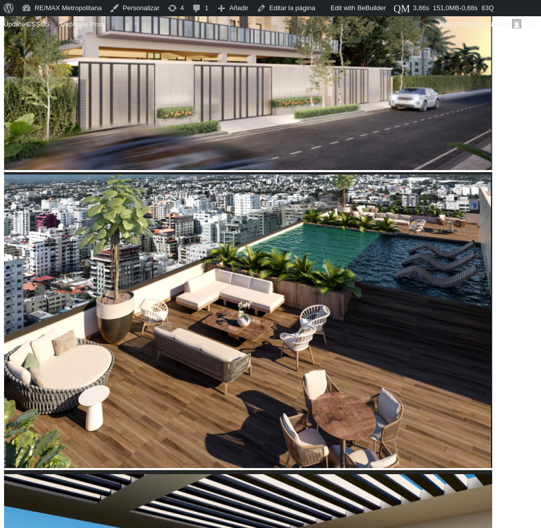
drag, startPoint x: 132, startPoint y: 292, endPoint x: 139, endPoint y: 292, distance: 7.1
drag, startPoint x: 66, startPoint y: 355, endPoint x: 127, endPoint y: 368, distance: 61.8
drag, startPoint x: 145, startPoint y: 413, endPoint x: 191, endPoint y: 420, distance: 46.2
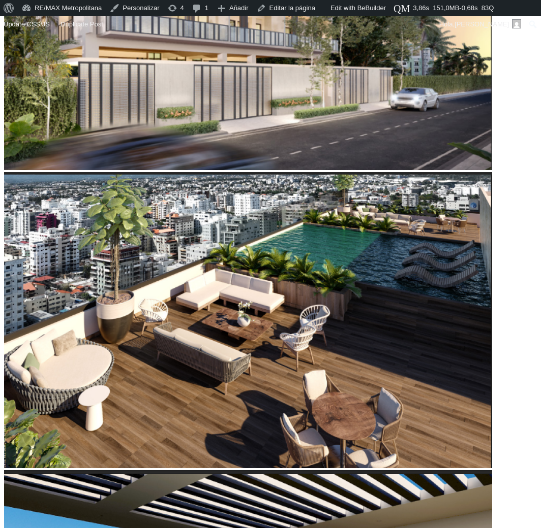
drag, startPoint x: 127, startPoint y: 355, endPoint x: 136, endPoint y: 407, distance: 53.2
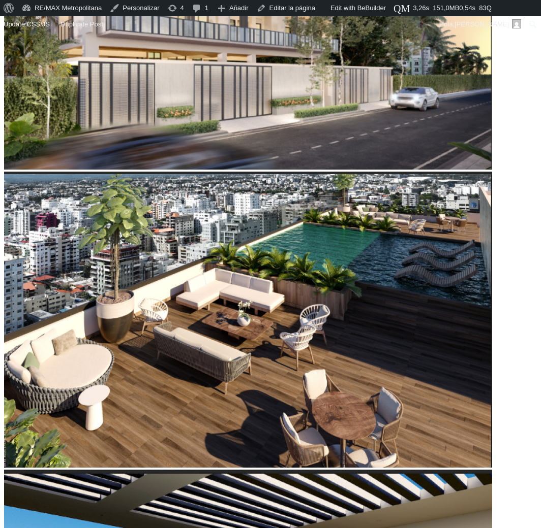
scroll to position [513, 0]
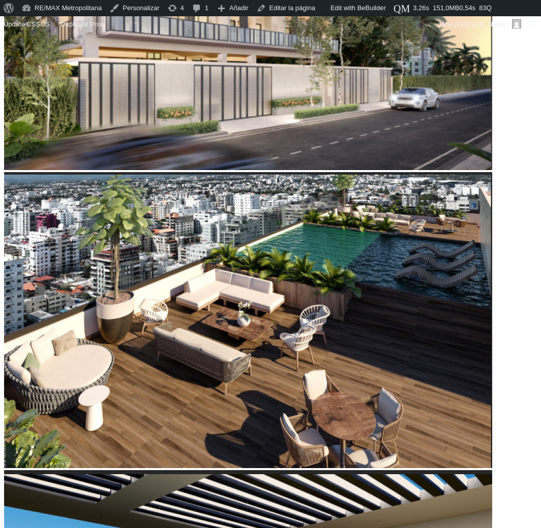
type input "59,151"
type input "59151"
type input "57,694"
type input "57694"
type input "57,111"
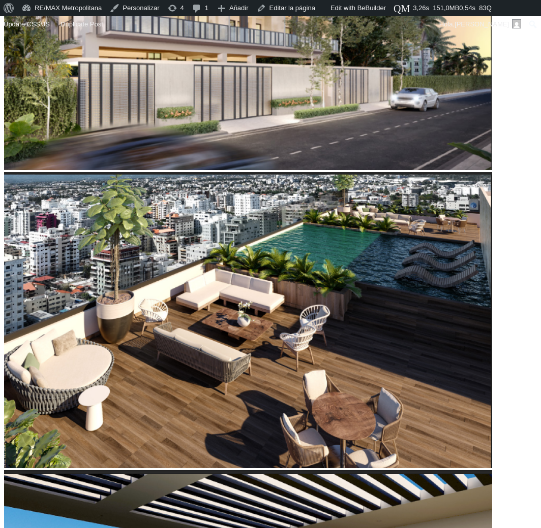
type input "57111"
type input "56,237"
type input "56237"
type input "55,946"
type input "55946"
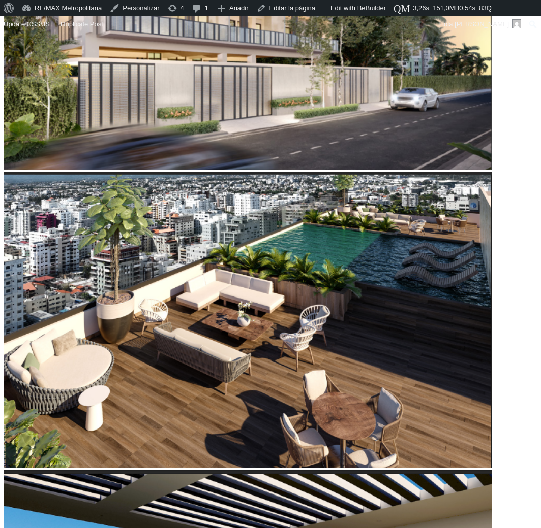
type input "55,363"
type input "55363"
type input "54,780"
type input "54780"
type input "53,906"
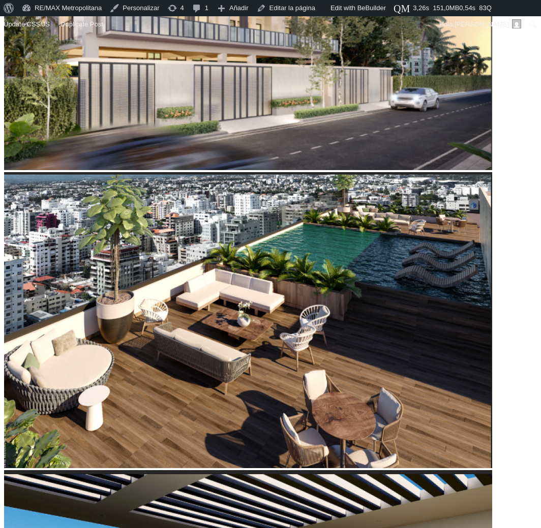
type input "53906"
type input "53,323"
type input "53323"
type input "52,158"
type input "52158"
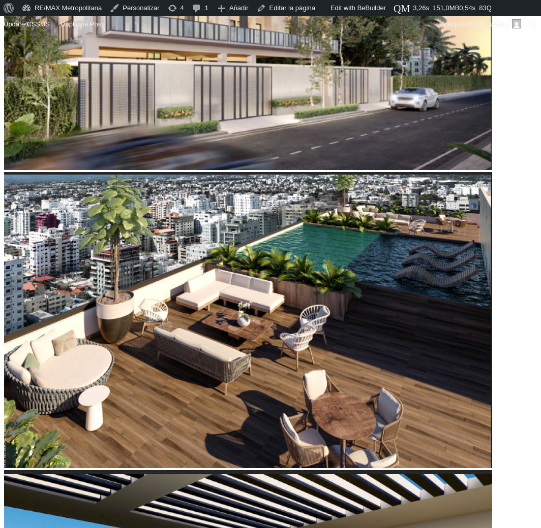
type input "51,575"
type input "51575"
type input "50,410"
type input "50410"
type input "49,535"
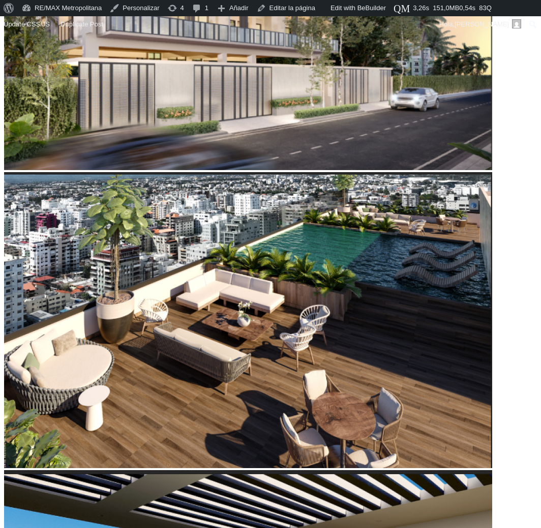
drag, startPoint x: 146, startPoint y: 297, endPoint x: 128, endPoint y: 297, distance: 17.8
type input "49535"
type input "13"
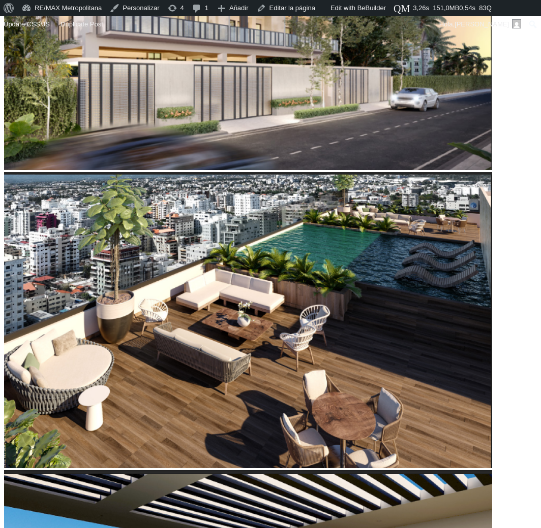
type input "14"
type input "15"
type input "16"
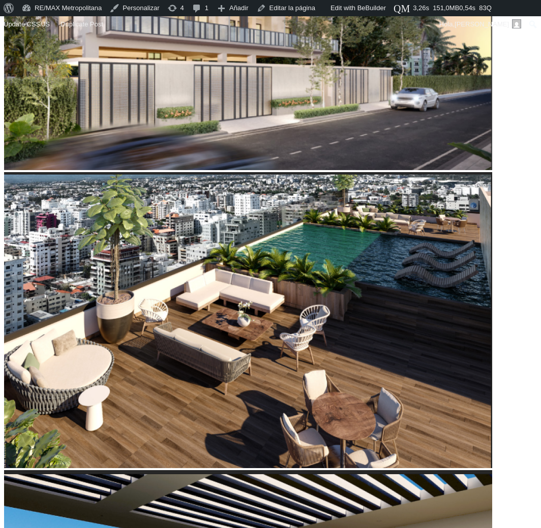
type input "16"
type input "17"
type input "19"
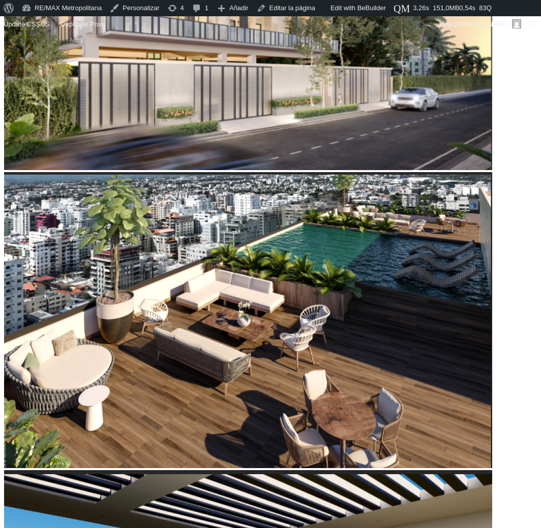
type input "20"
type input "21"
type input "22"
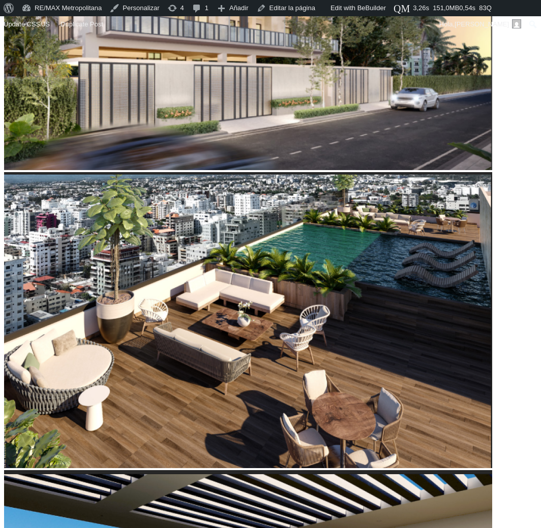
type input "22"
type input "23"
type input "24"
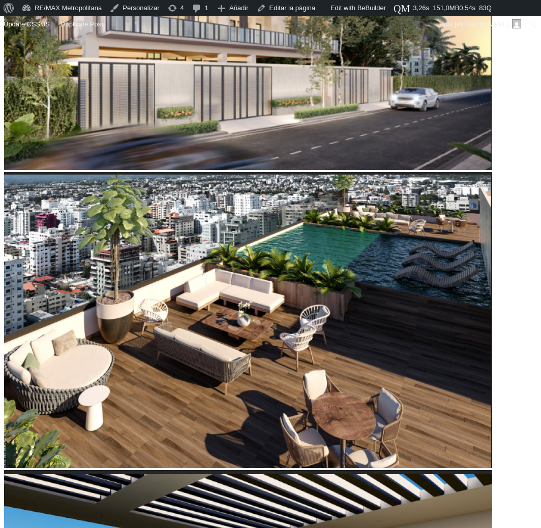
type input "25"
drag, startPoint x: 68, startPoint y: 353, endPoint x: 94, endPoint y: 361, distance: 27.8
type input "25"
type input "19"
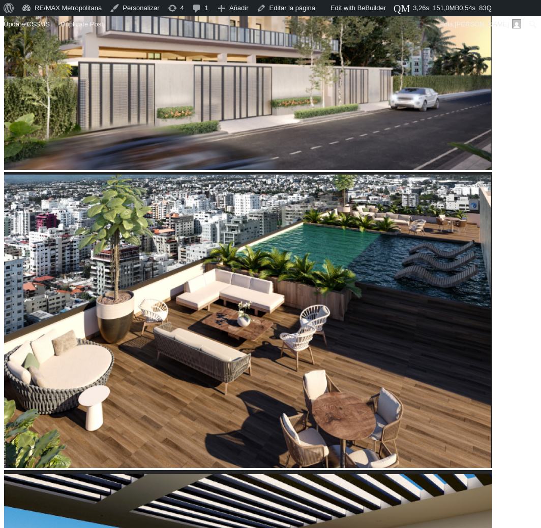
type input "19"
type input "18"
type input "17"
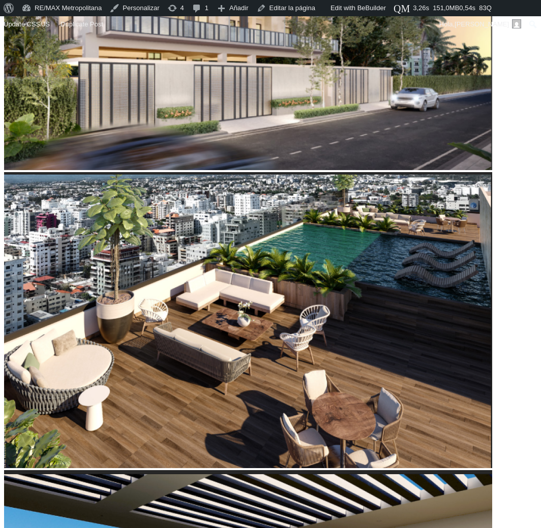
type input "16"
type input "15"
type input "14"
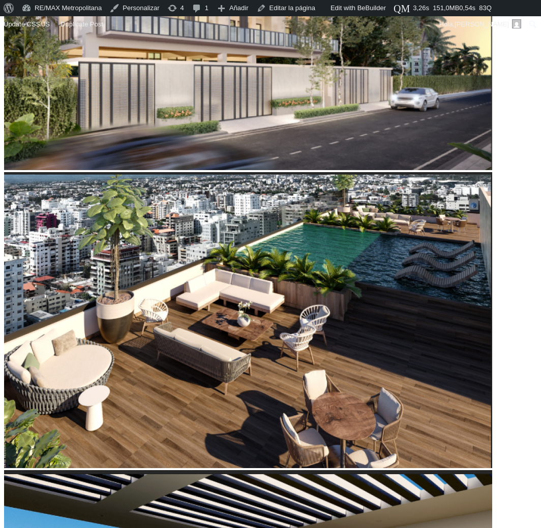
drag, startPoint x: 143, startPoint y: 411, endPoint x: 110, endPoint y: 406, distance: 33.4
type input "14"
type input "26"
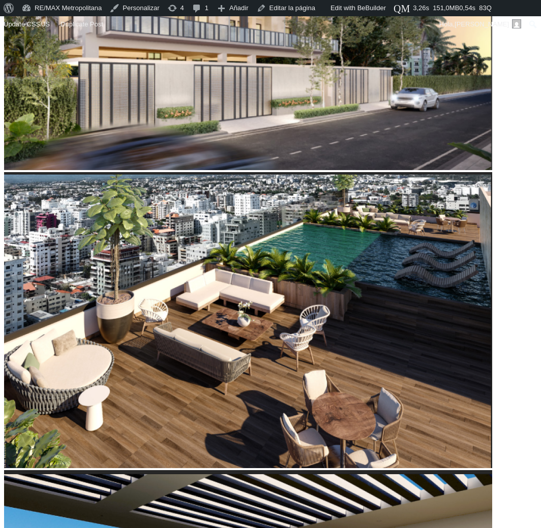
type input "27"
type input "28"
type input "29"
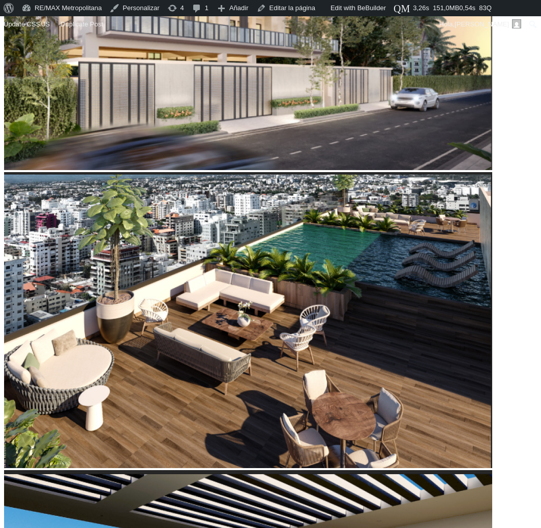
type input "29"
type input "32"
type input "33"
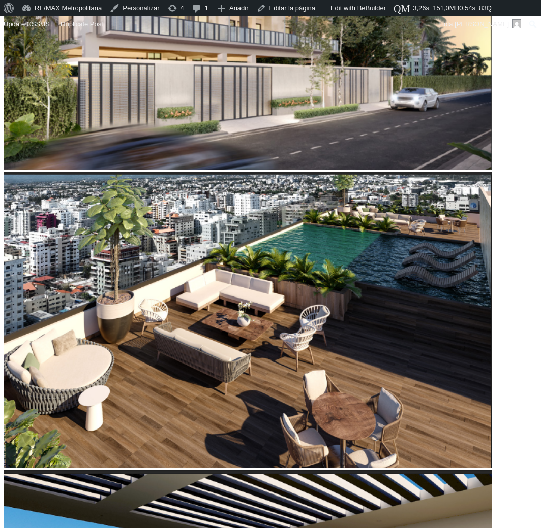
type input "34"
type input "36"
type input "37"
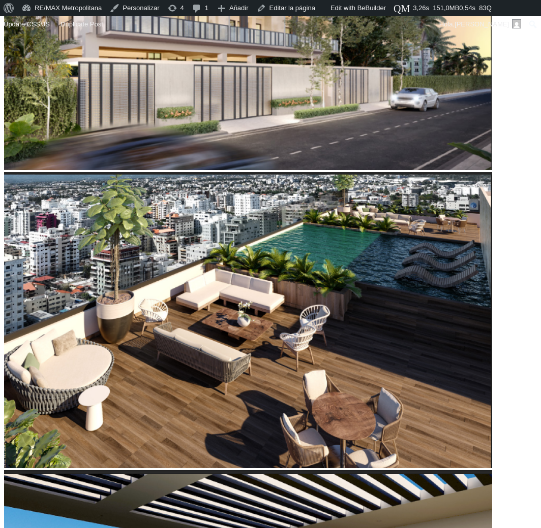
type input "37"
type input "38"
type input "39"
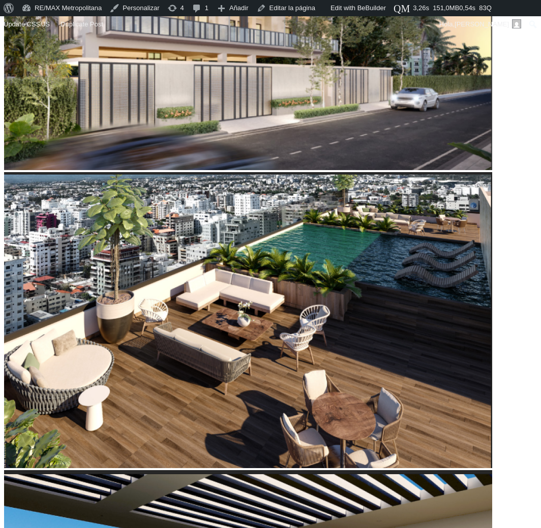
type input "40"
type input "41"
type input "42"
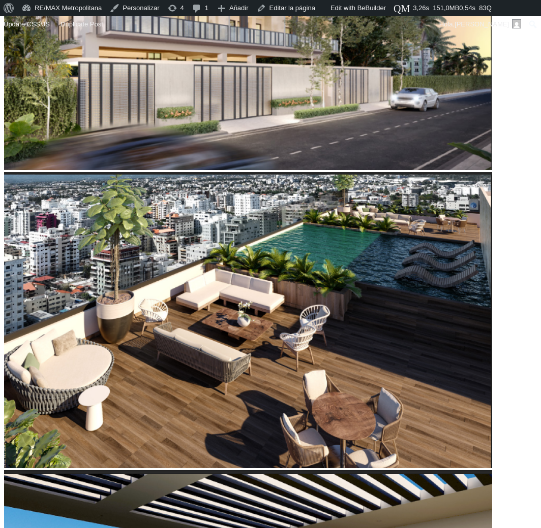
type input "42"
type input "43"
type input "44"
drag, startPoint x: 95, startPoint y: 353, endPoint x: 135, endPoint y: 358, distance: 40.5
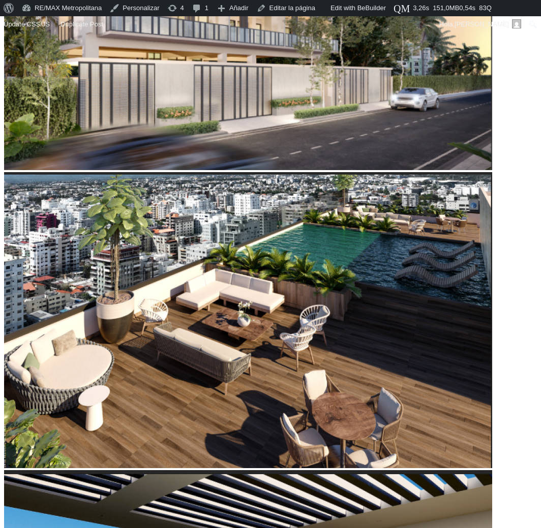
type input "44"
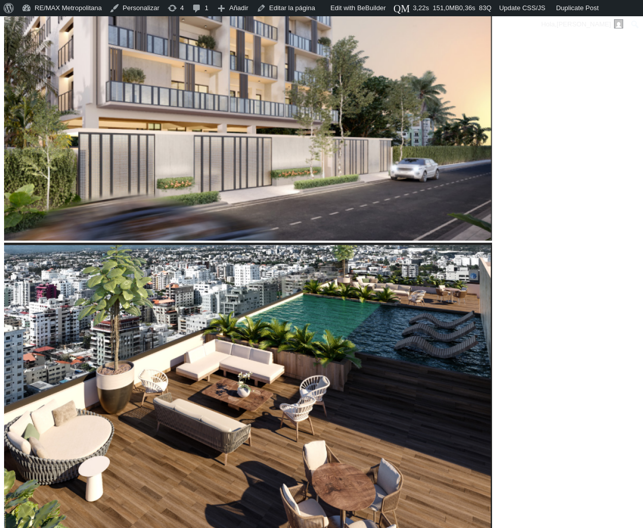
scroll to position [513, 0]
type input "58,816"
type input "58816"
type input "58,164"
type input "58164"
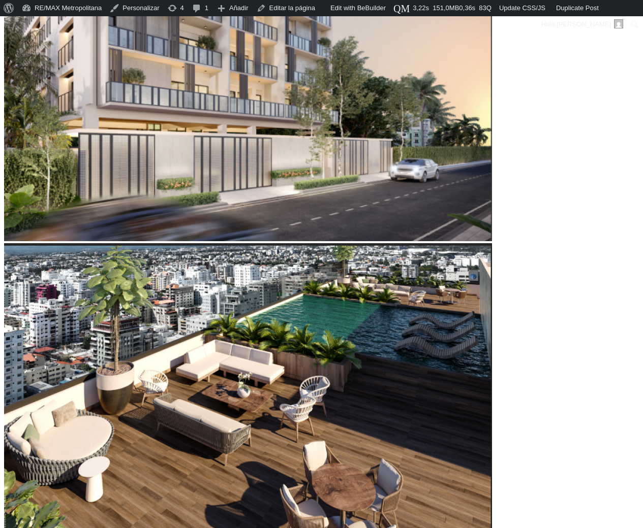
type input "57,294"
type input "57294"
type input "55,337"
type input "55337"
type input "54,032"
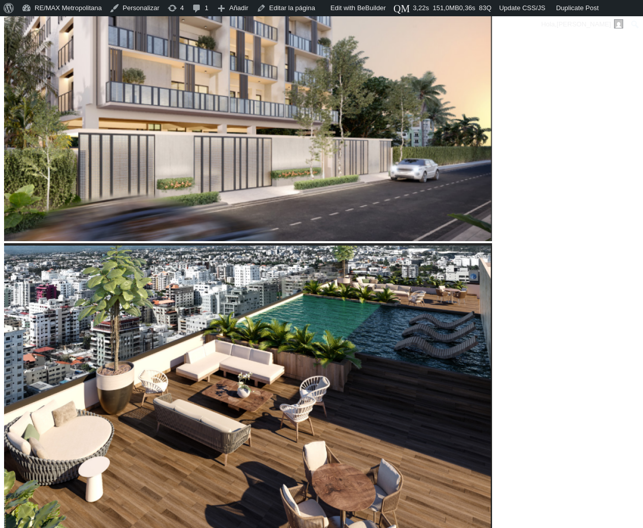
type input "54032"
type input "51,423"
type input "51423"
type input "47,944"
type input "47944"
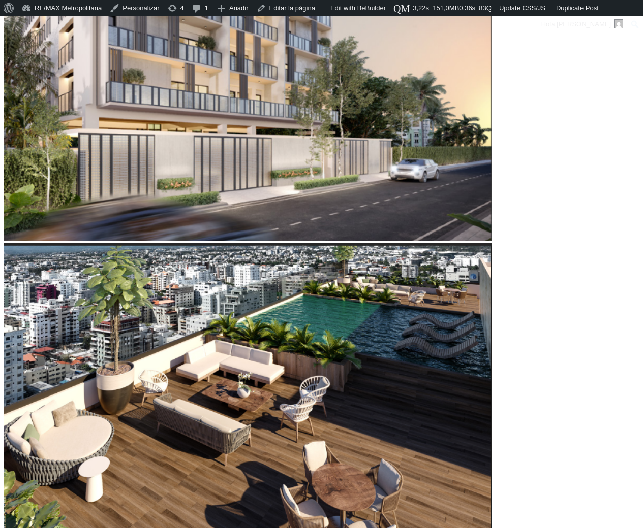
type input "46,205"
type input "46205"
type input "45,118"
type input "45118"
type input "43,596"
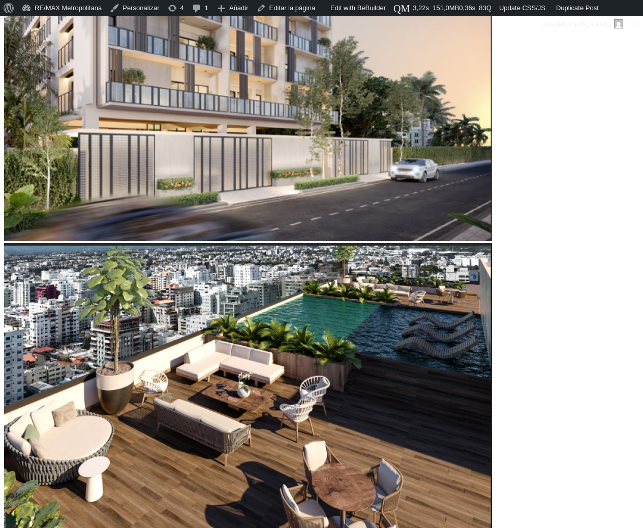
type input "43596"
type input "42,943"
type input "42943"
type input "38,595"
type input "38595"
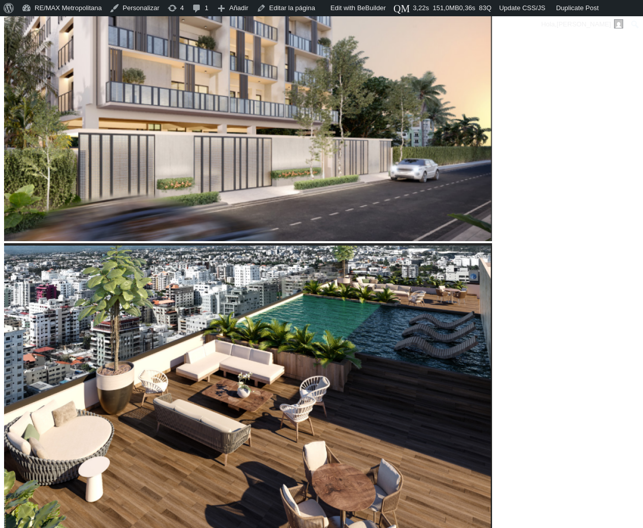
type input "35,985"
type input "35985"
type input "34,246"
type input "34246"
type input "33,811"
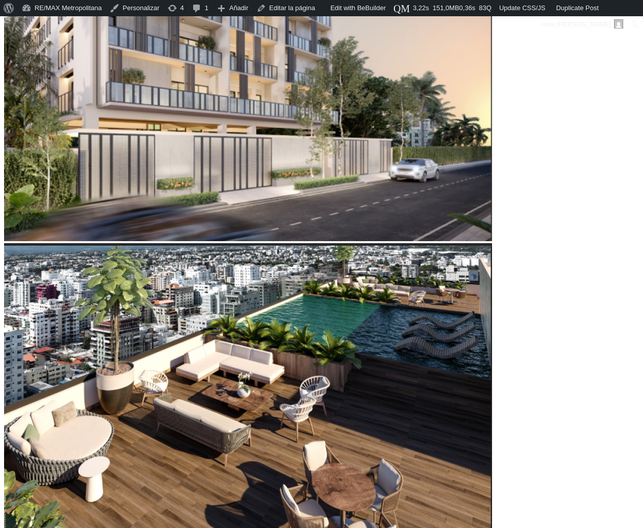
type input "33811"
type input "33,594"
type input "33594"
type input "33,159"
type input "33159"
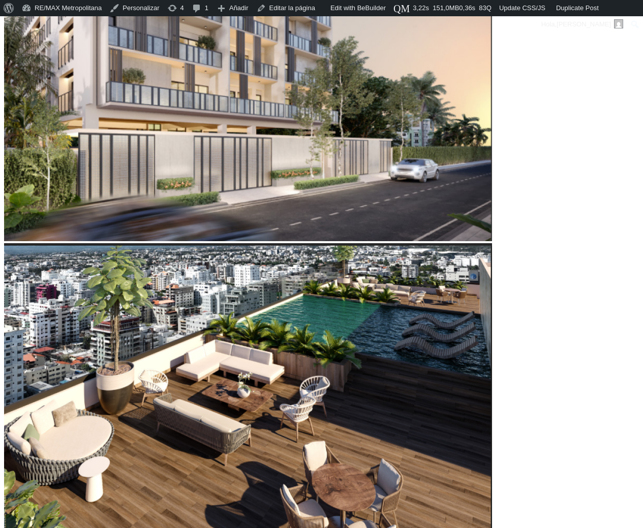
type input "32,506"
type input "32506"
type input "32,289"
type input "32289"
type input "31,419"
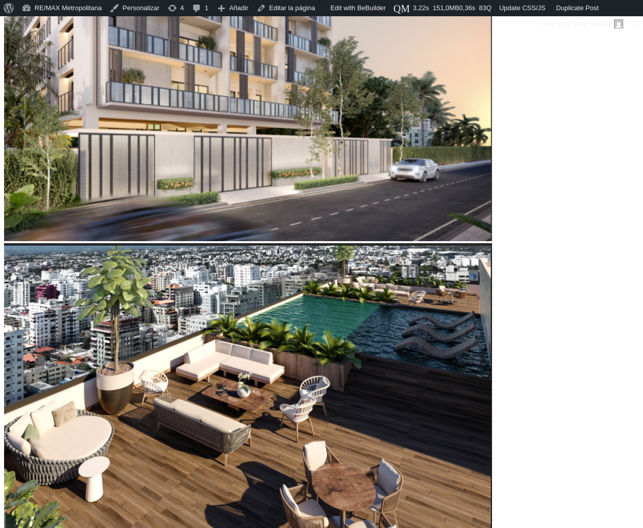
type input "31419"
type input "30,767"
type input "30767"
type input "30,550"
type input "30550"
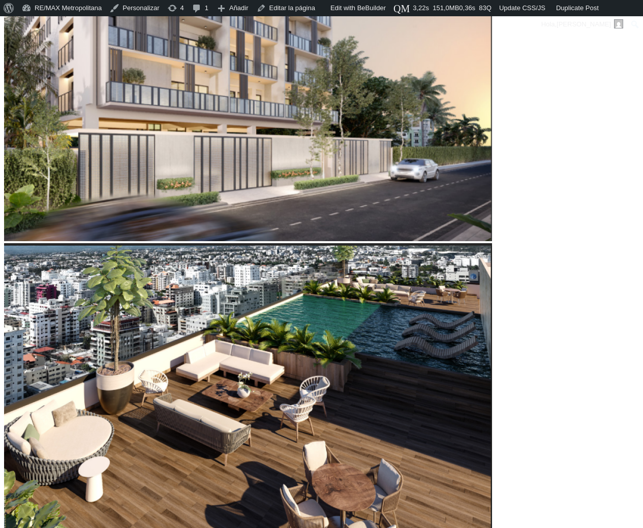
type input "30,332"
drag, startPoint x: 162, startPoint y: 285, endPoint x: 64, endPoint y: 336, distance: 110.2
type input "30332"
type input "13"
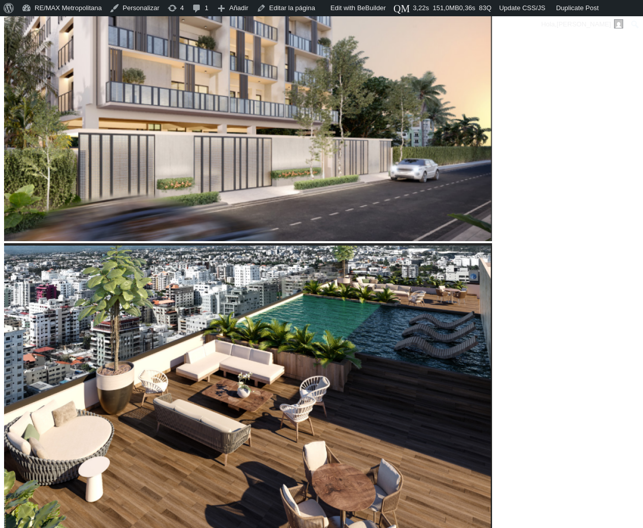
type input "13"
type input "17"
type input "18"
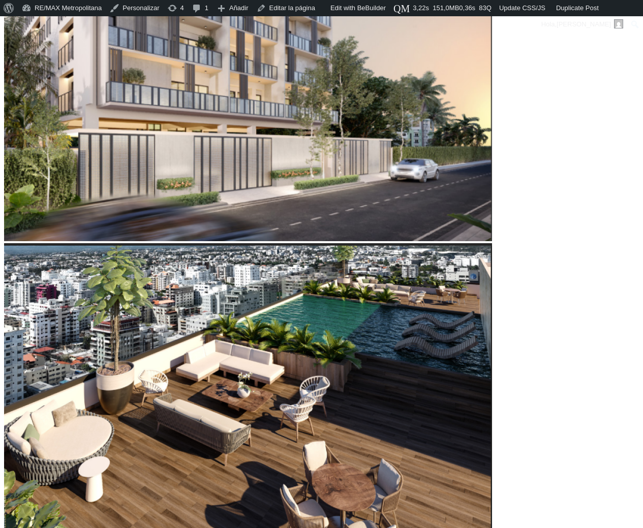
type input "19"
type input "20"
type input "21"
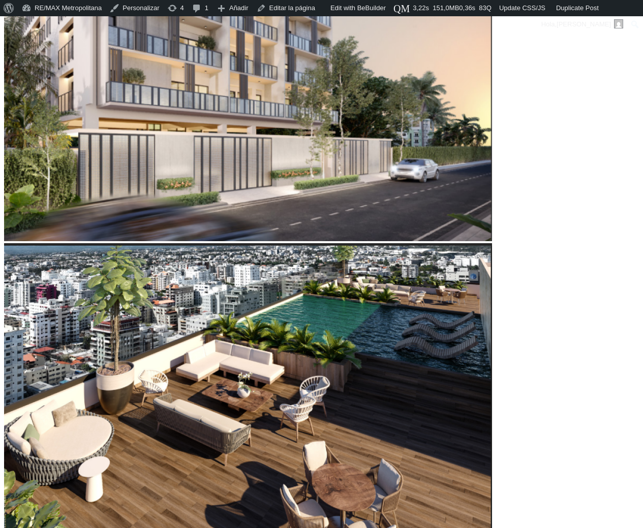
type input "21"
type input "22"
type input "23"
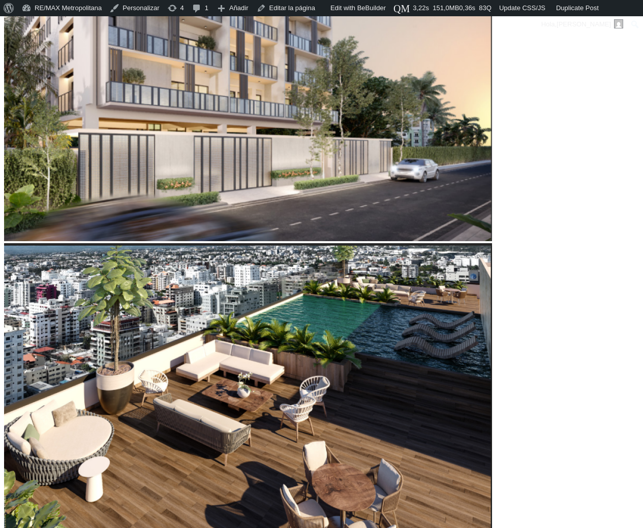
type input "24"
type input "25"
type input "26"
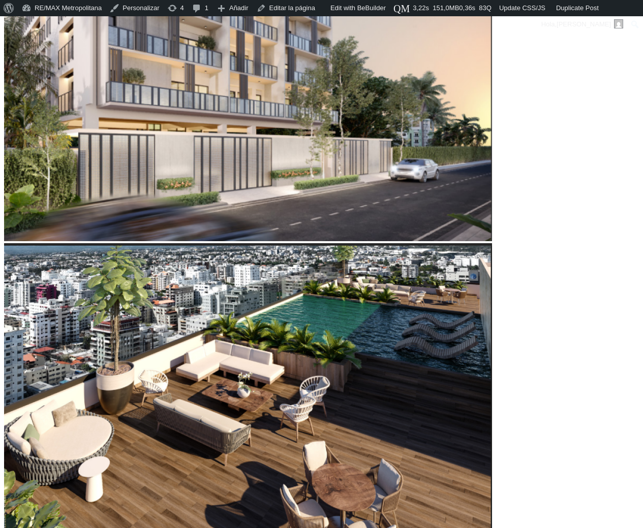
type input "26"
type input "27"
type input "28"
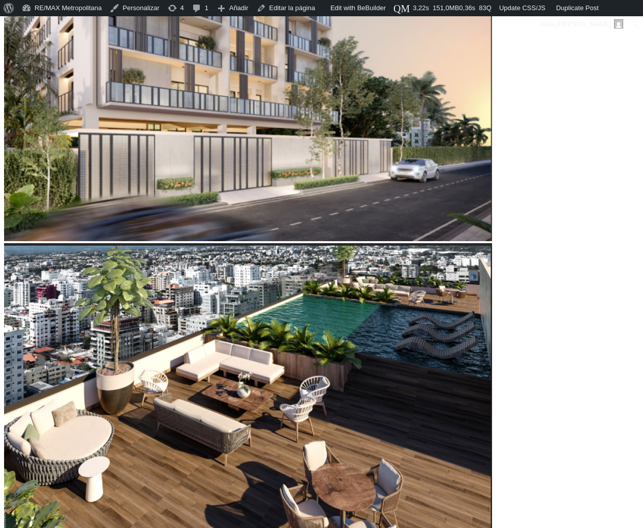
type input "29"
type input "30"
type input "31"
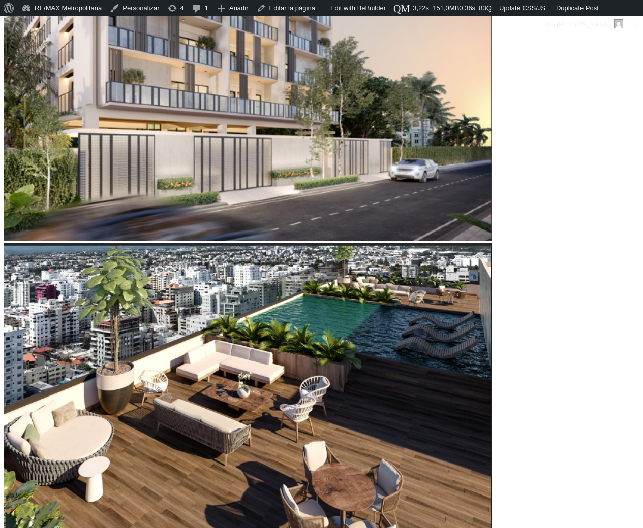
type input "31"
type input "32"
type input "33"
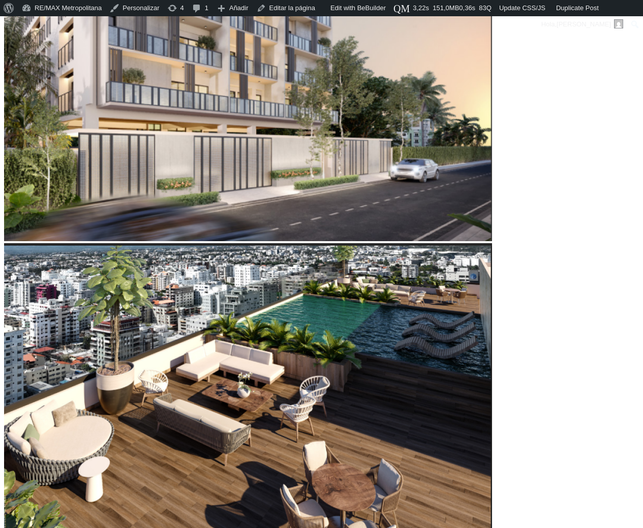
type input "34"
drag, startPoint x: 55, startPoint y: 341, endPoint x: 118, endPoint y: 357, distance: 64.9
type input "34"
type input "19"
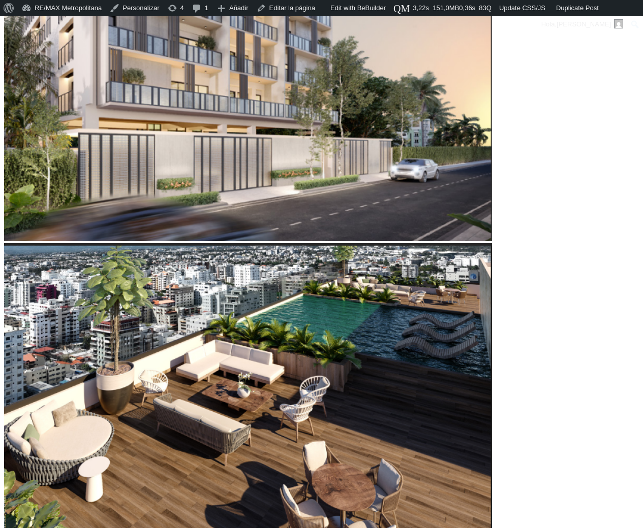
type input "19"
type input "18"
type input "17"
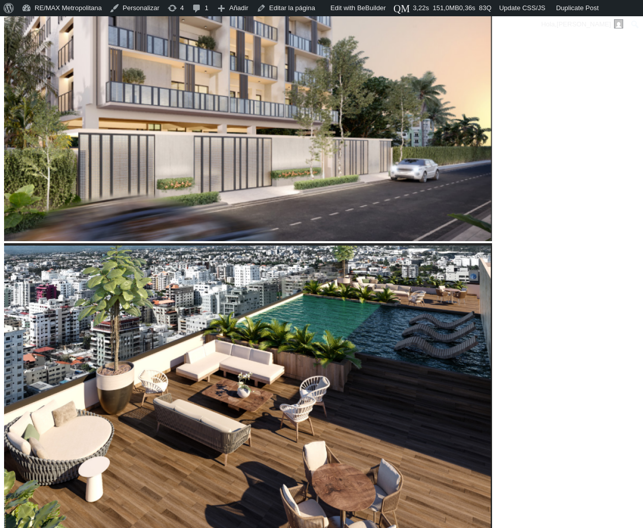
type input "16"
type input "15"
type input "14"
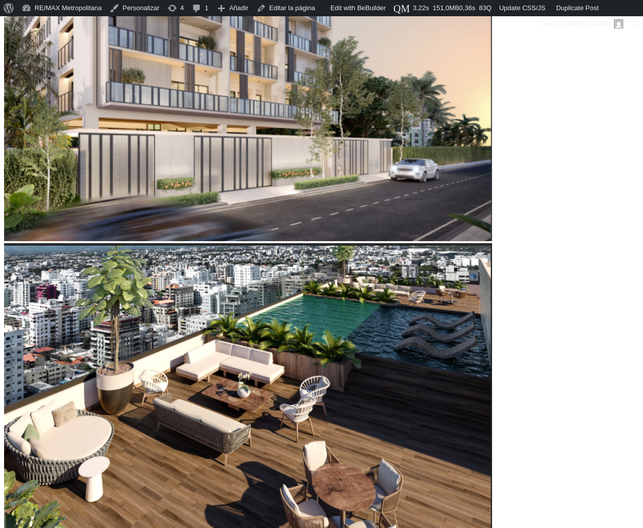
type input "14"
type input "13"
type input "12"
drag, startPoint x: 159, startPoint y: 402, endPoint x: 99, endPoint y: 398, distance: 60.6
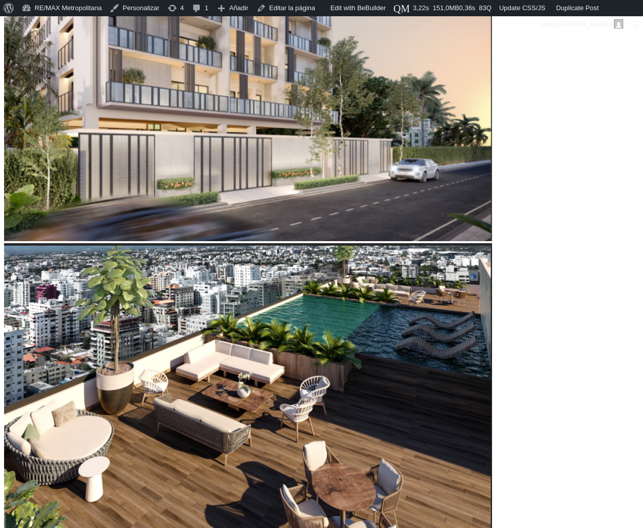
type input "12"
type input "60,338"
type input "60338"
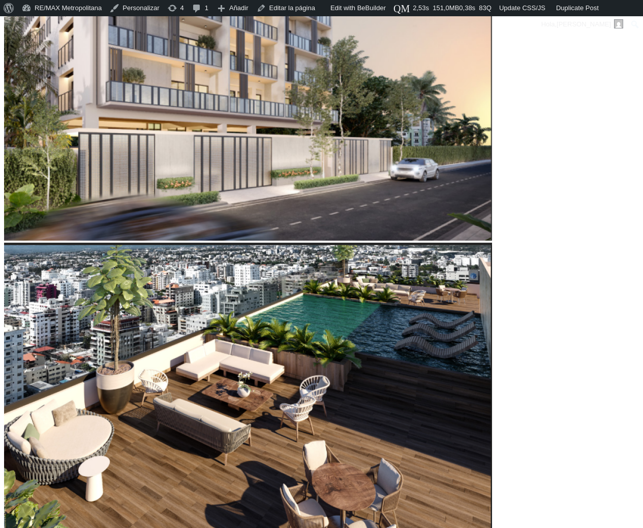
scroll to position [513, 0]
type input "59,686"
type input "59686"
type input "59,468"
type input "59468"
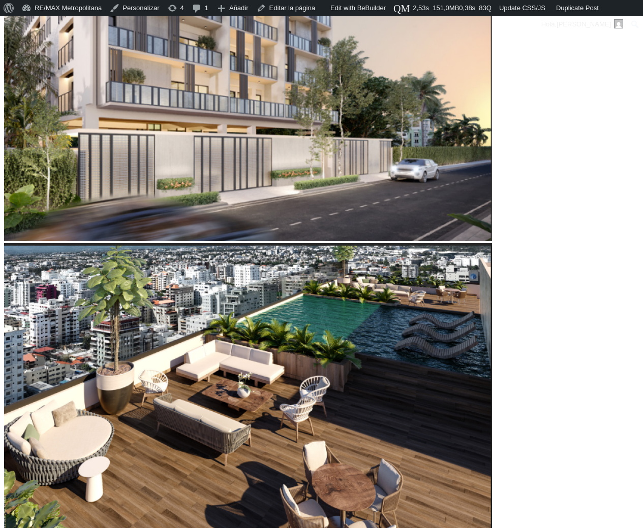
type input "58,599"
type input "58599"
type input "58,381"
type input "58381"
type input "57,077"
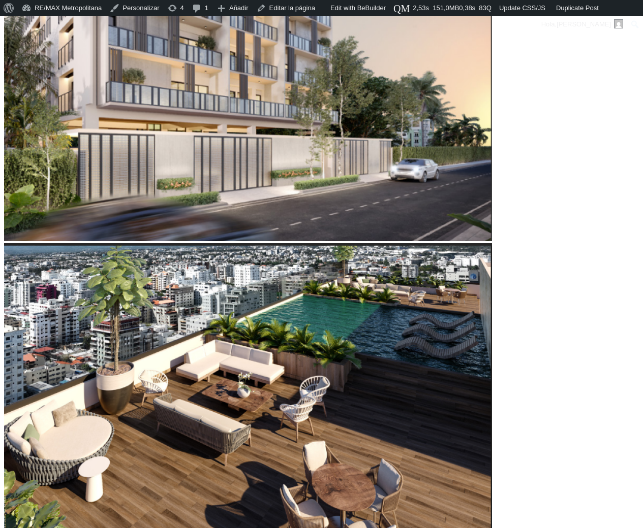
type input "57077"
type input "56,642"
type input "56642"
type input "56,424"
type input "56424"
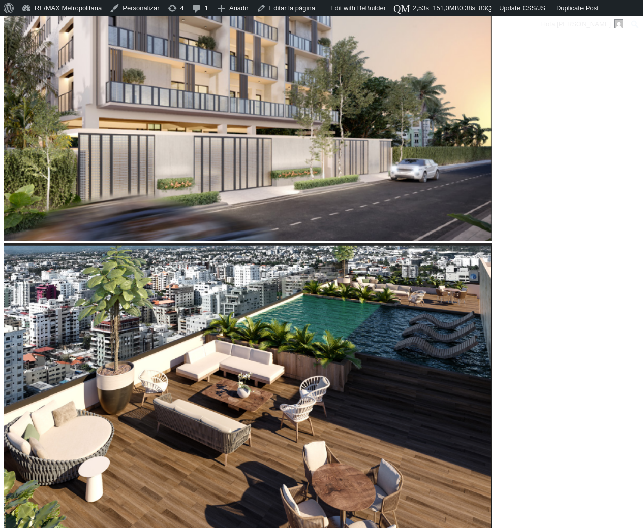
type input "55,120"
type input "55120"
type input "54,685"
type input "54685"
type input "53,815"
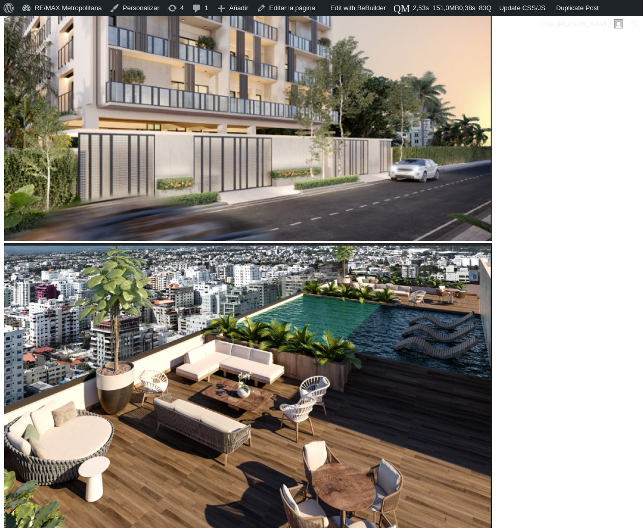
type input "53815"
type input "53,380"
type input "53380"
type input "53,163"
type input "53163"
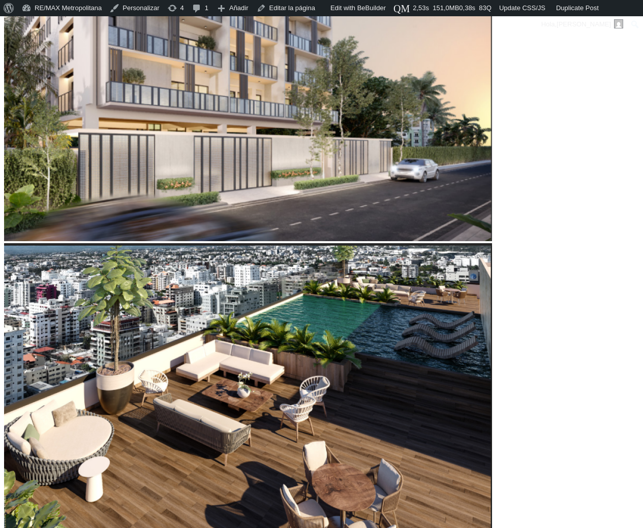
type input "52,728"
type input "52728"
type input "45,335"
type input "45335"
type input "44,900"
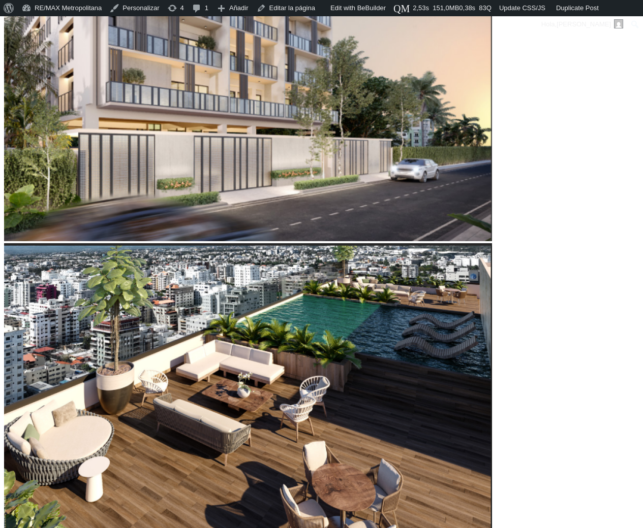
type input "44900"
type input "44,683"
type input "44683"
type input "44,900"
type input "44900"
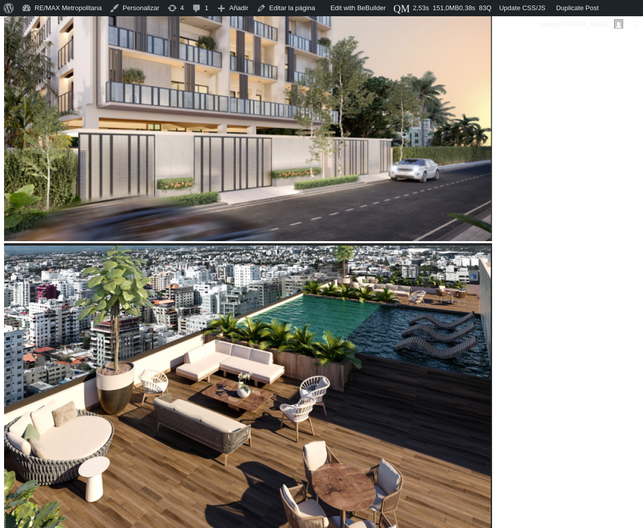
type input "45,118"
type input "45118"
type input "45,335"
type input "45335"
type input "45,553"
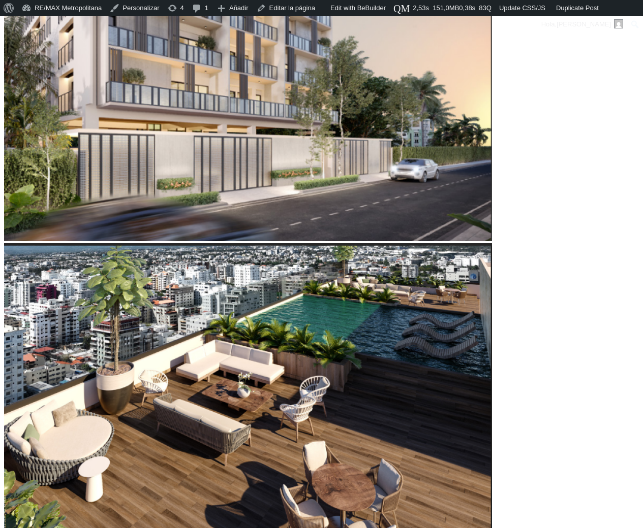
type input "45553"
type input "45,987"
type input "45987"
type input "46,205"
type input "46205"
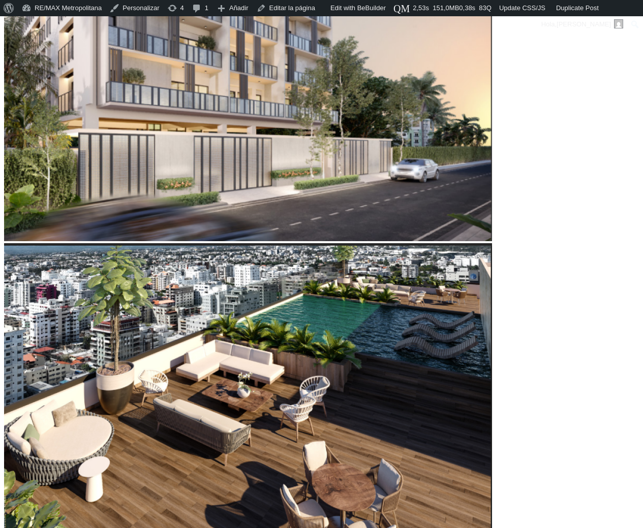
type input "46,422"
type input "46422"
type input "46,640"
type input "46640"
type input "46,857"
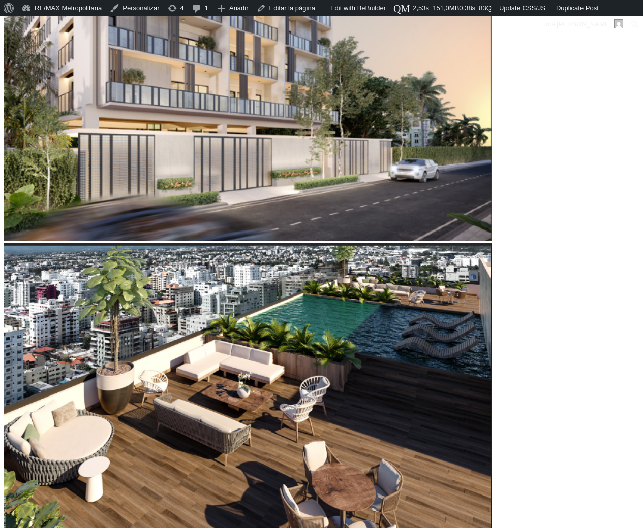
type input "46857"
type input "47,075"
type input "47075"
type input "47,509"
type input "47509"
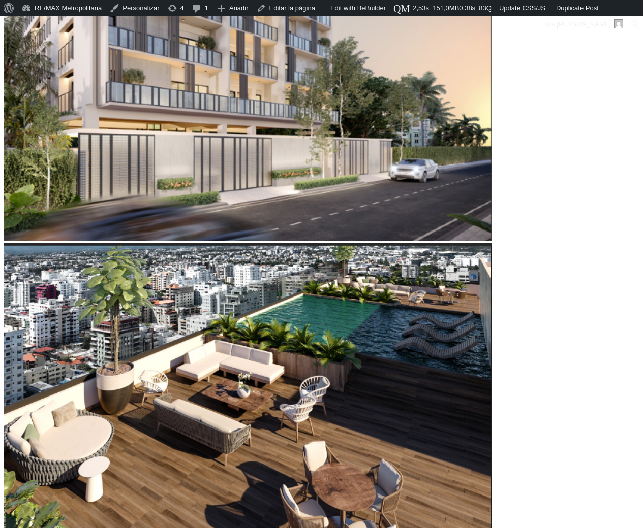
type input "47,727"
type input "47727"
type input "48,162"
type input "48162"
type input "49,031"
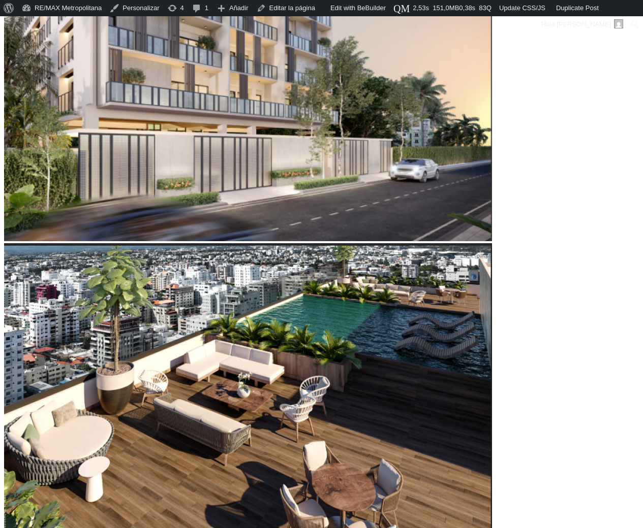
type input "49031"
type input "49,684"
type input "49684"
type input "50,988"
type input "50988"
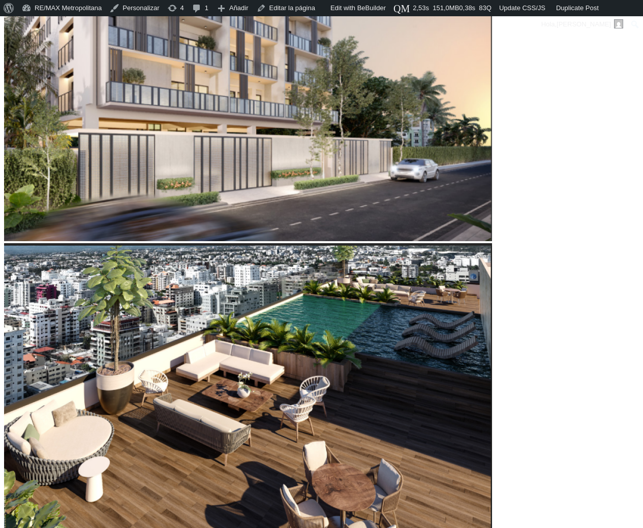
type input "63,165"
type input "63165"
type input "63,817"
type input "63817"
type input "64,034"
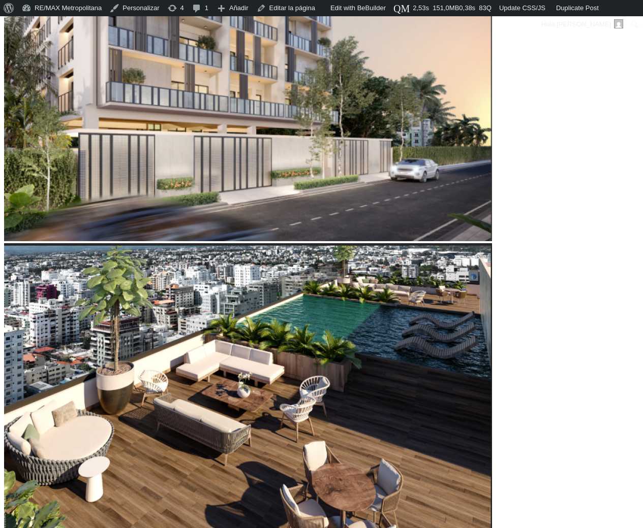
type input "64034"
type input "57,077"
type input "57077"
type input "63,382"
type input "63382"
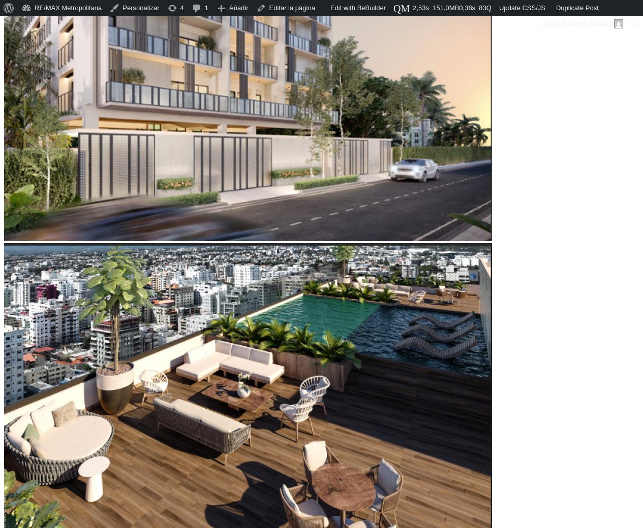
type input "59,686"
type input "59686"
type input "60,773"
type input "60773"
type input "60,990"
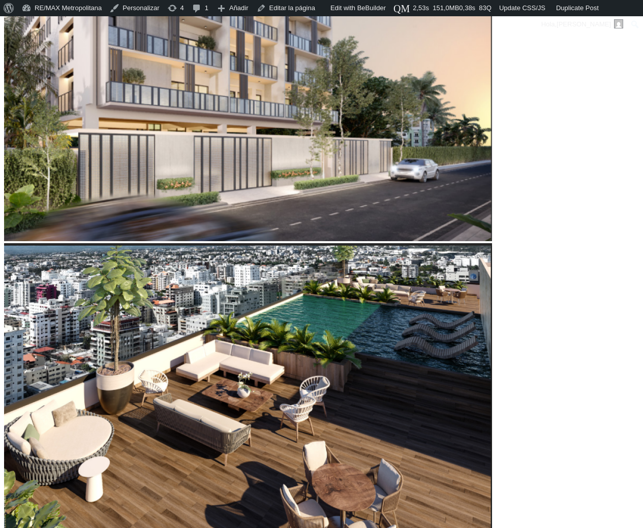
type input "60990"
type input "61,643"
type input "61643"
type input "62,078"
type input "62078"
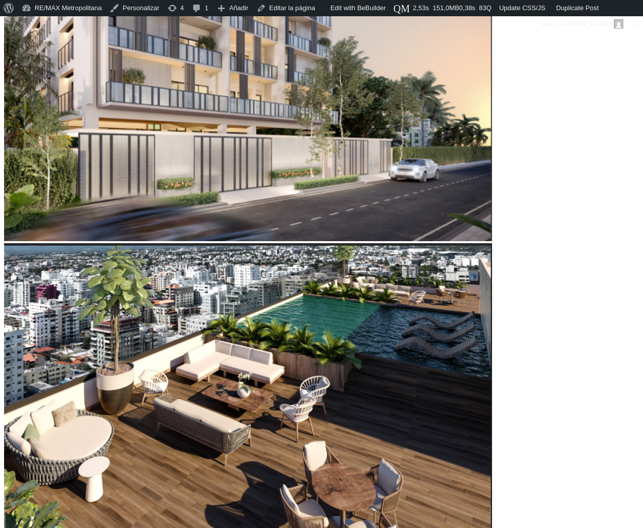
type input "62,947"
type input "62947"
type input "63,165"
type input "63165"
type input "61,643"
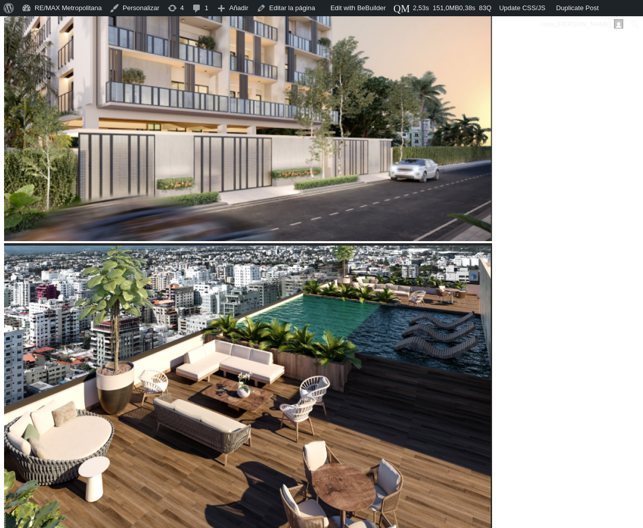
type input "61643"
type input "60,556"
type input "60556"
type input "60,121"
type input "60121"
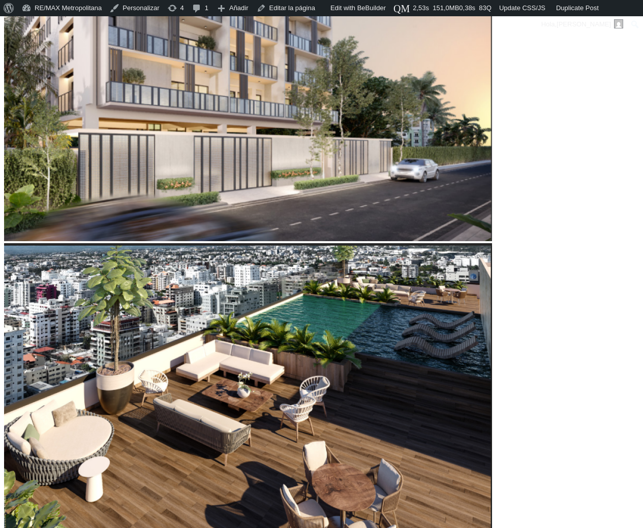
type input "59,468"
type input "59468"
type input "59,033"
type input "59033"
type input "58,816"
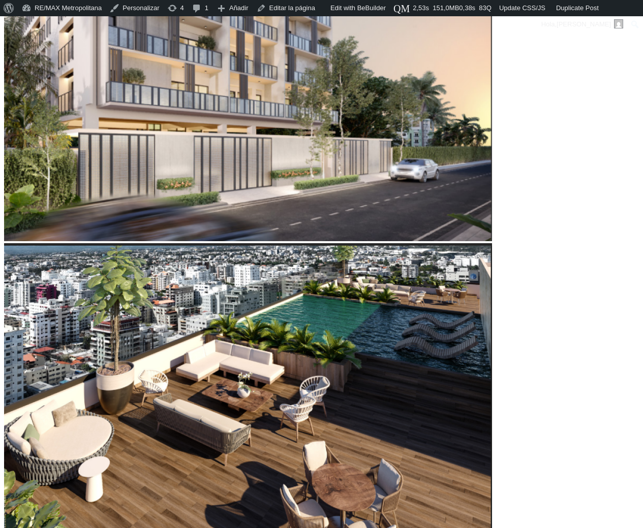
type input "58816"
type input "58,599"
type input "58599"
type input "58,381"
type input "58381"
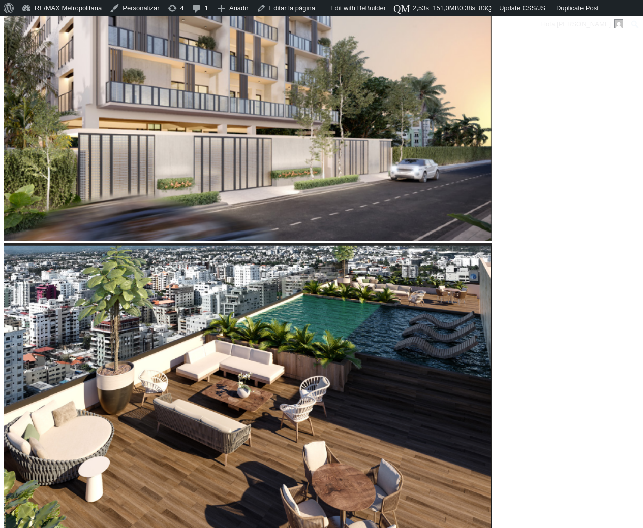
type input "58,599"
type input "58599"
type input "59,033"
type input "59033"
type input "59,686"
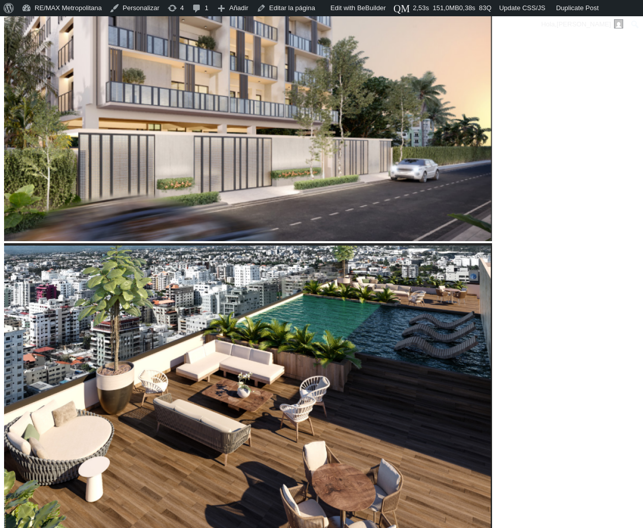
type input "59686"
type input "59,903"
type input "59903"
type input "60,773"
type input "60773"
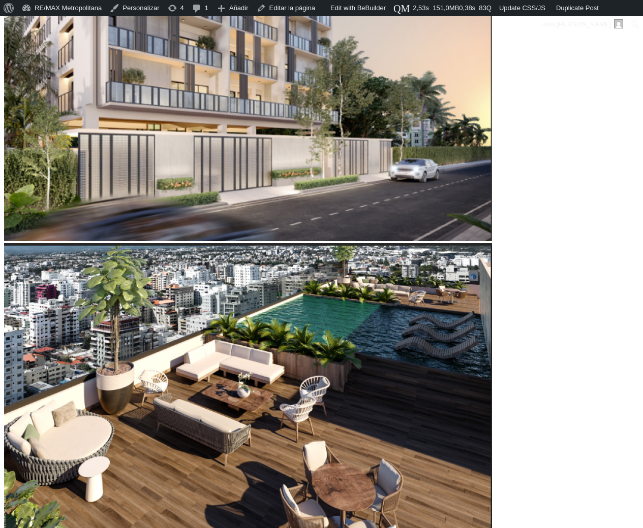
type input "61,425"
type input "61425"
type input "61,643"
type input "61643"
type input "61,860"
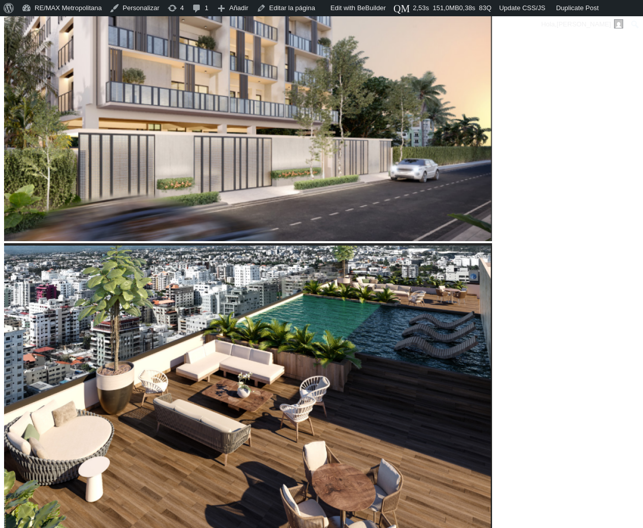
type input "61860"
type input "61,643"
type input "61643"
type input "60,338"
type input "60338"
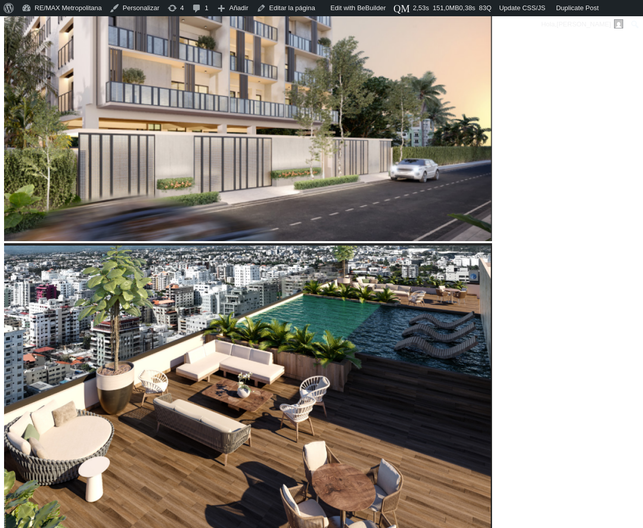
type input "59,468"
type input "59468"
type input "59,033"
type input "59033"
type input "58,381"
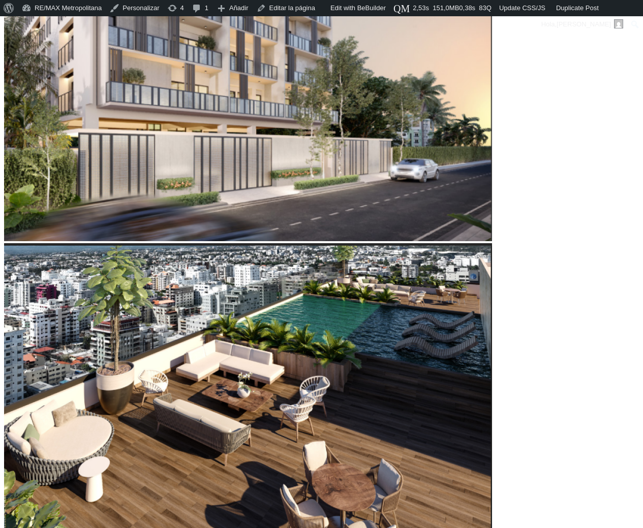
type input "58381"
type input "57,946"
type input "57946"
type input "56,859"
type input "56859"
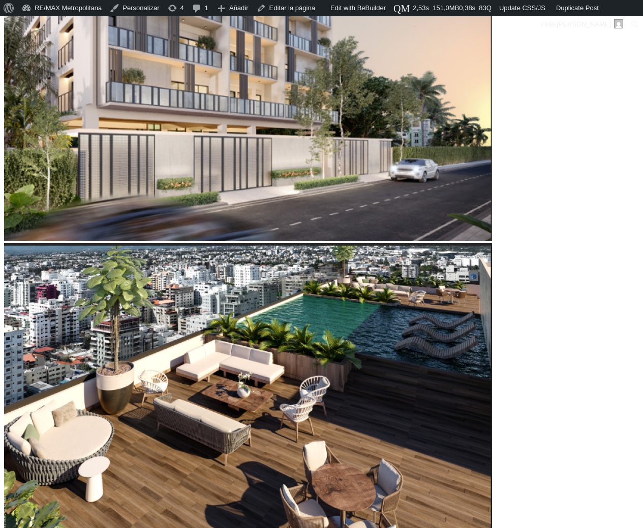
type input "55,989"
type input "55989"
type input "54,902"
type input "54902"
type input "54,250"
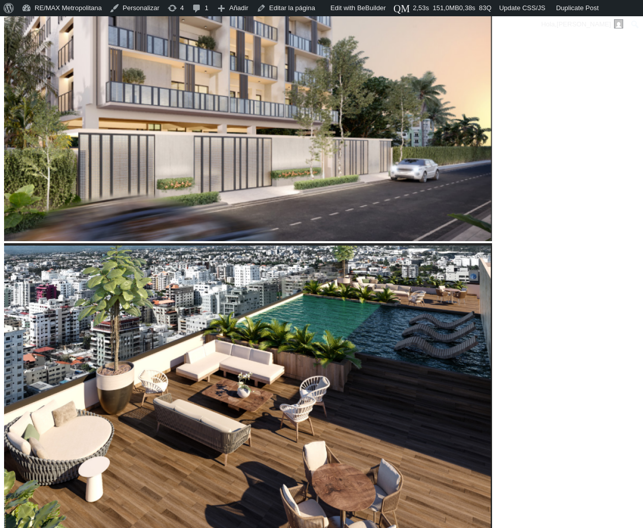
type input "54250"
type input "53,163"
type input "53163"
type input "52,510"
type input "52510"
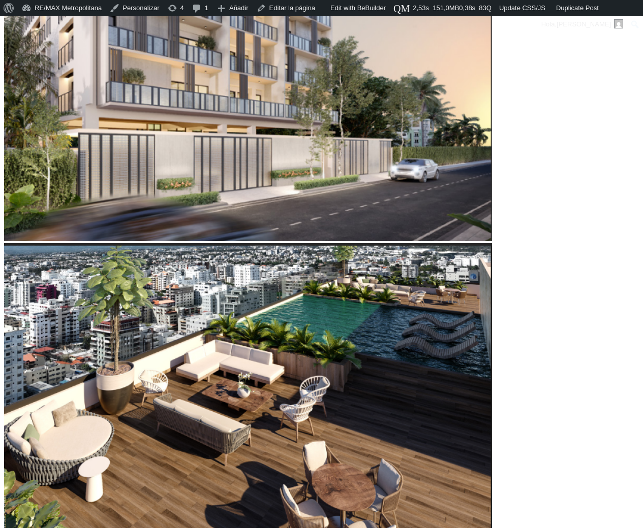
type input "51,423"
type input "51423"
type input "50,988"
type input "50988"
type input "50,119"
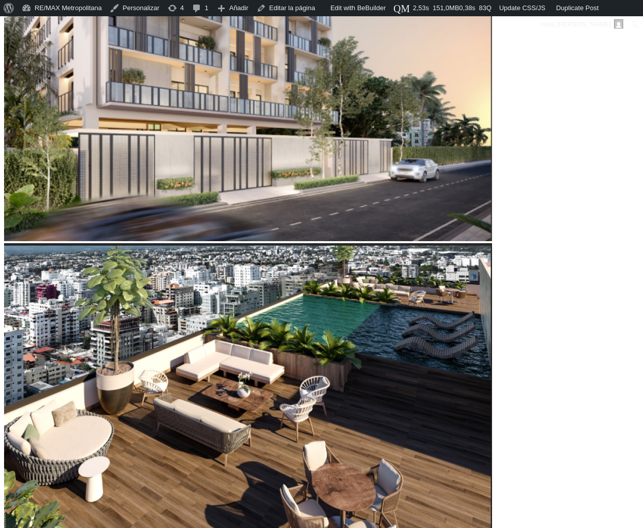
type input "50119"
type input "49,466"
type input "49466"
type input "49,249"
type input "49249"
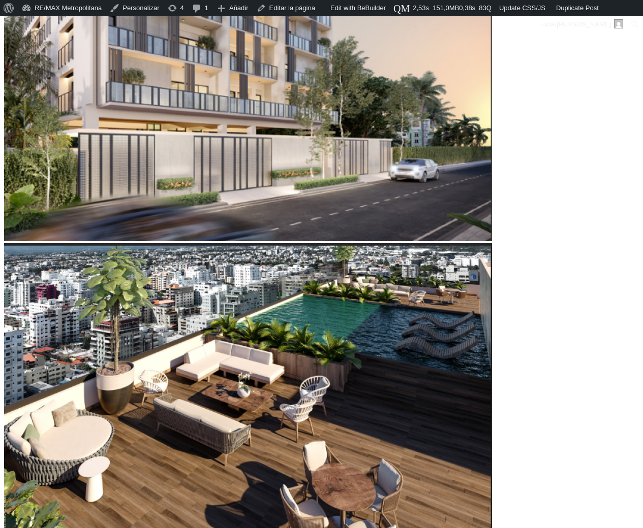
type input "49,031"
type input "49031"
type input "48,597"
type input "48597"
type input "47,944"
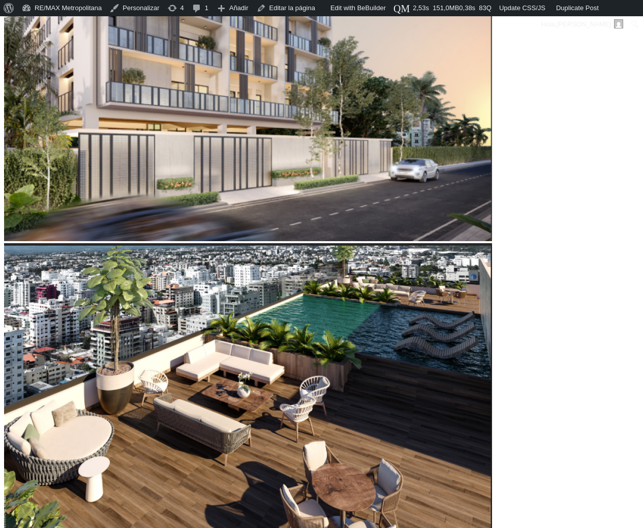
type input "47944"
type input "47,727"
type input "47727"
type input "48,814"
type input "48814"
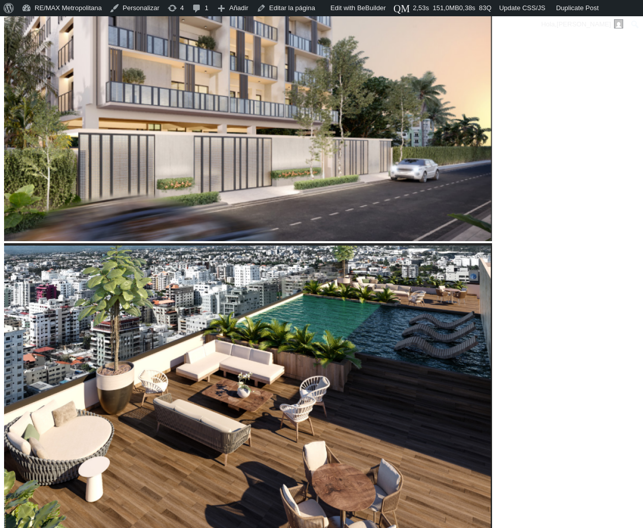
type input "50,336"
type input "50336"
type input "51,858"
type input "51858"
type input "52,510"
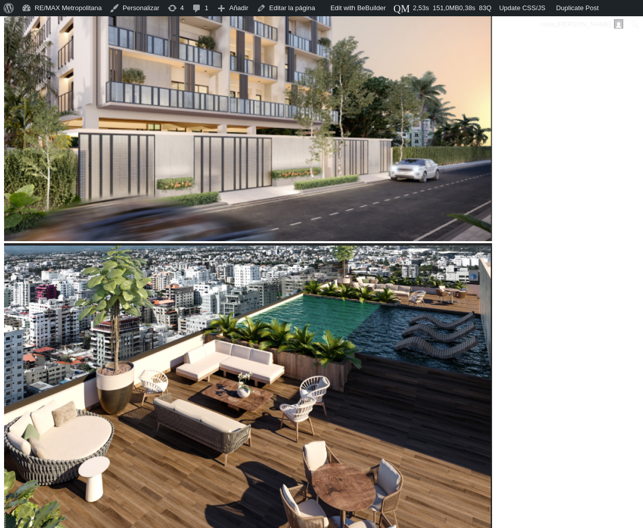
type input "52510"
type input "53,598"
type input "53598"
type input "53,815"
type input "53815"
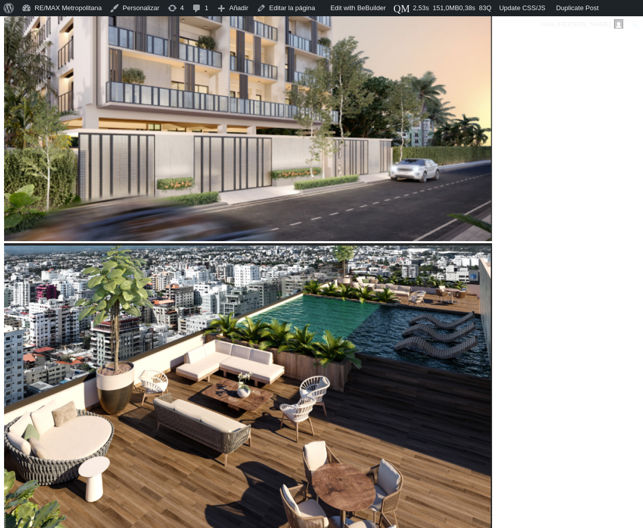
type input "54,032"
type input "54032"
type input "54,685"
type input "54685"
type input "55,120"
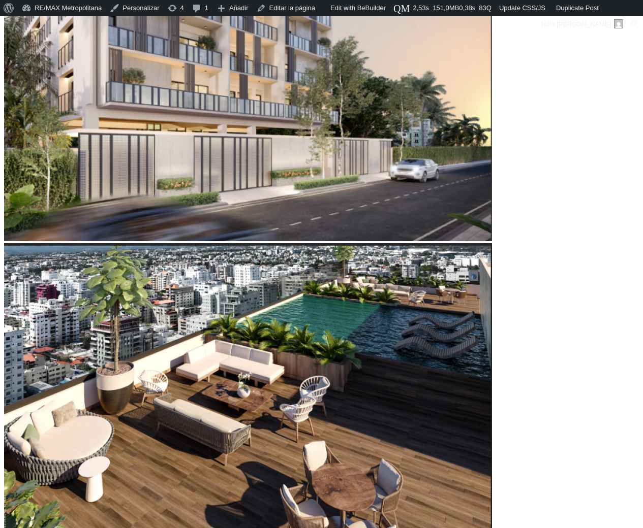
type input "55120"
type input "55,555"
type input "55555"
type input "56,424"
type input "56424"
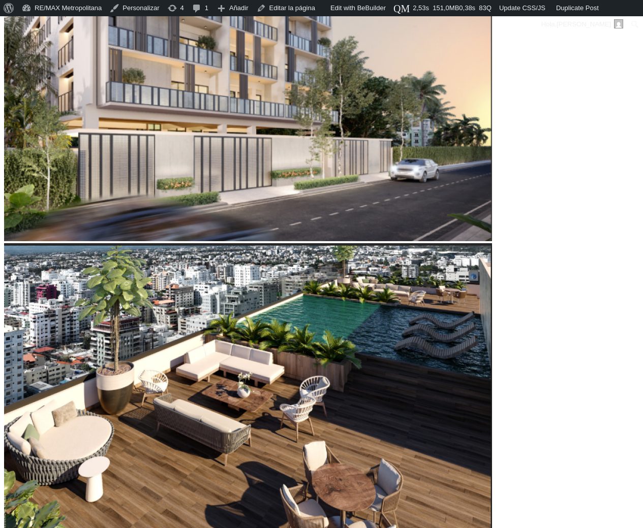
type input "57,511"
type input "57511"
type input "57,946"
type input "57946"
type input "58,816"
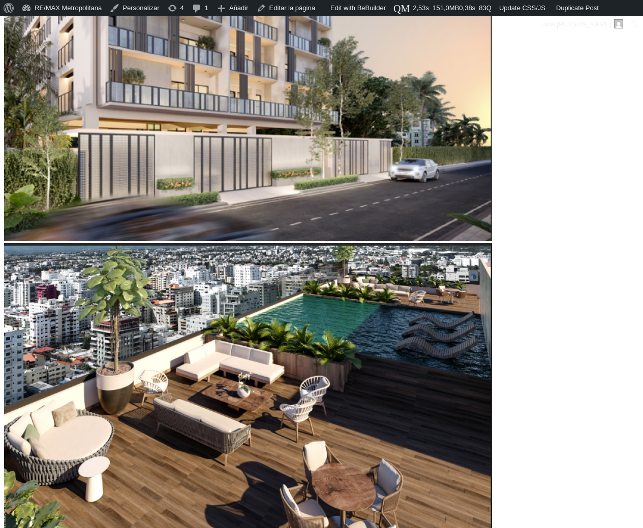
type input "58816"
type input "59,903"
type input "59903"
type input "61,643"
type input "61643"
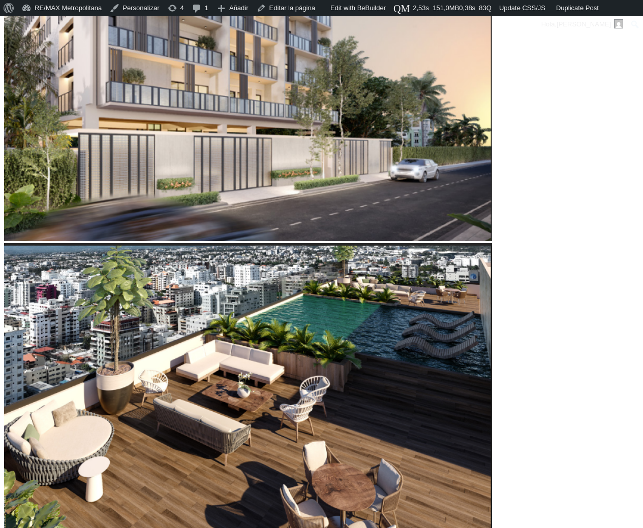
type input "62,512"
type input "62512"
type input "64,034"
type input "64034"
drag, startPoint x: 163, startPoint y: 285, endPoint x: 162, endPoint y: 293, distance: 8.1
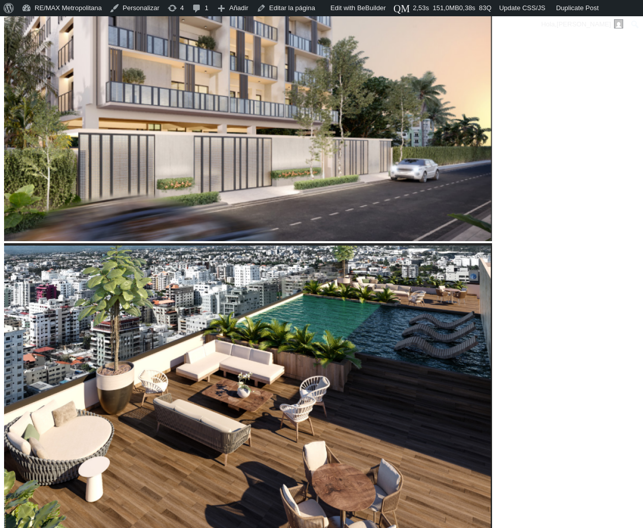
drag, startPoint x: 57, startPoint y: 342, endPoint x: 157, endPoint y: 367, distance: 102.5
drag, startPoint x: 154, startPoint y: 342, endPoint x: 166, endPoint y: 387, distance: 46.1
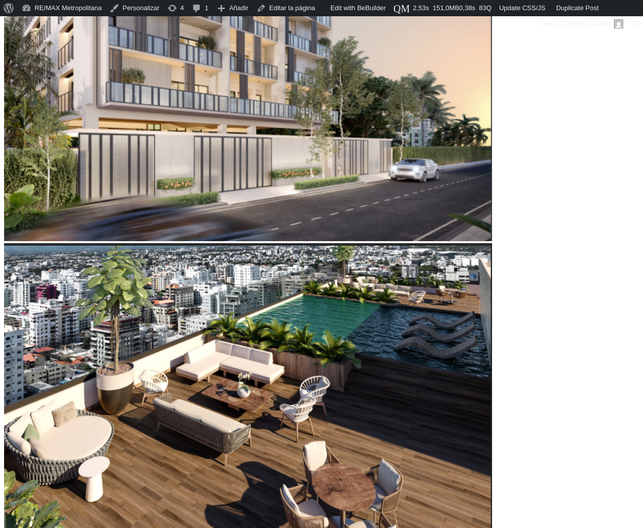
drag, startPoint x: 156, startPoint y: 403, endPoint x: 125, endPoint y: 418, distance: 33.9
drag, startPoint x: 125, startPoint y: 401, endPoint x: 179, endPoint y: 409, distance: 54.4
drag, startPoint x: 166, startPoint y: 344, endPoint x: 211, endPoint y: 345, distance: 45.2
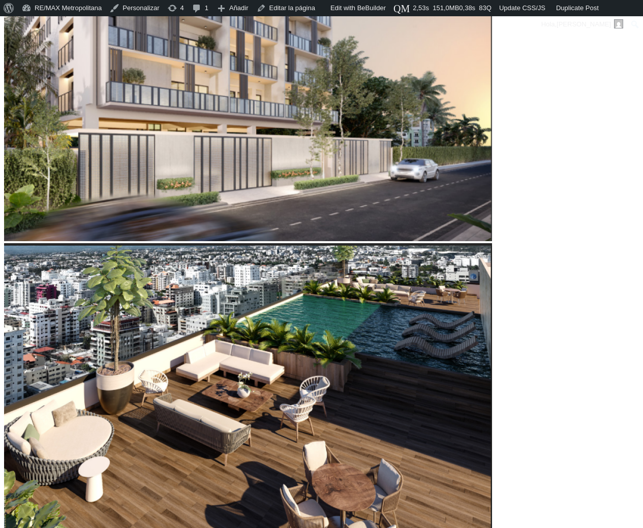
drag, startPoint x: 162, startPoint y: 288, endPoint x: -4, endPoint y: 324, distance: 169.5
drag, startPoint x: 22, startPoint y: 285, endPoint x: 374, endPoint y: 314, distance: 353.8
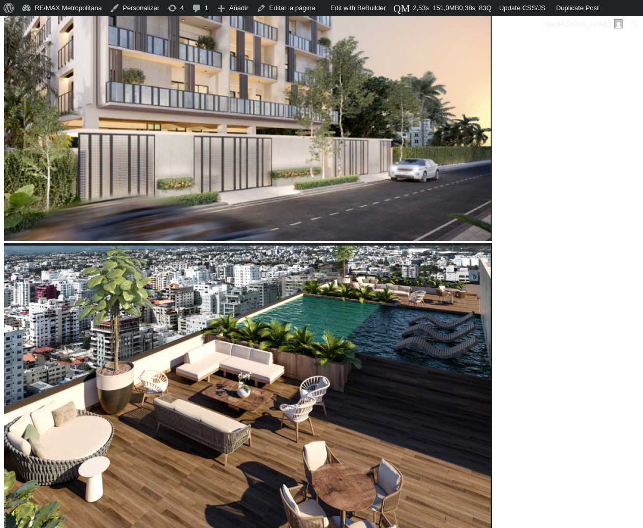
drag, startPoint x: 208, startPoint y: 345, endPoint x: 146, endPoint y: 353, distance: 61.9
drag, startPoint x: 180, startPoint y: 401, endPoint x: 161, endPoint y: 397, distance: 19.1
drag, startPoint x: 302, startPoint y: 284, endPoint x: 175, endPoint y: 302, distance: 127.8
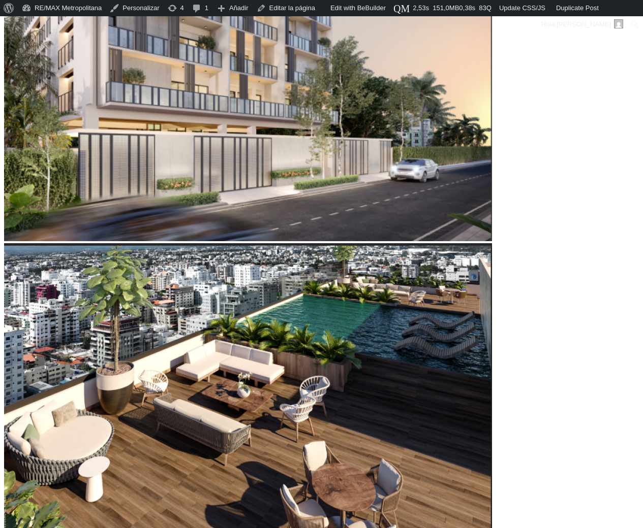
drag, startPoint x: 177, startPoint y: 282, endPoint x: 227, endPoint y: 290, distance: 50.9
drag, startPoint x: 171, startPoint y: 411, endPoint x: 161, endPoint y: 393, distance: 20.2
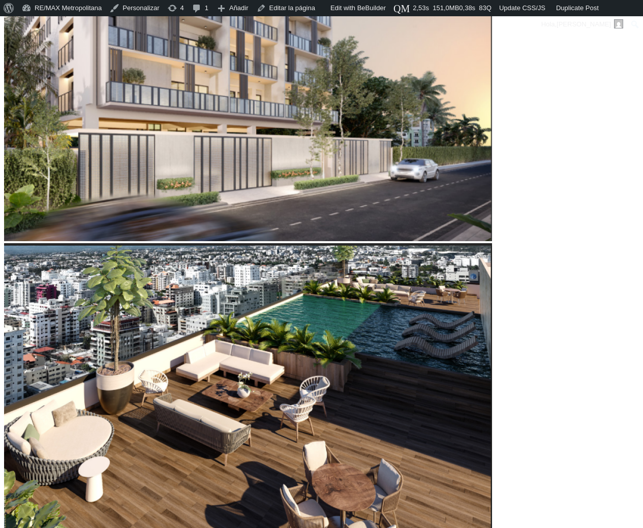
drag, startPoint x: 227, startPoint y: 286, endPoint x: 375, endPoint y: 297, distance: 149.3
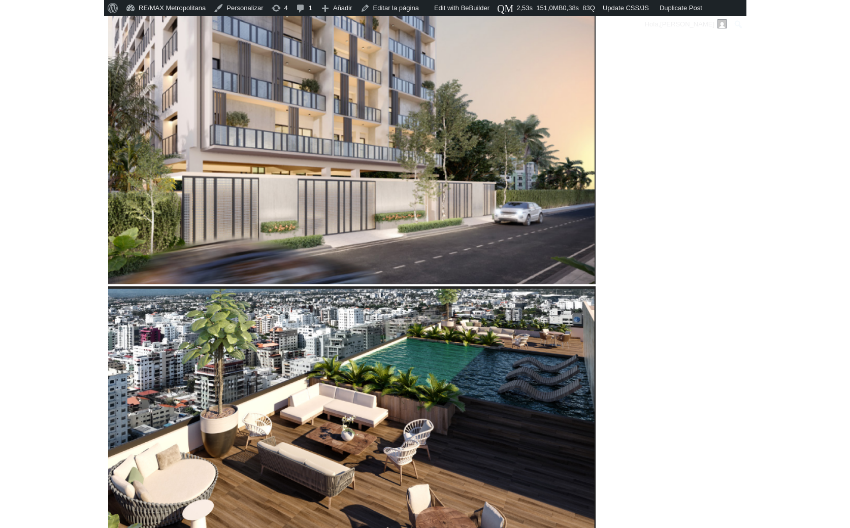
scroll to position [466, 0]
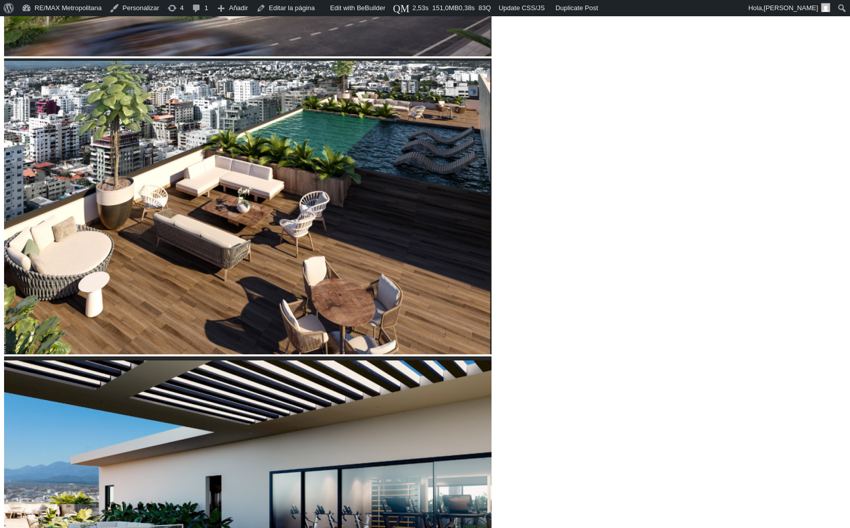
scroll to position [701, 0]
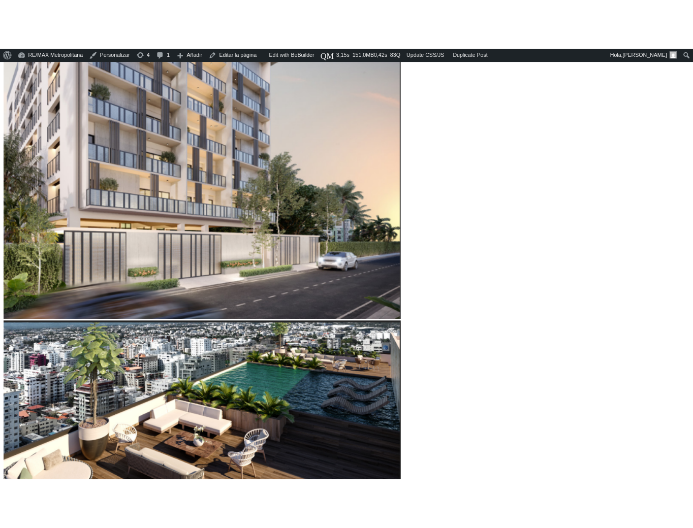
scroll to position [428, 0]
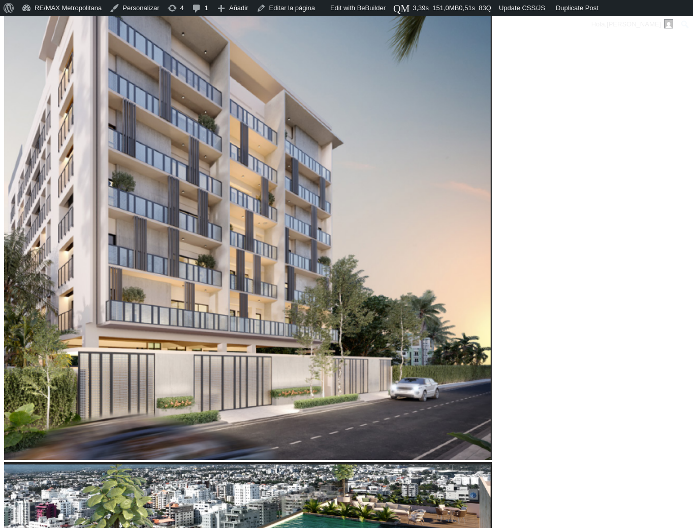
scroll to position [248, 0]
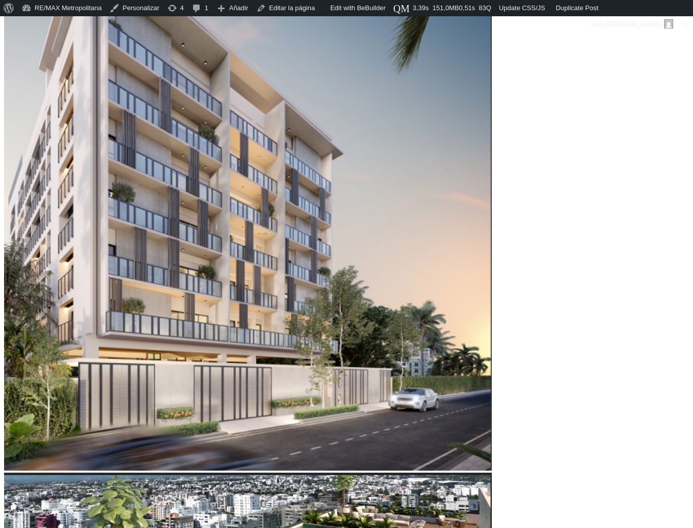
scroll to position [293, 0]
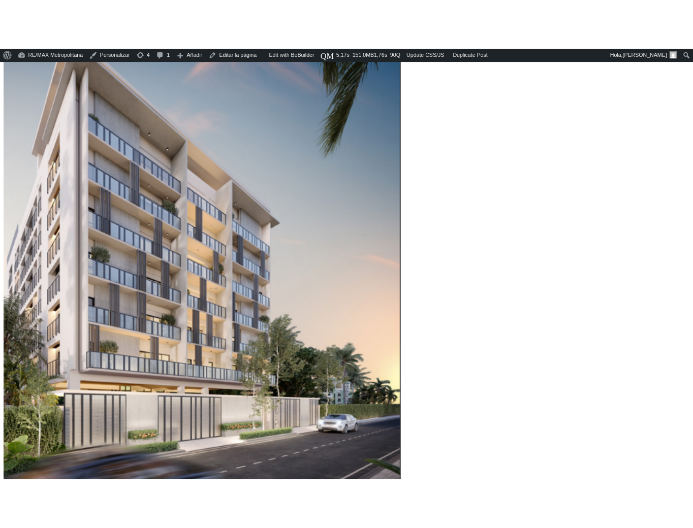
scroll to position [220, 0]
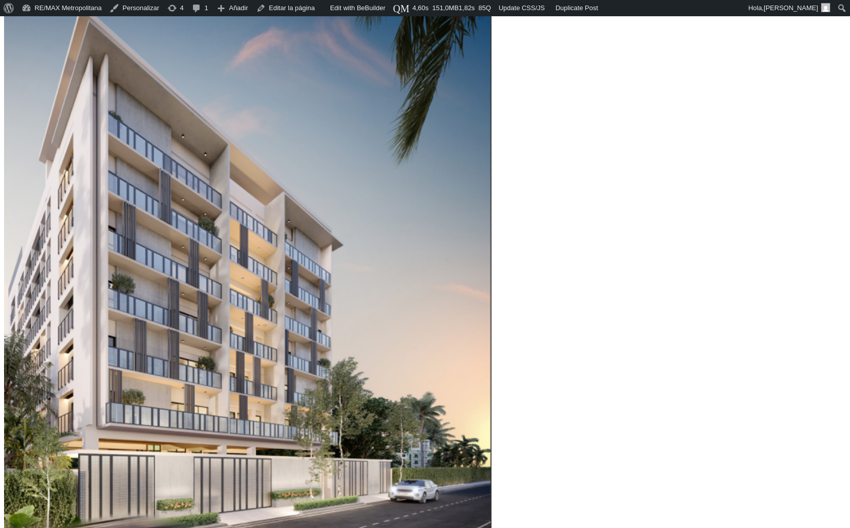
scroll to position [188, 0]
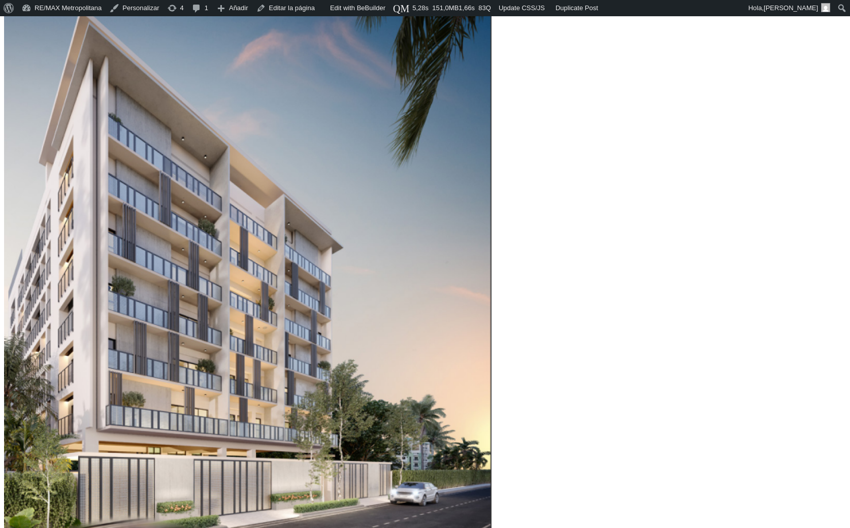
scroll to position [191, 0]
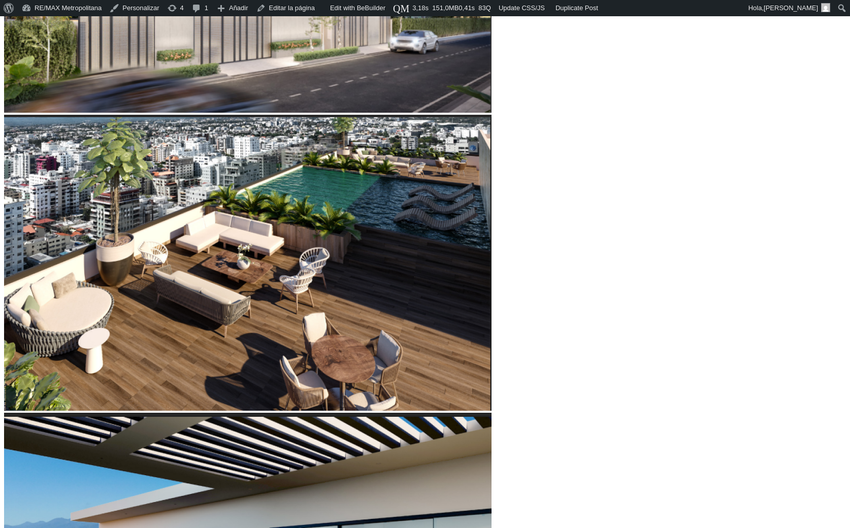
scroll to position [642, 0]
